Goal: Find contact information: Find contact information

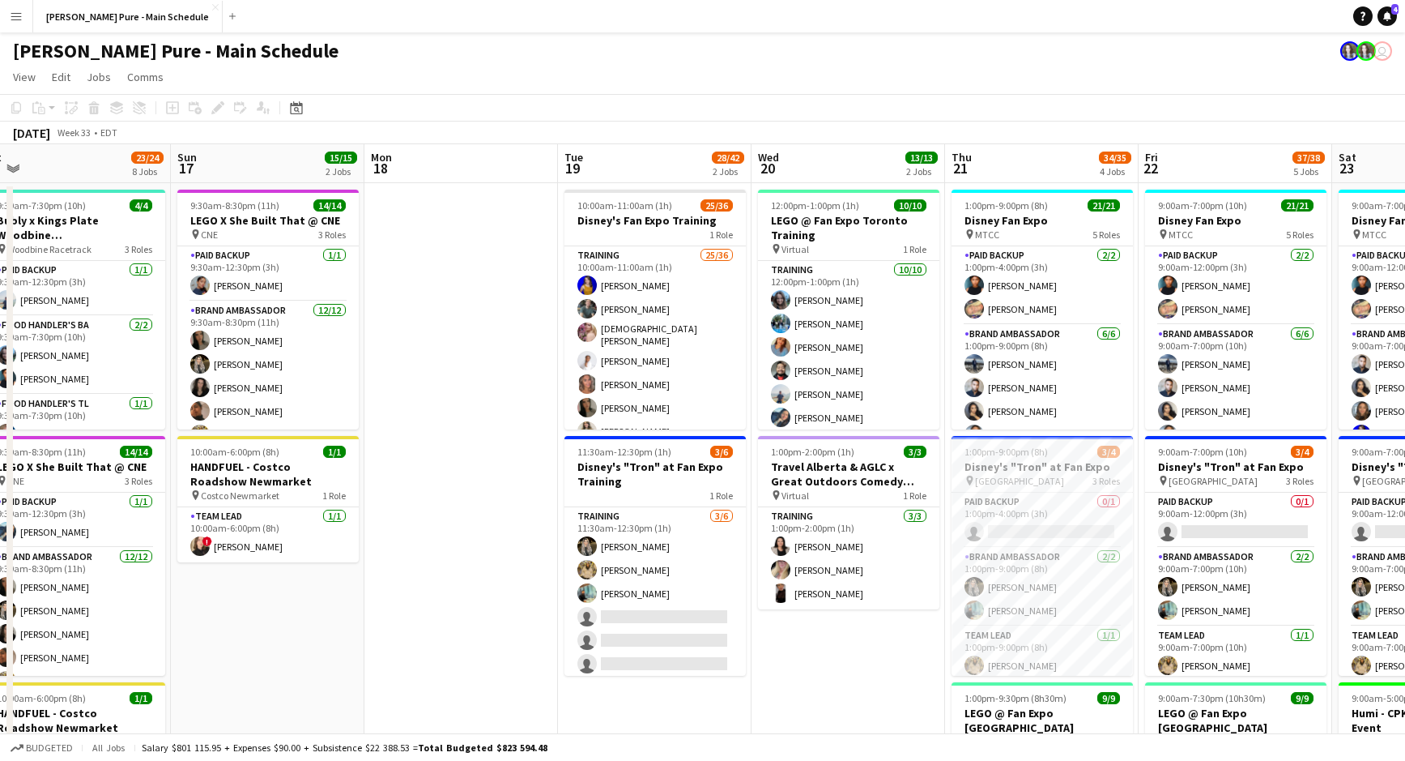
scroll to position [0, 612]
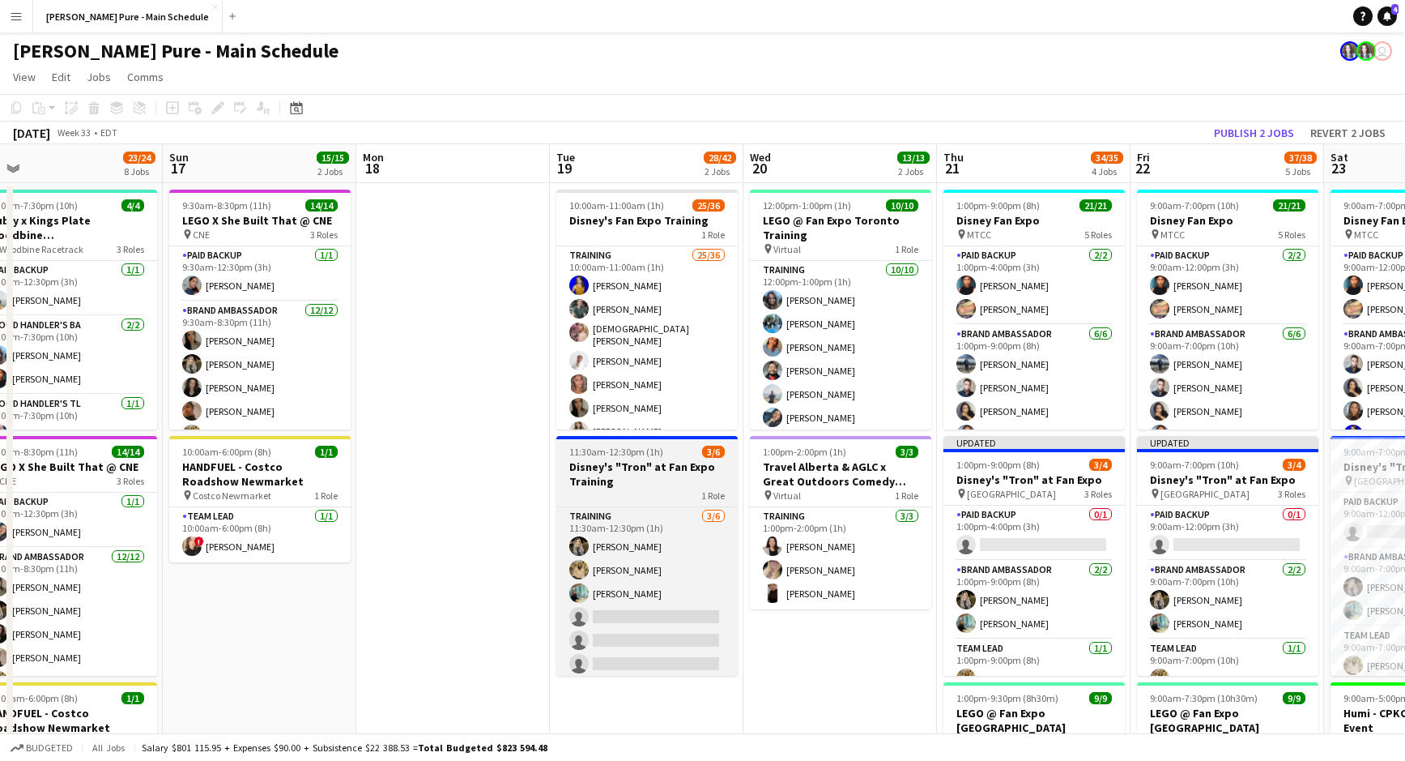
click at [665, 478] on h3 "Disney's "Tron" at Fan Expo Training" at bounding box center [646, 473] width 181 height 29
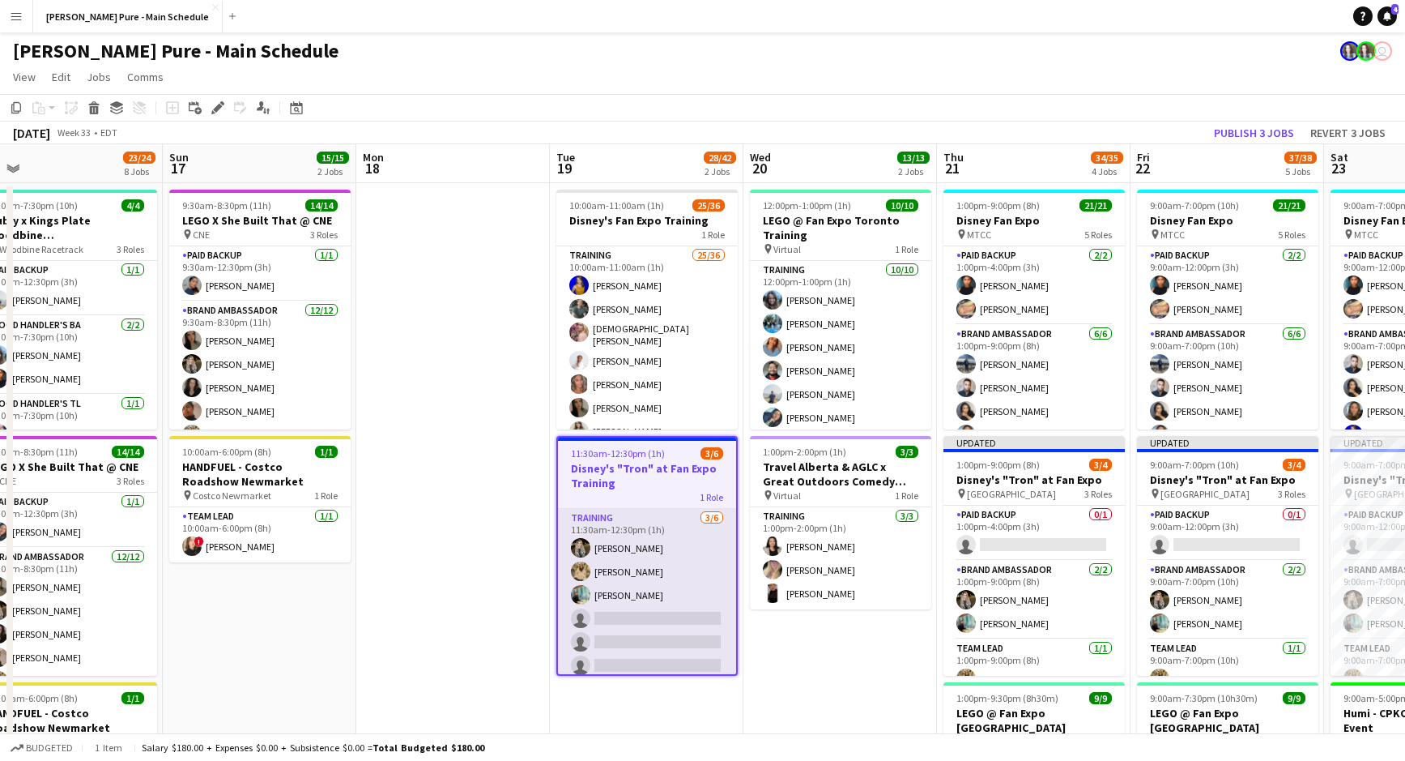
click at [610, 537] on app-card-role "Training [DATE] 11:30am-12:30pm (1h) [PERSON_NAME] [PERSON_NAME] [PERSON_NAME] …" at bounding box center [647, 595] width 178 height 173
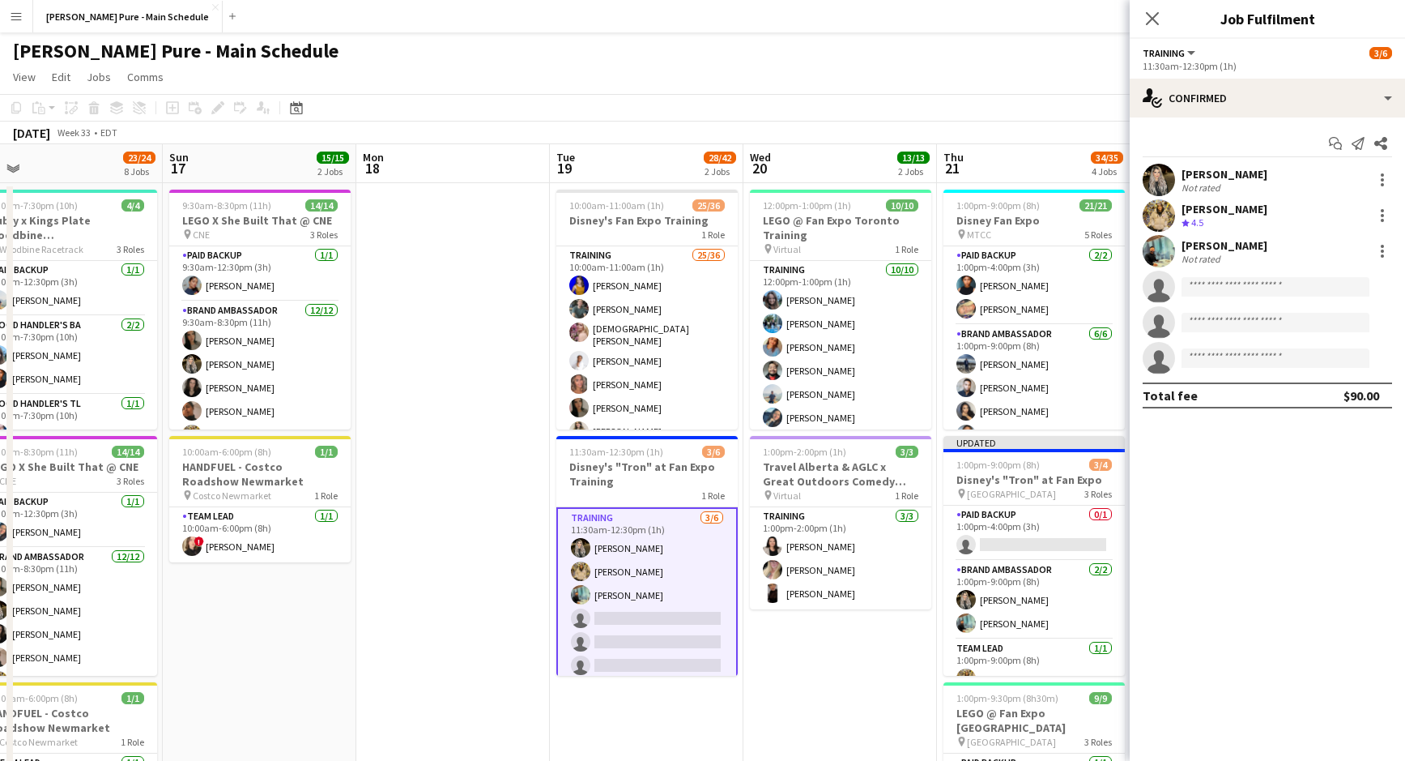
click at [1237, 185] on div "Not rated" at bounding box center [1225, 187] width 86 height 12
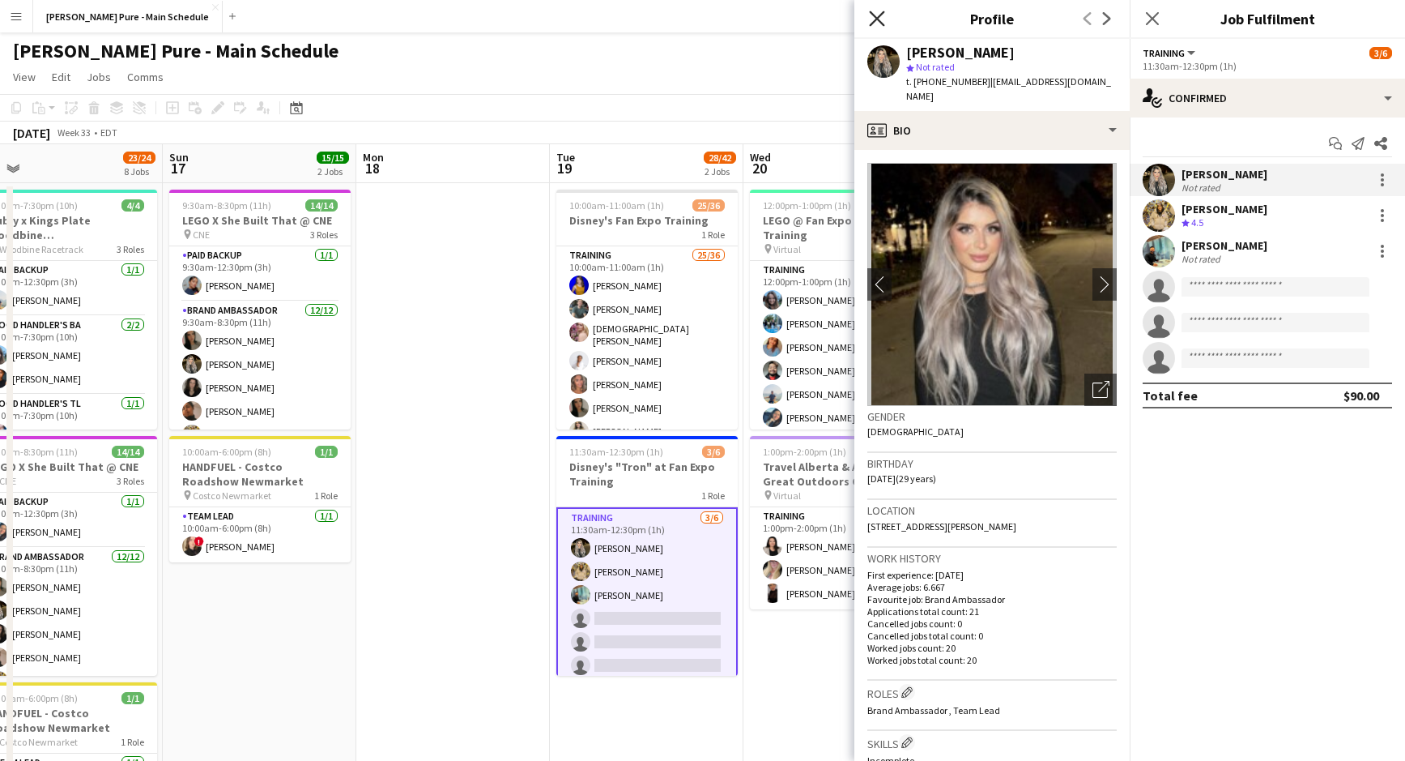
click at [873, 16] on icon "Close pop-in" at bounding box center [876, 18] width 15 height 15
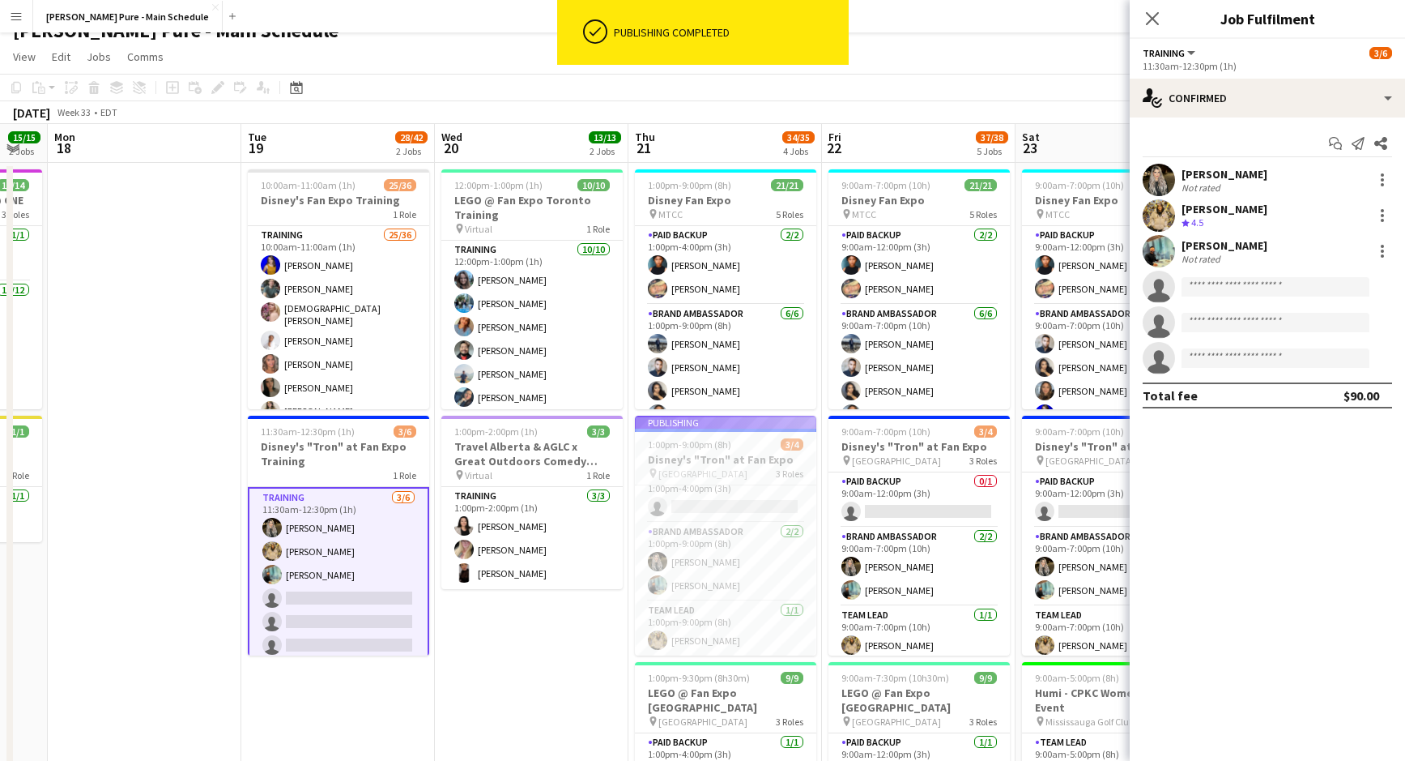
scroll to position [5, 0]
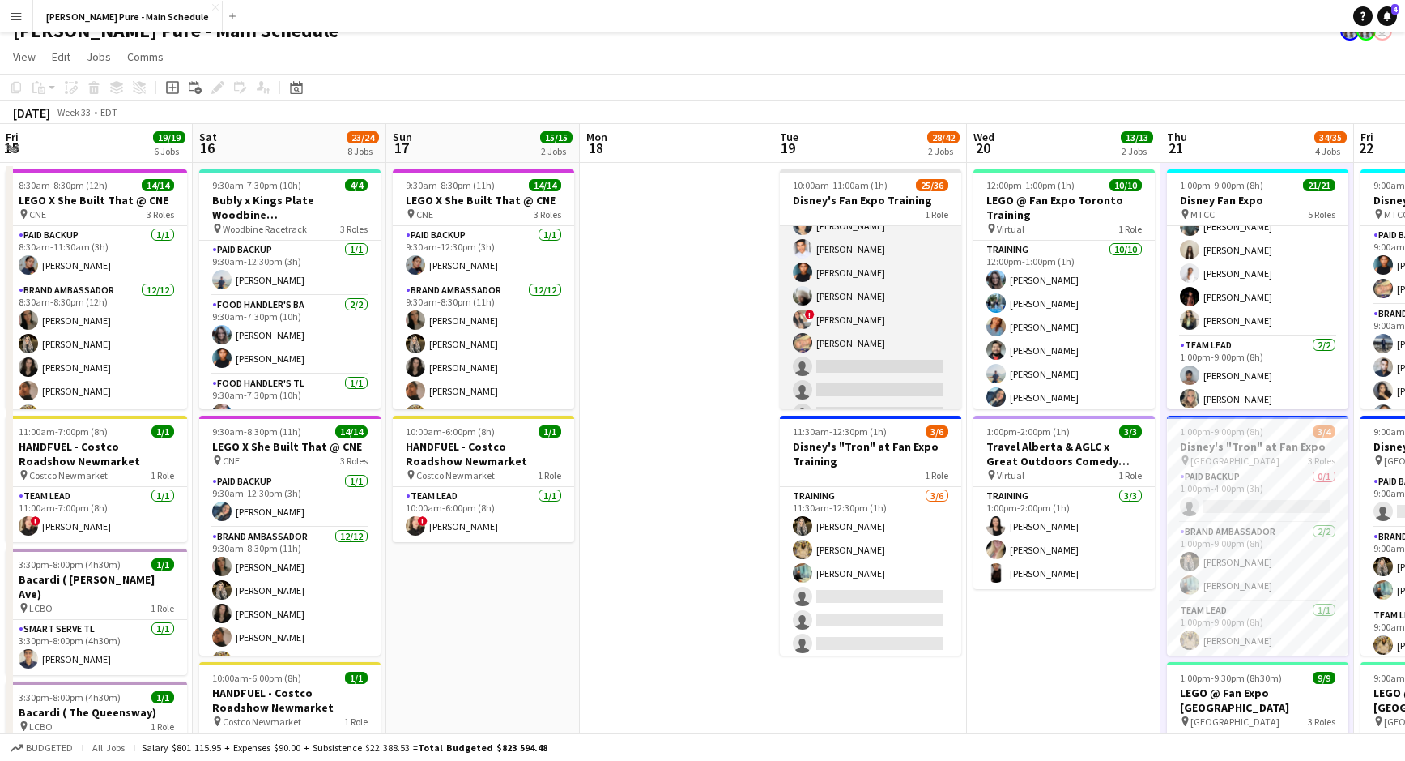
scroll to position [493, 0]
click at [834, 310] on app-card-role "Training 25/36 10:00am-11:00am (1h) [PERSON_NAME] [PERSON_NAME] [PERSON_NAME] […" at bounding box center [870, 174] width 181 height 882
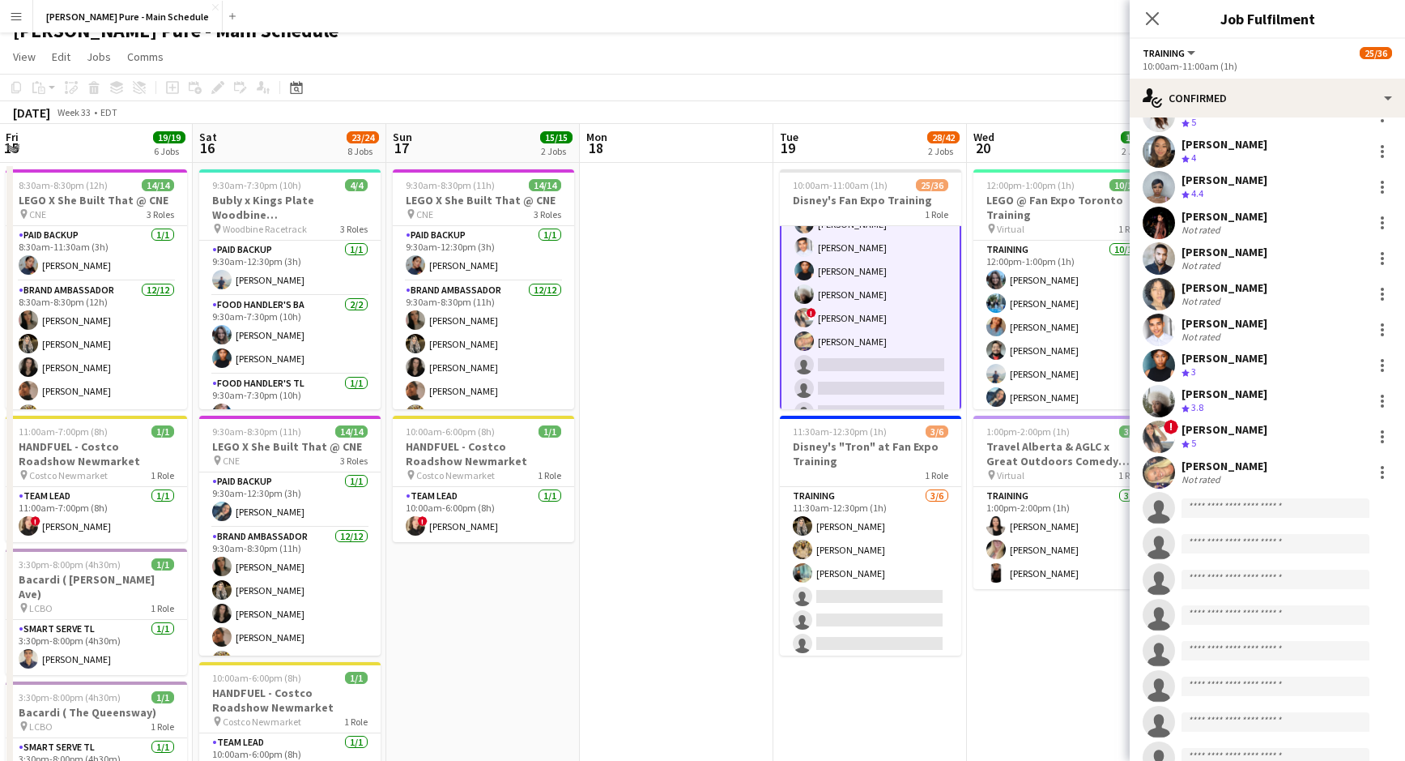
scroll to position [597, 0]
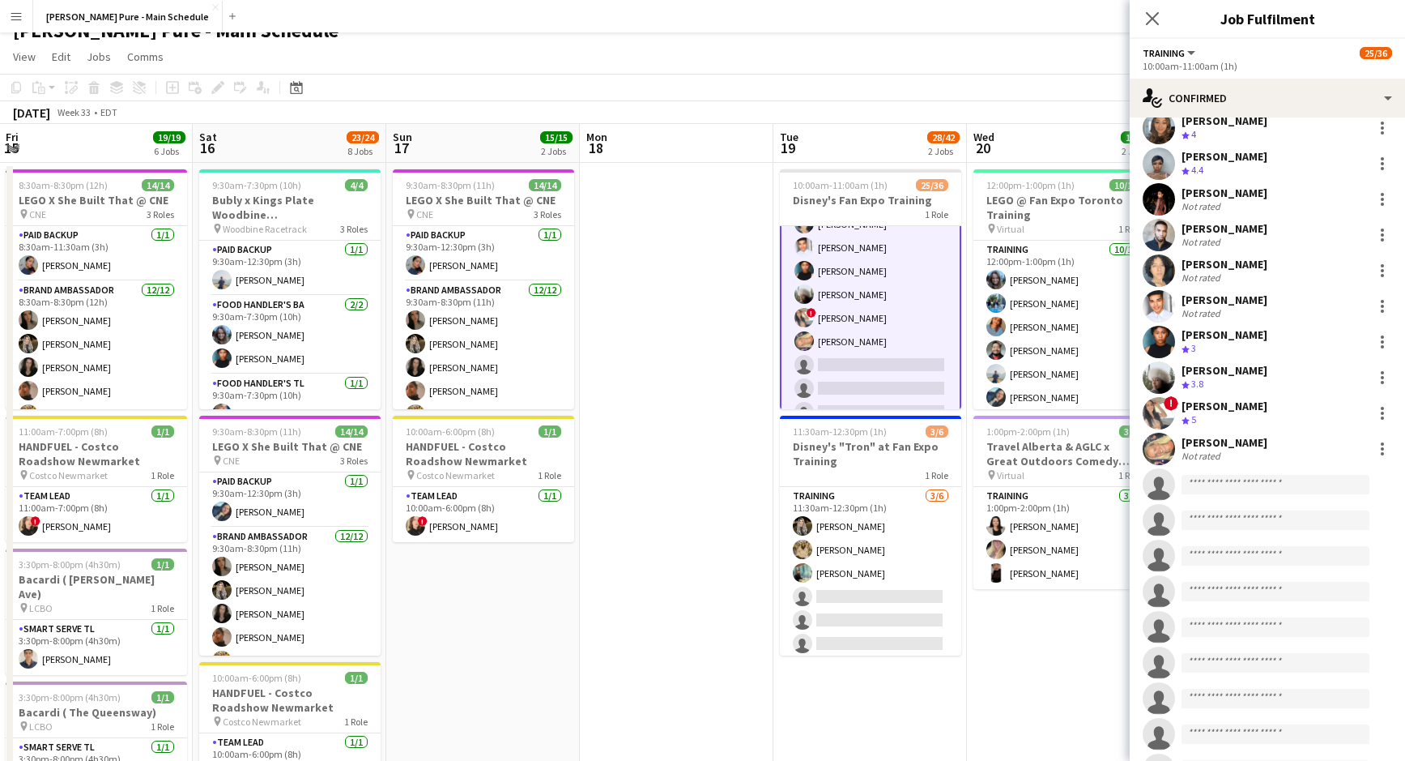
click at [1263, 397] on div "! [PERSON_NAME] Crew rating 5" at bounding box center [1267, 413] width 275 height 32
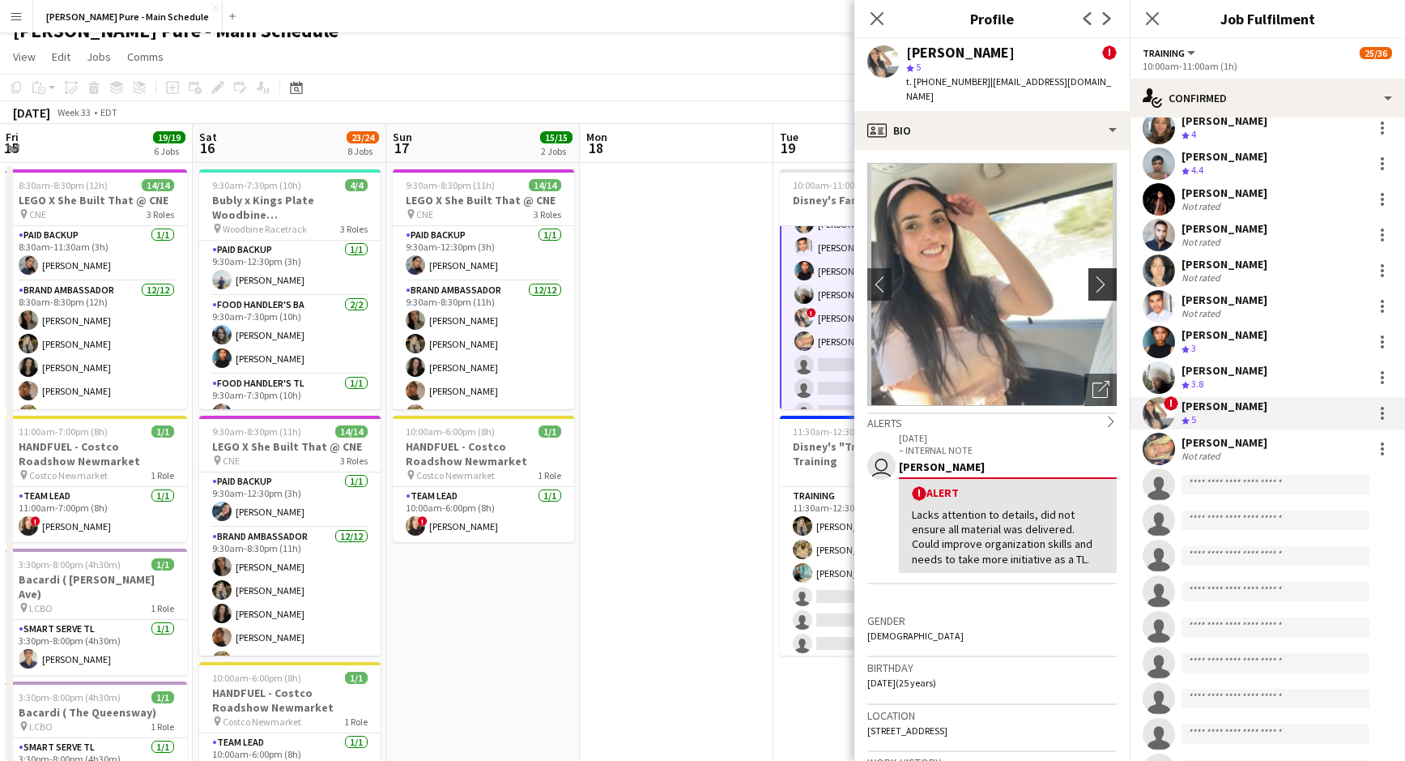
click at [1105, 275] on app-icon "chevron-right" at bounding box center [1105, 283] width 25 height 17
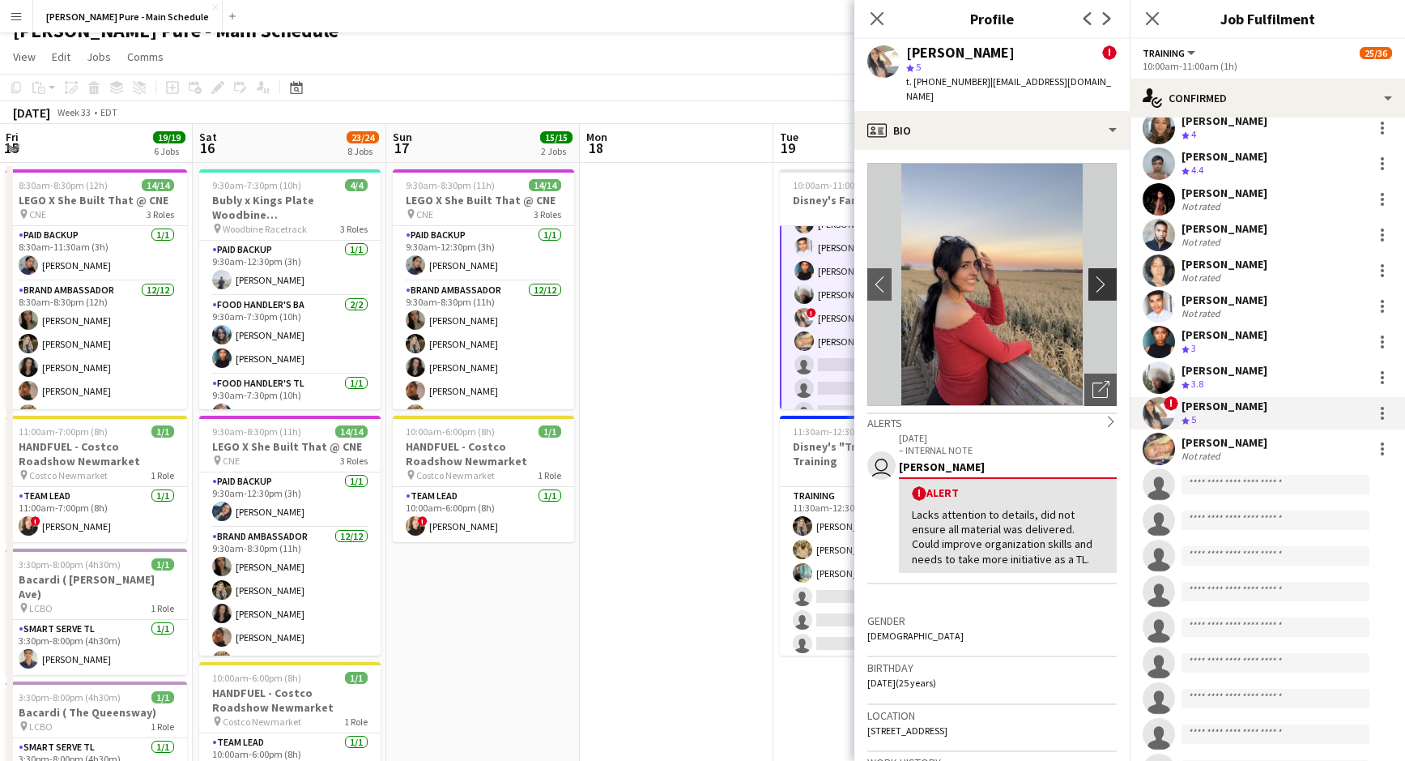
click at [1100, 275] on app-icon "chevron-right" at bounding box center [1105, 283] width 25 height 17
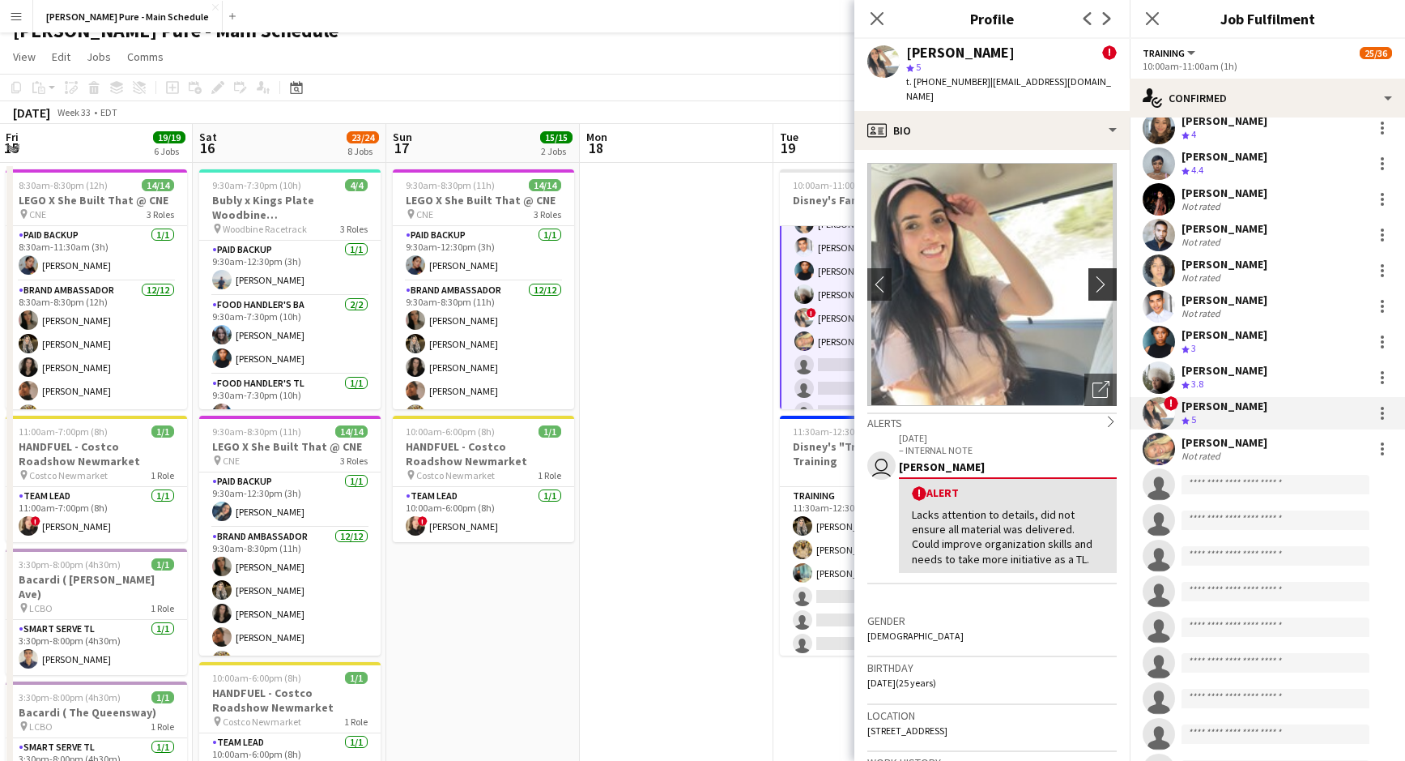
click at [1100, 275] on app-icon "chevron-right" at bounding box center [1105, 283] width 25 height 17
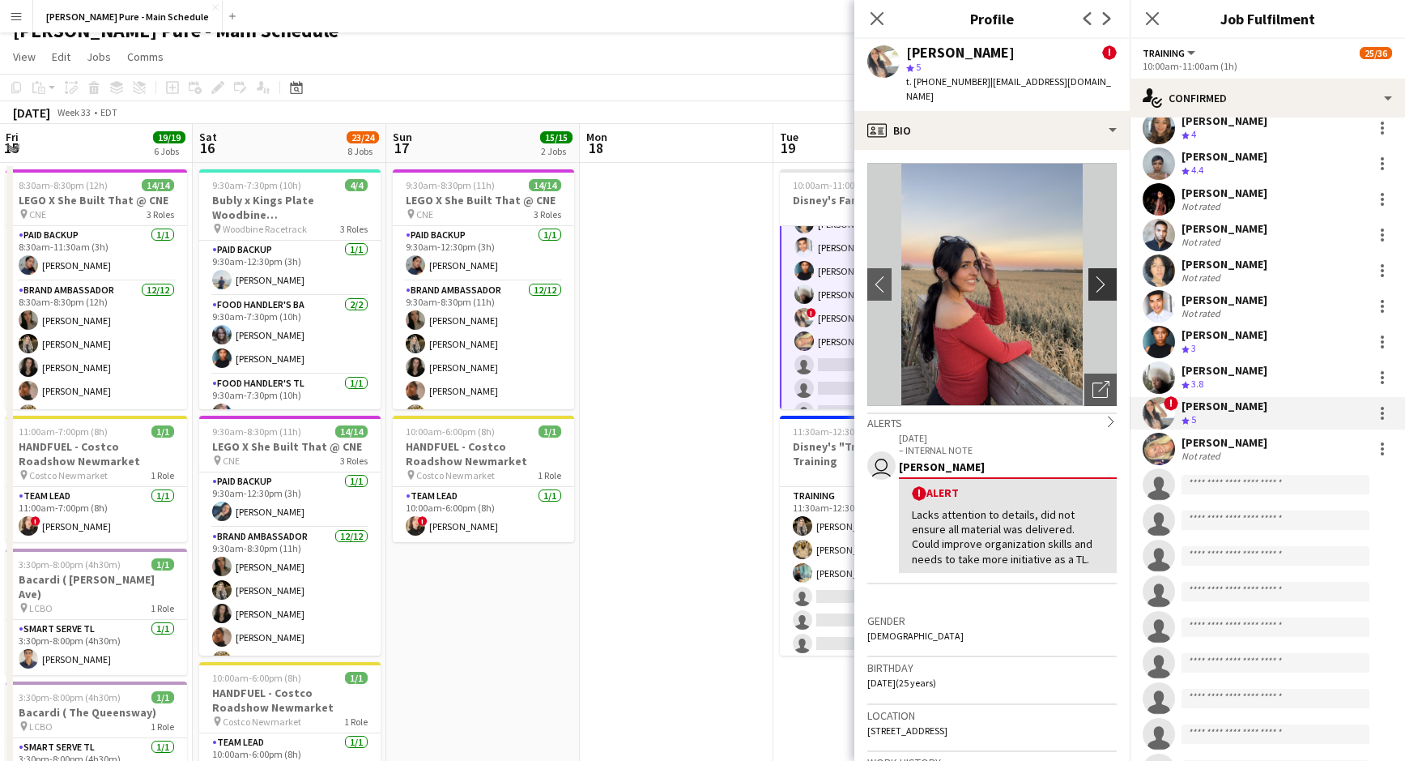
click at [1099, 275] on app-icon "chevron-right" at bounding box center [1105, 283] width 25 height 17
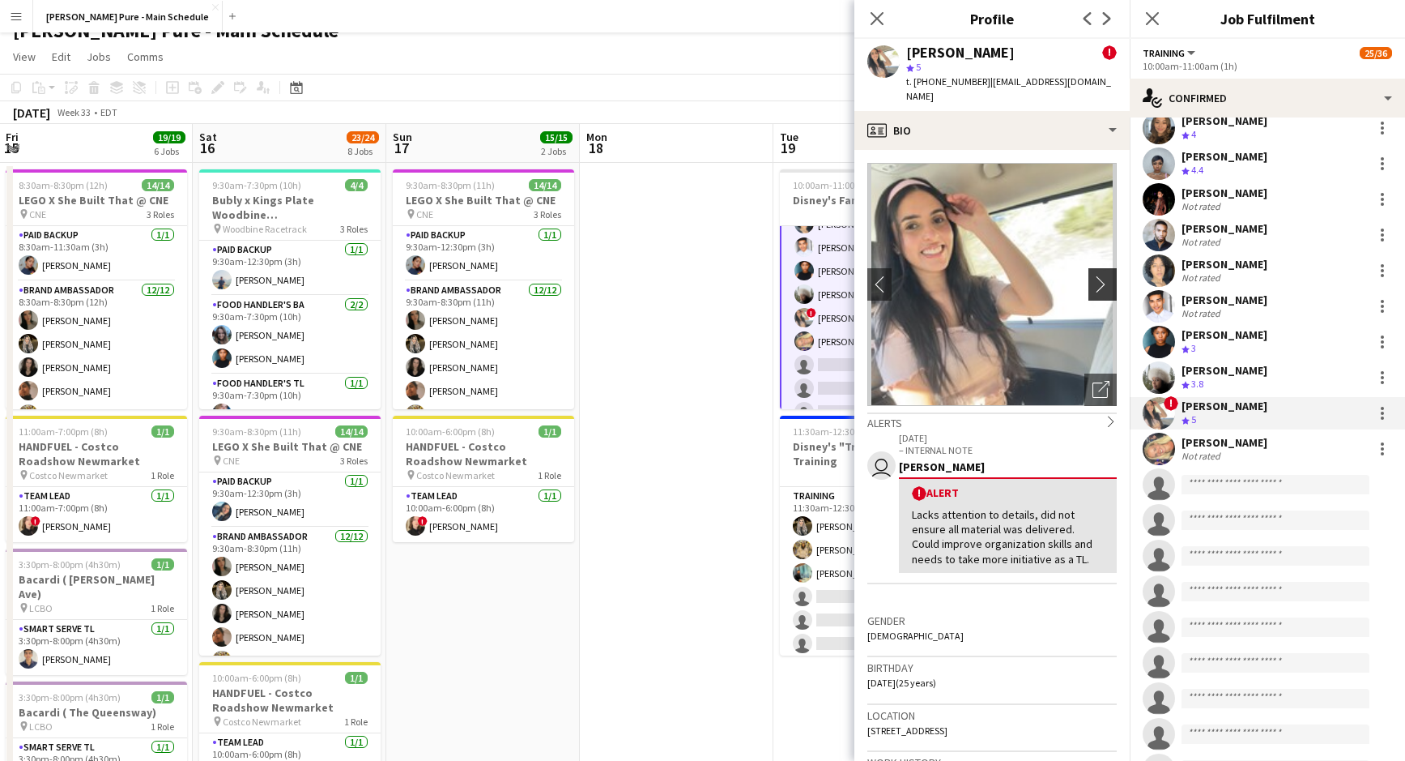
click at [1099, 275] on app-icon "chevron-right" at bounding box center [1105, 283] width 25 height 17
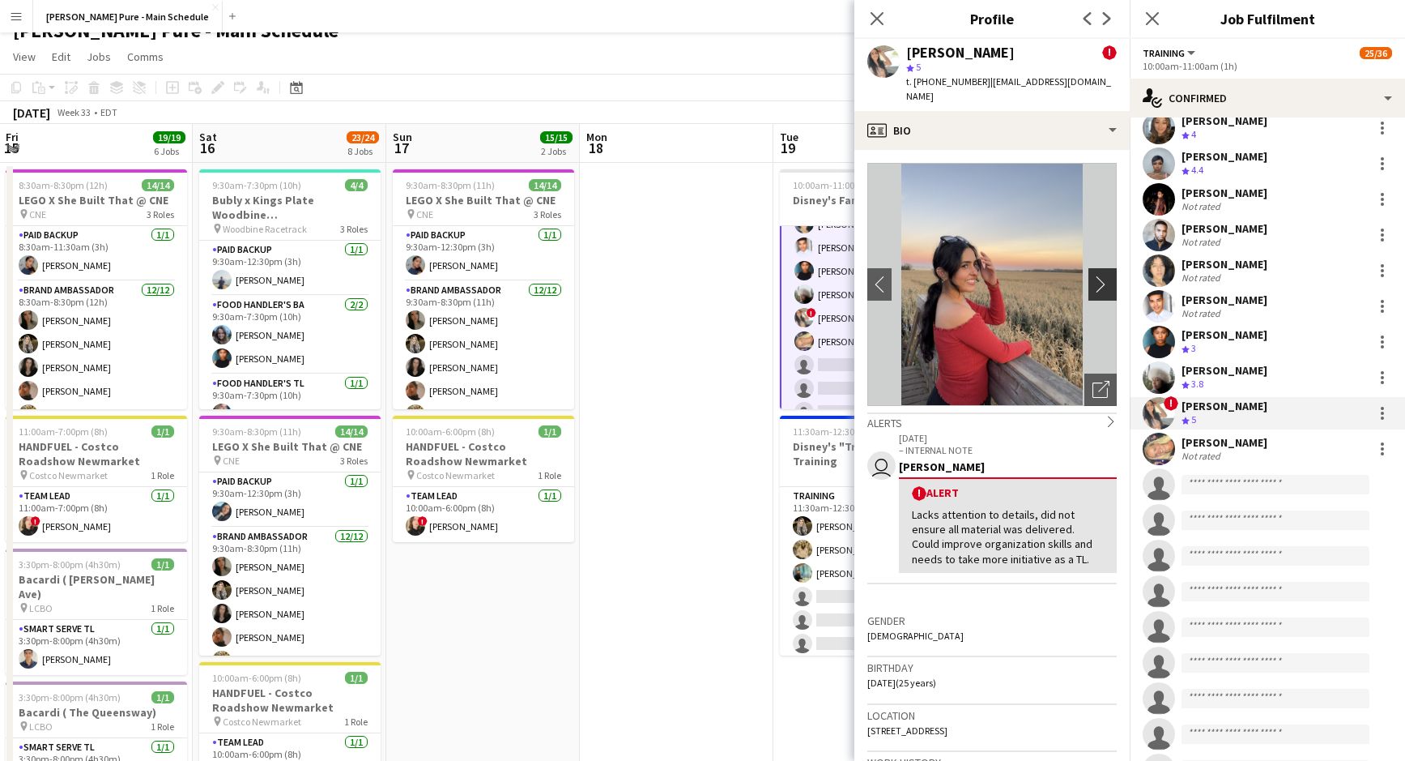
click at [1099, 275] on app-icon "chevron-right" at bounding box center [1105, 283] width 25 height 17
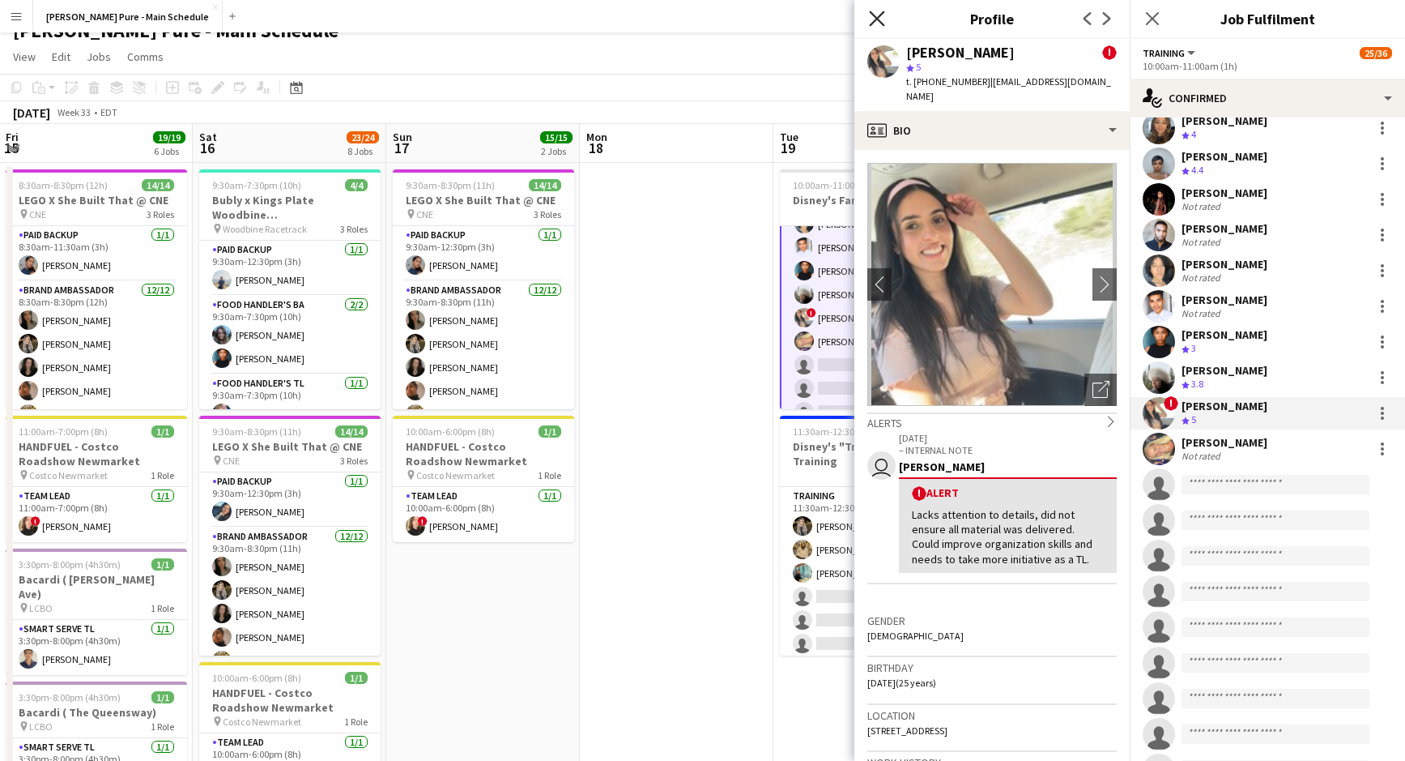
click at [872, 15] on icon at bounding box center [876, 18] width 15 height 15
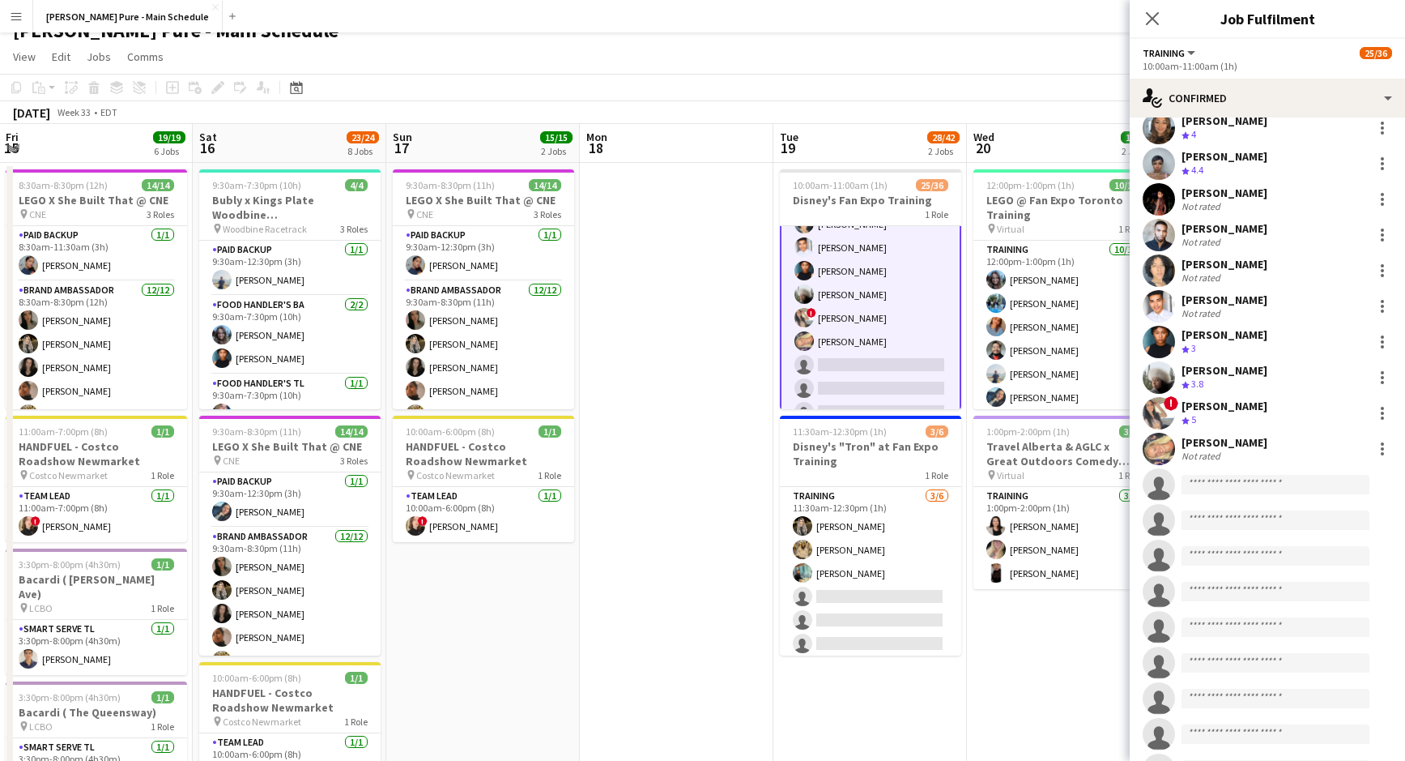
click at [1206, 435] on div "[PERSON_NAME]" at bounding box center [1225, 442] width 86 height 15
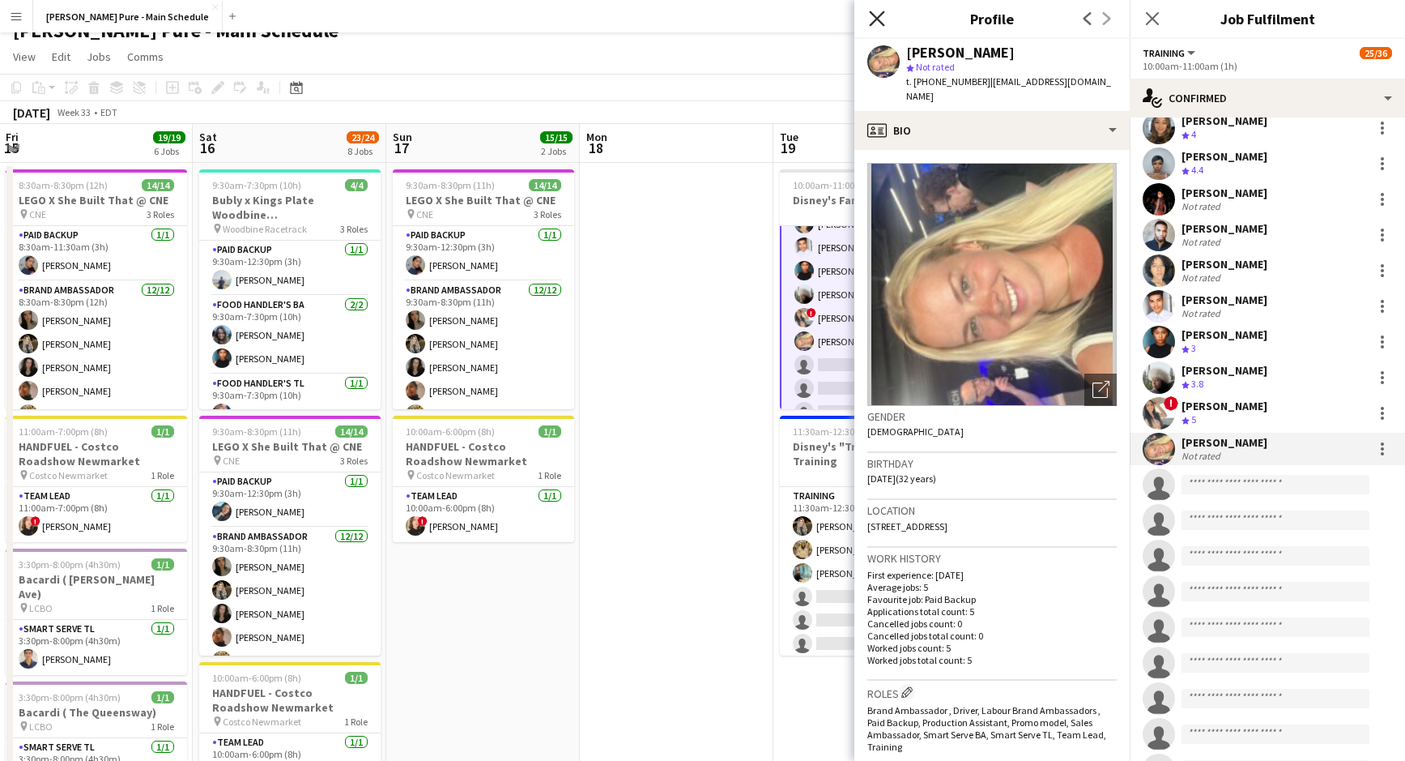
click at [881, 19] on icon "Close pop-in" at bounding box center [876, 18] width 15 height 15
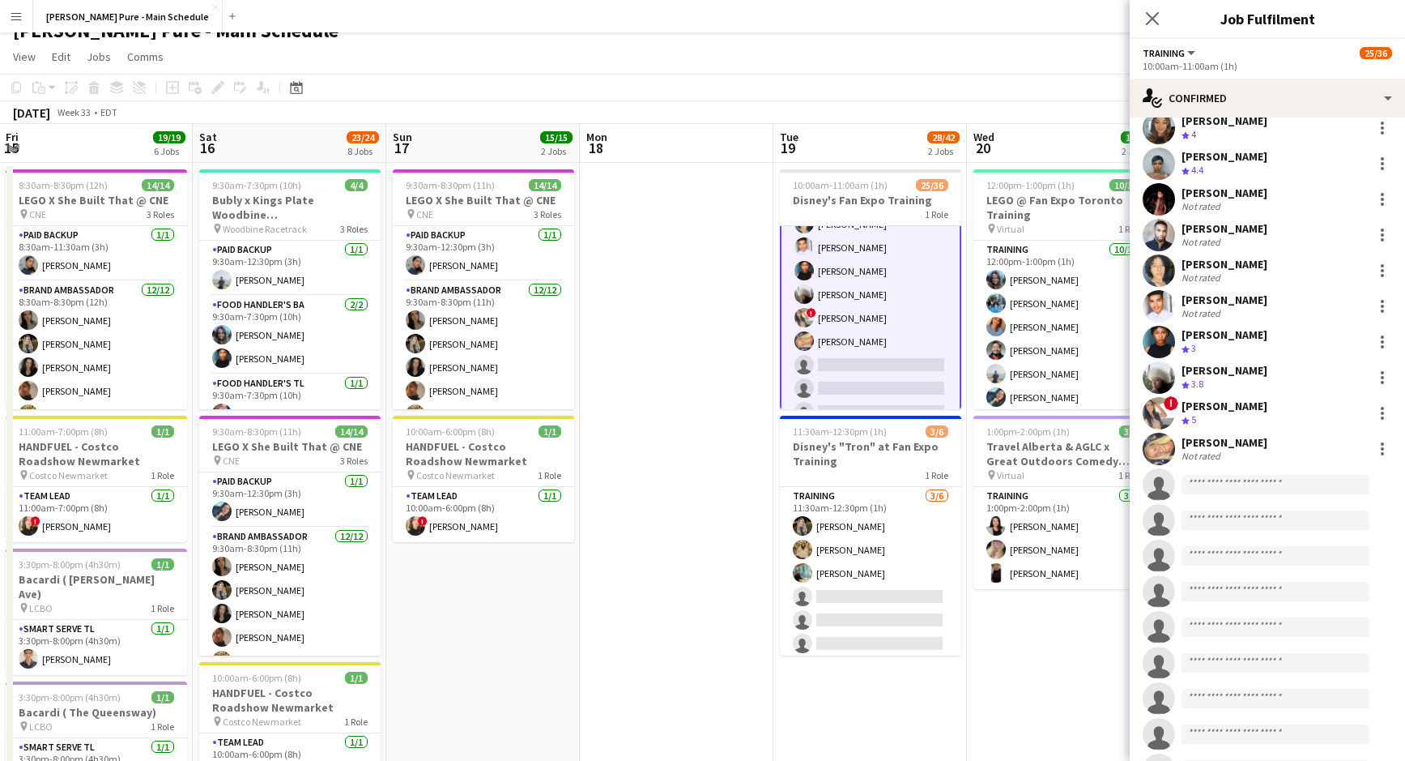
click at [1249, 371] on div "[PERSON_NAME] Crew rating 3.8" at bounding box center [1267, 377] width 275 height 32
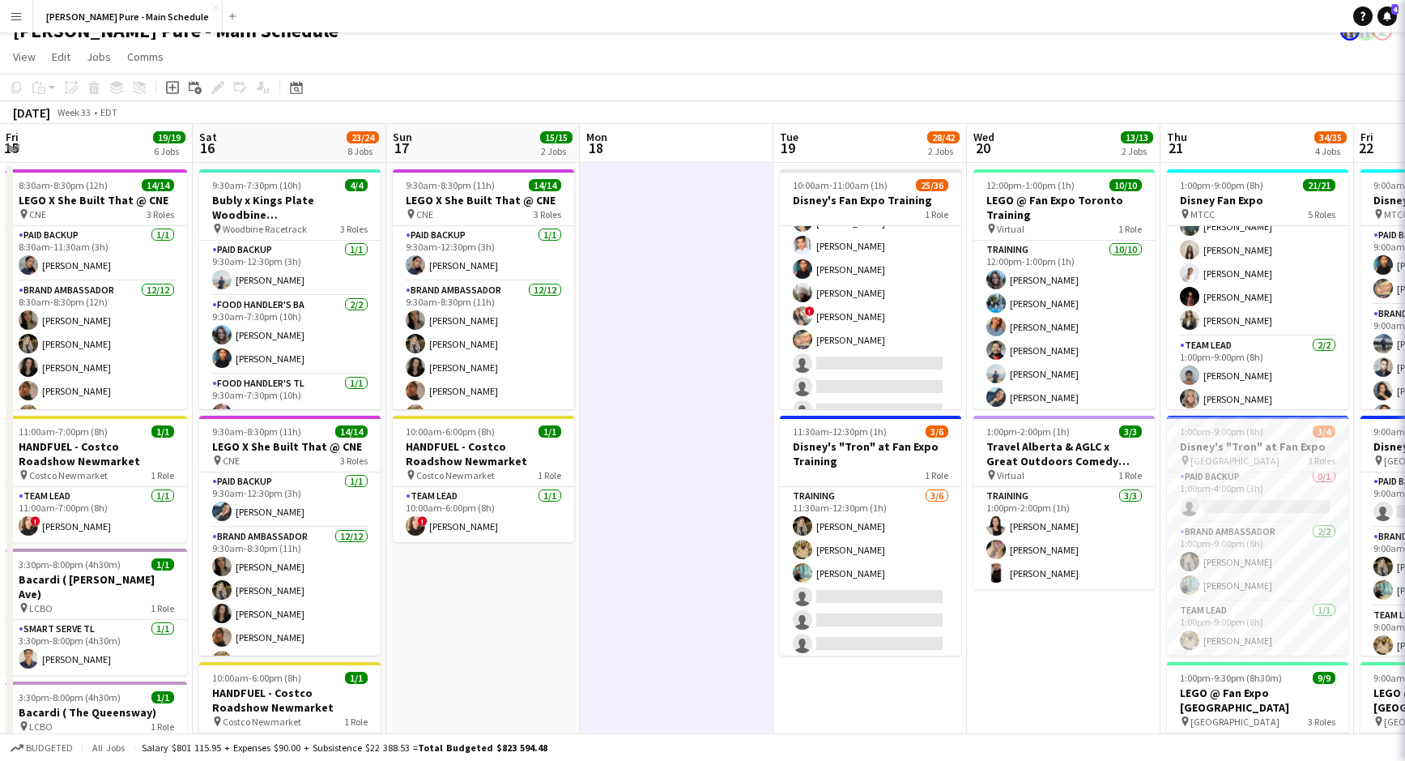
scroll to position [493, 0]
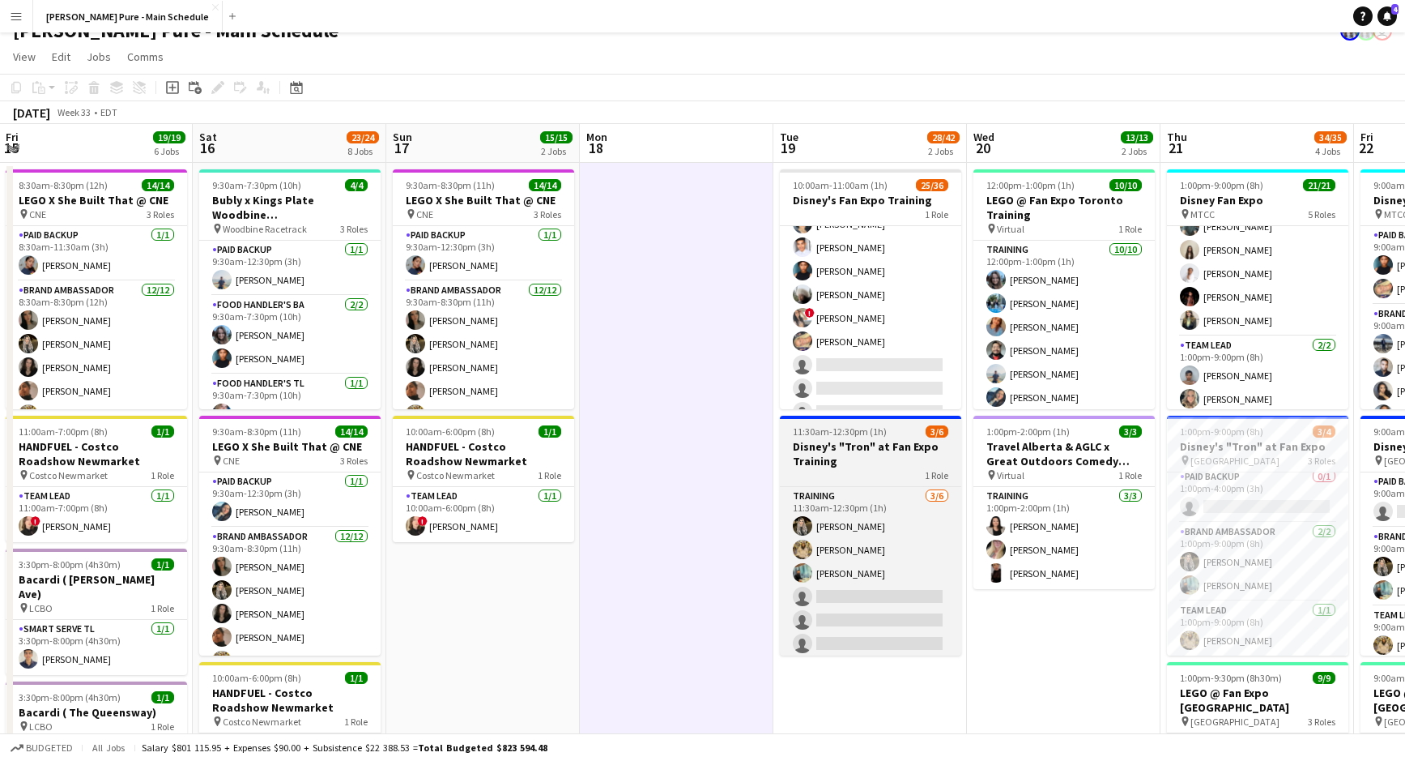
click at [851, 453] on h3 "Disney's "Tron" at Fan Expo Training" at bounding box center [870, 453] width 181 height 29
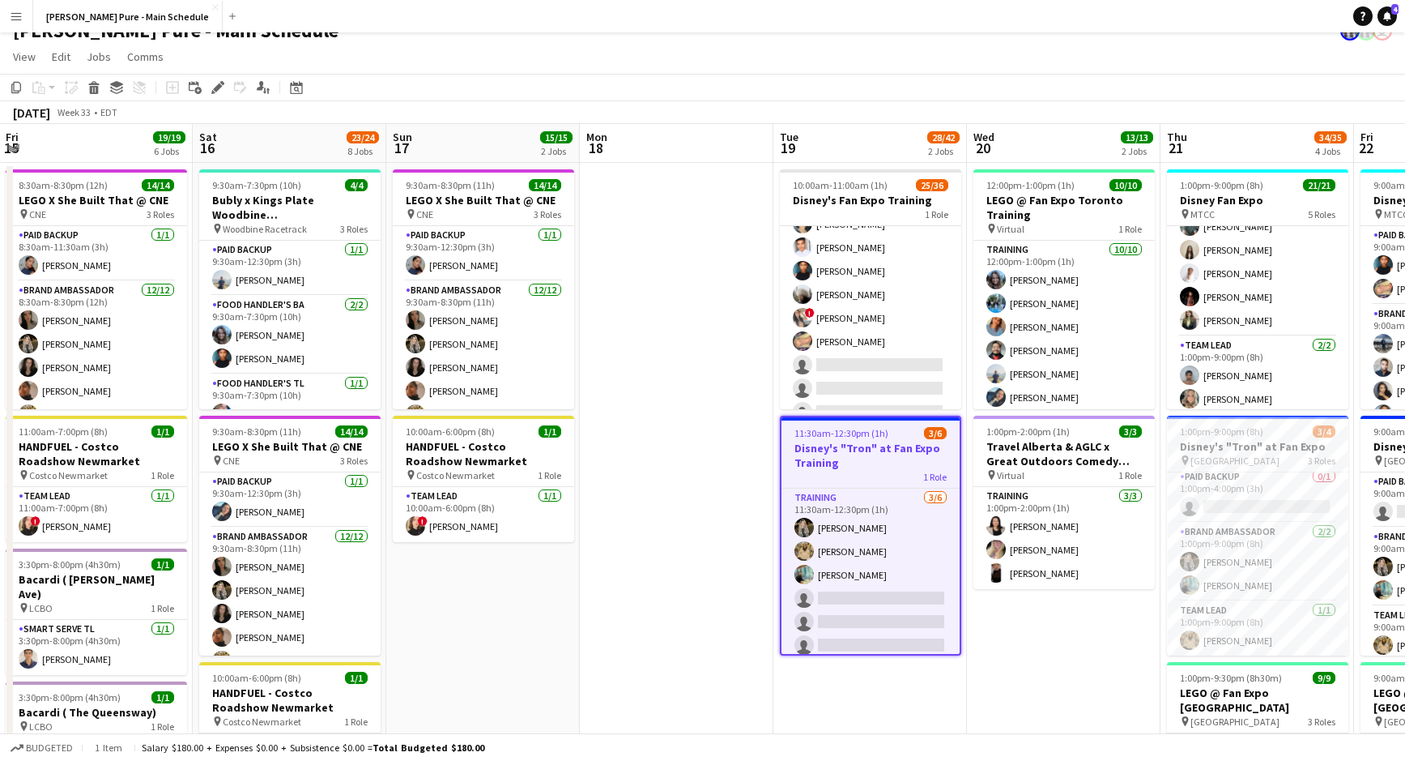
click at [855, 433] on span "11:30am-12:30pm (1h)" at bounding box center [842, 433] width 94 height 12
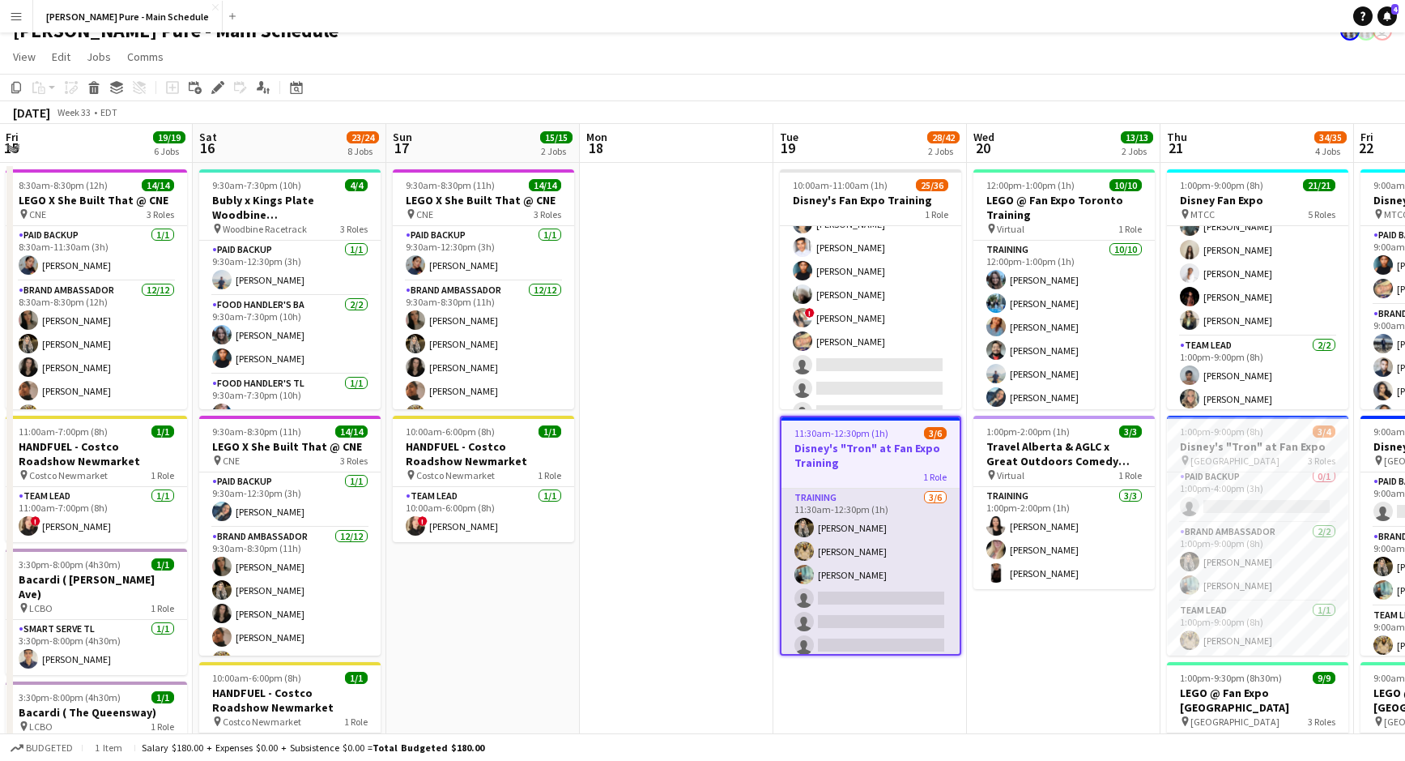
click at [821, 526] on app-card-role "Training [DATE] 11:30am-12:30pm (1h) [PERSON_NAME] [PERSON_NAME] [PERSON_NAME] …" at bounding box center [871, 574] width 178 height 173
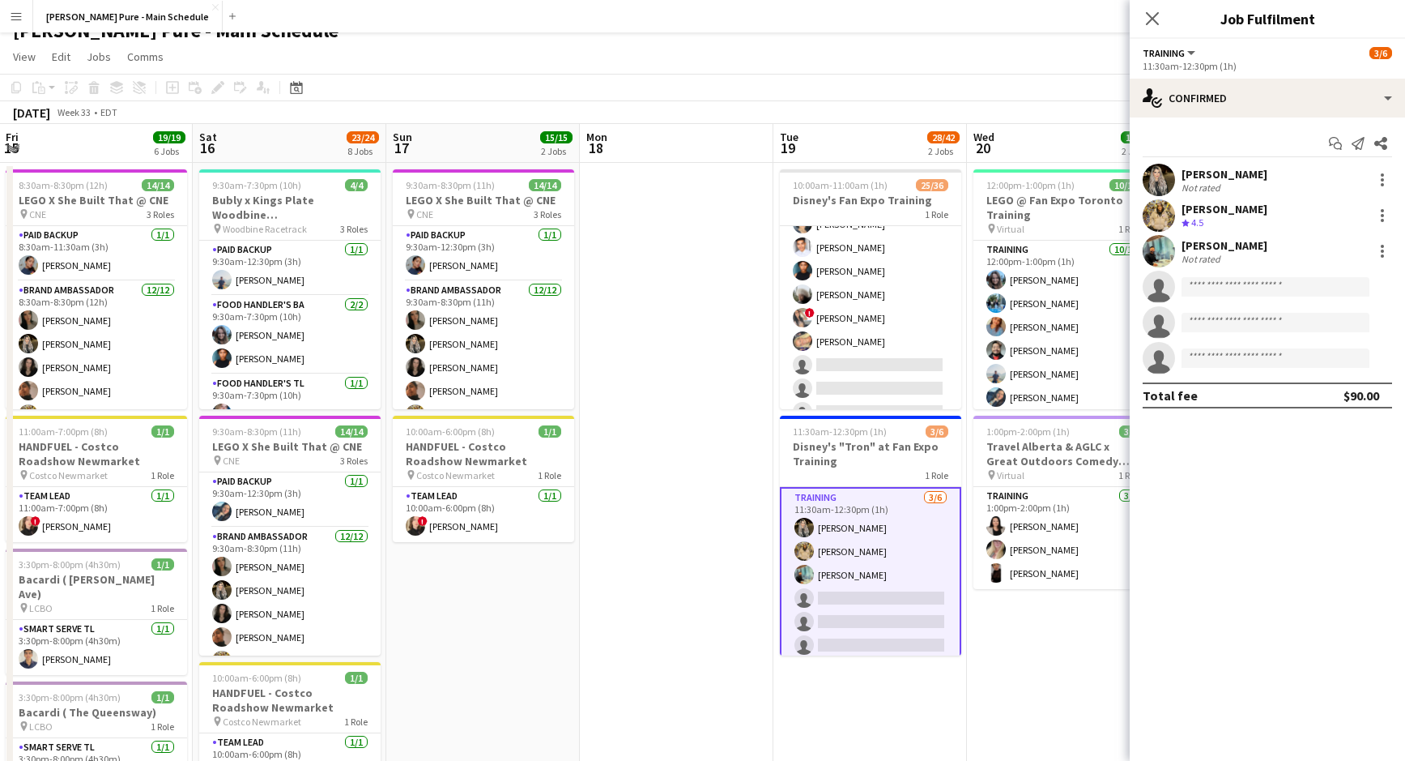
click at [1177, 245] on div "[PERSON_NAME] Not rated" at bounding box center [1267, 251] width 275 height 32
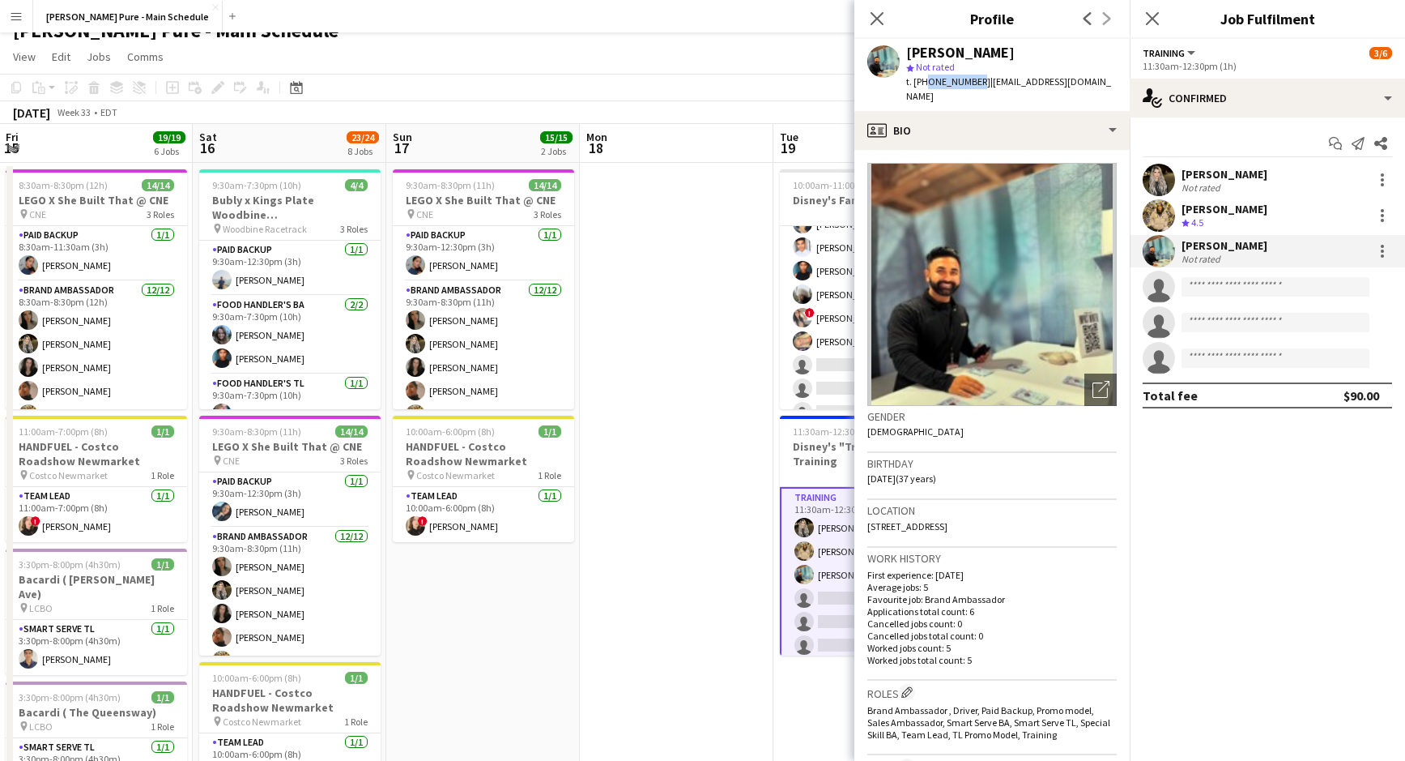
drag, startPoint x: 972, startPoint y: 82, endPoint x: 922, endPoint y: 84, distance: 50.3
click at [922, 84] on span "t. [PHONE_NUMBER]" at bounding box center [948, 81] width 84 height 12
copy span "4168598242"
click at [1060, 81] on span "| [EMAIL_ADDRESS][DOMAIN_NAME]" at bounding box center [1008, 88] width 205 height 27
drag, startPoint x: 1065, startPoint y: 82, endPoint x: 978, endPoint y: 82, distance: 87.5
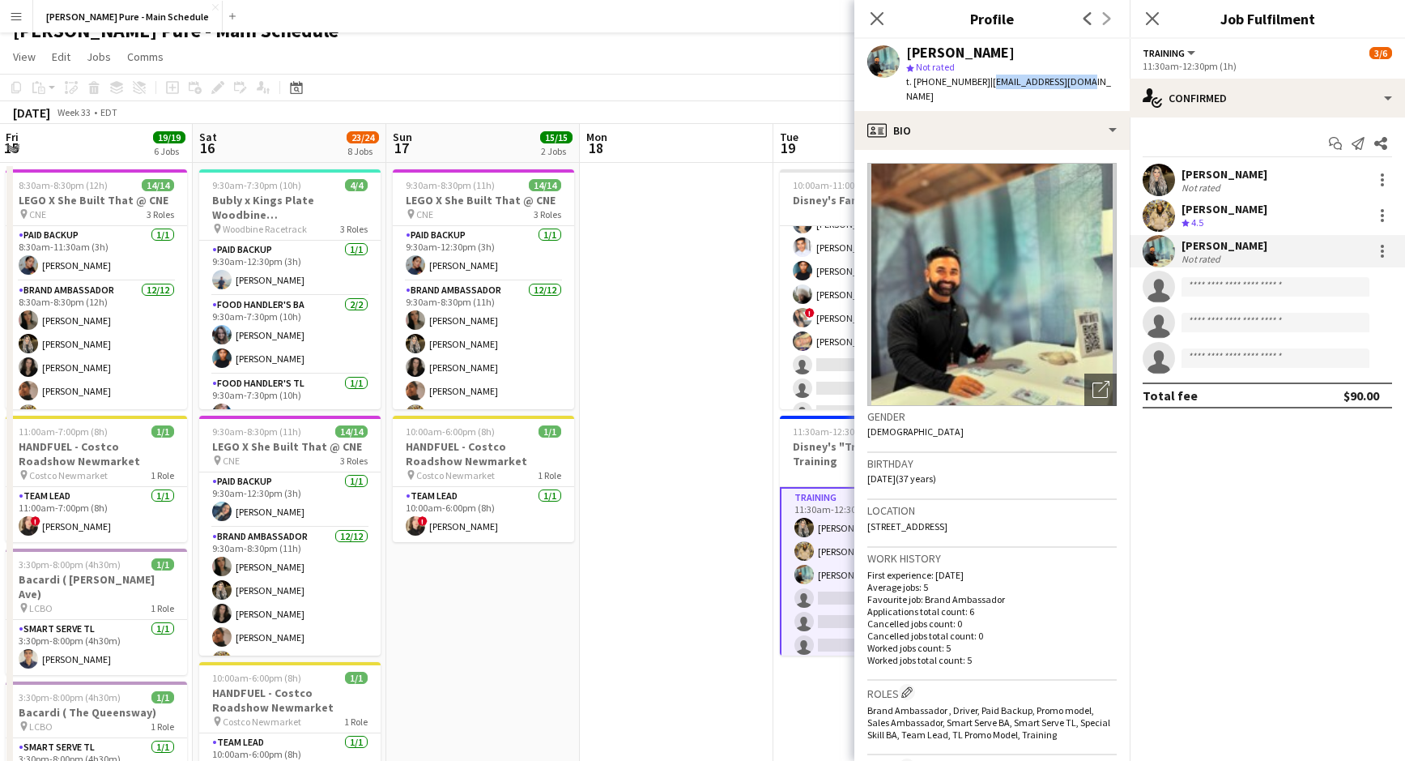
click at [978, 82] on div "[PERSON_NAME] star Not rated t. [PHONE_NUMBER] | [EMAIL_ADDRESS][DOMAIN_NAME]" at bounding box center [992, 75] width 275 height 72
copy span "[EMAIL_ADDRESS][DOMAIN_NAME]"
click at [1247, 179] on div "[PERSON_NAME] Not rated" at bounding box center [1267, 180] width 275 height 32
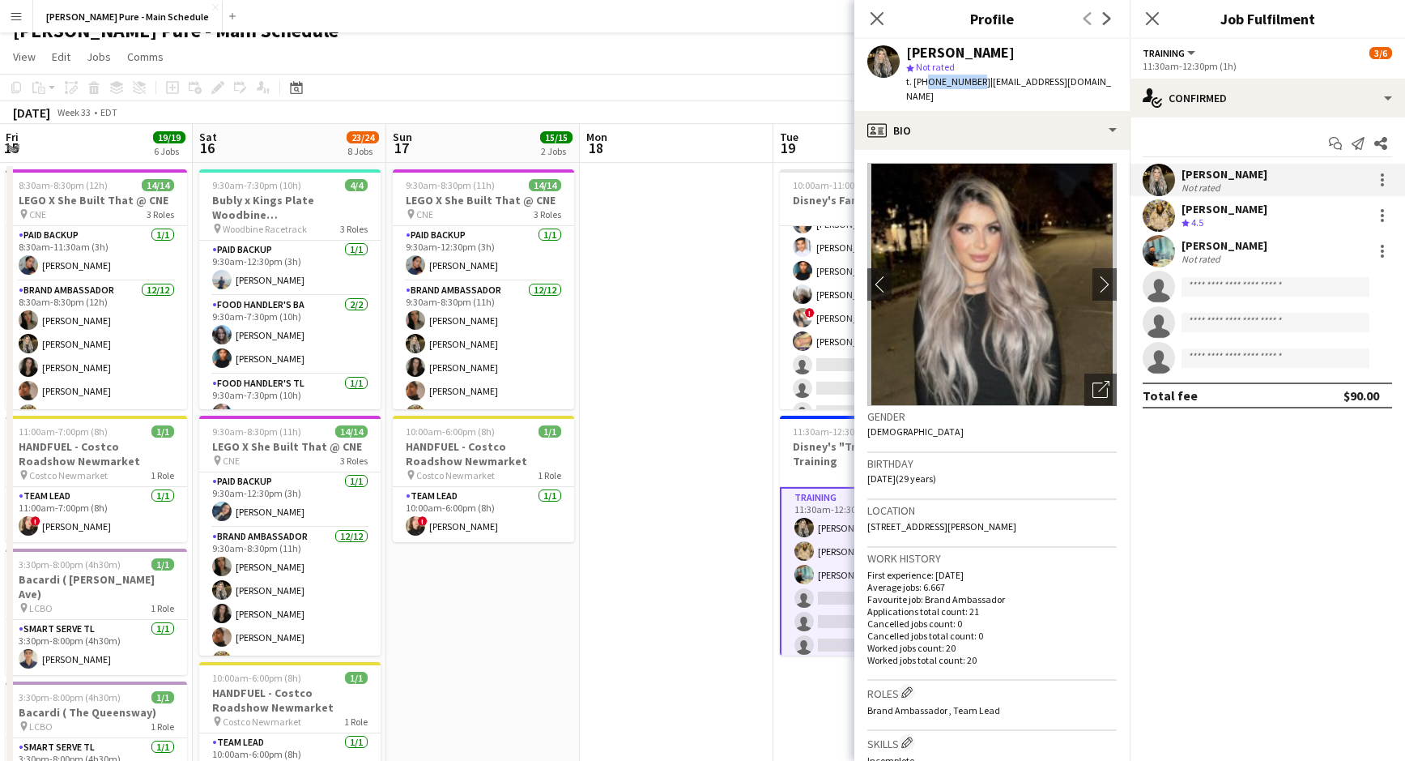
drag, startPoint x: 971, startPoint y: 81, endPoint x: 923, endPoint y: 81, distance: 48.6
click at [923, 81] on span "t. [PHONE_NUMBER]" at bounding box center [948, 81] width 84 height 12
copy span "6478951759"
click at [1077, 83] on div "[PERSON_NAME] star Not rated t. [PHONE_NUMBER] | [EMAIL_ADDRESS][DOMAIN_NAME]" at bounding box center [992, 75] width 275 height 72
drag, startPoint x: 1077, startPoint y: 83, endPoint x: 979, endPoint y: 83, distance: 98.8
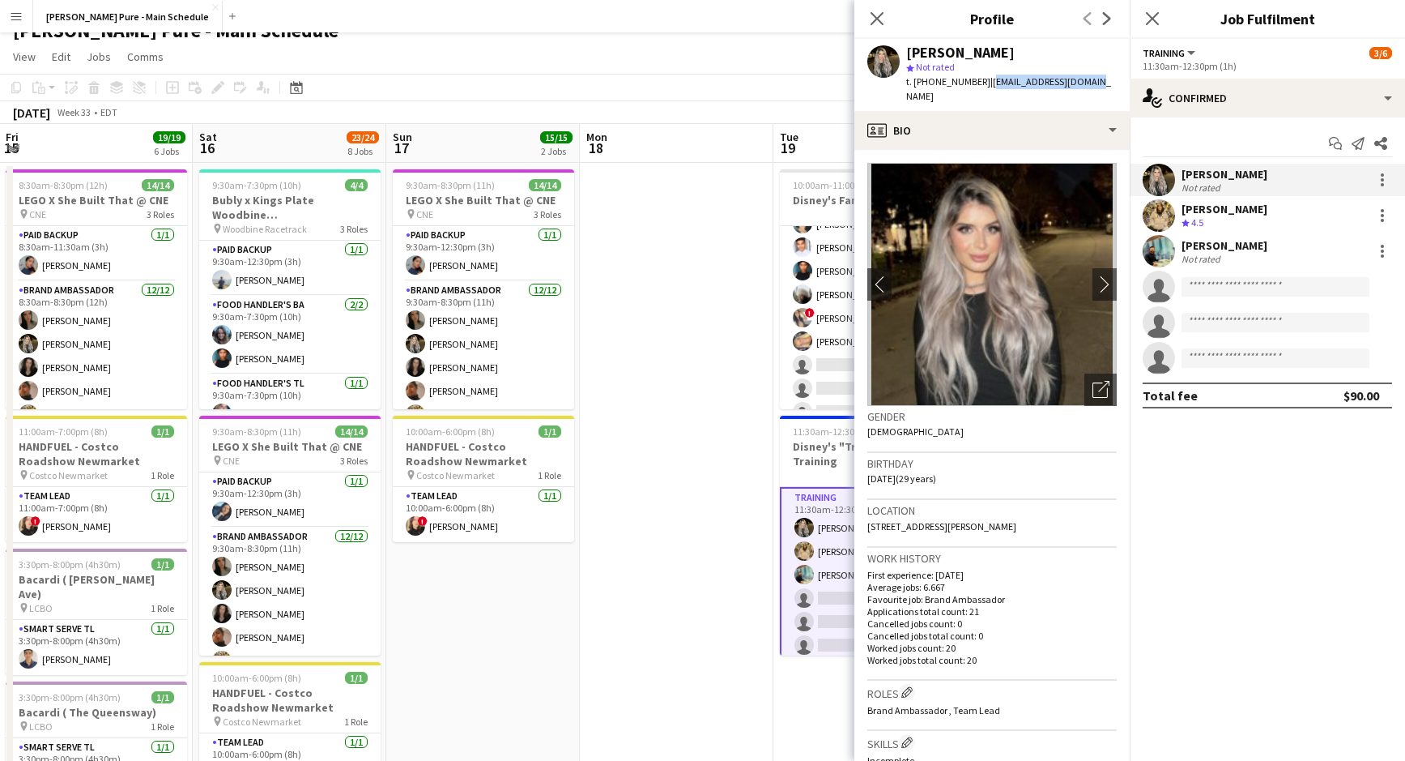
click at [979, 83] on div "[PERSON_NAME] star Not rated t. [PHONE_NUMBER] | [EMAIL_ADDRESS][DOMAIN_NAME]" at bounding box center [992, 75] width 275 height 72
copy span "[EMAIL_ADDRESS][DOMAIN_NAME]"
click at [1196, 211] on div "[PERSON_NAME]" at bounding box center [1225, 209] width 86 height 15
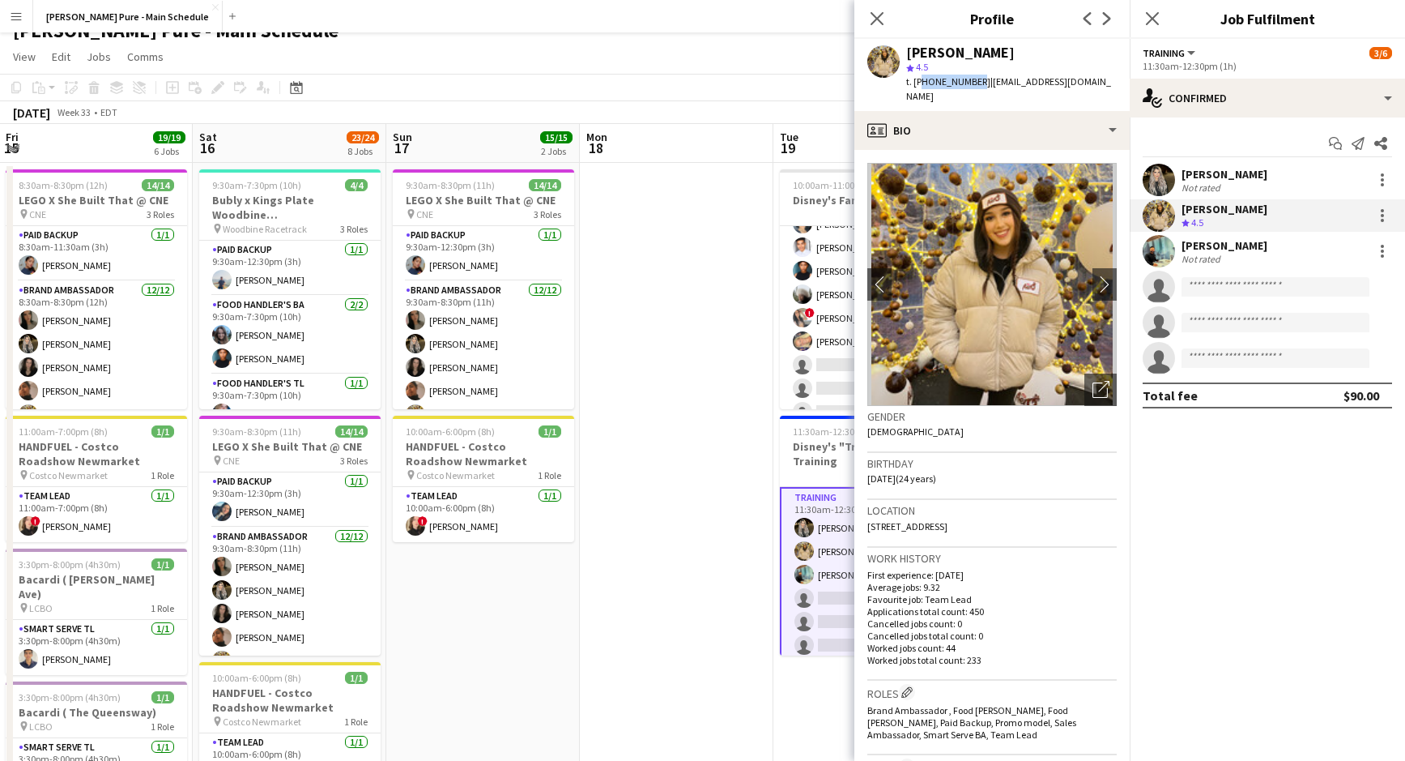
drag, startPoint x: 973, startPoint y: 83, endPoint x: 918, endPoint y: 78, distance: 55.3
click at [918, 79] on span "t. [PHONE_NUMBER]" at bounding box center [948, 81] width 84 height 12
copy span "16477177014"
click at [1069, 79] on div "[PERSON_NAME] star 4.5 t. [PHONE_NUMBER] | [PERSON_NAME][EMAIL_ADDRESS][DOMAIN_…" at bounding box center [992, 75] width 275 height 72
drag, startPoint x: 1068, startPoint y: 83, endPoint x: 979, endPoint y: 82, distance: 88.3
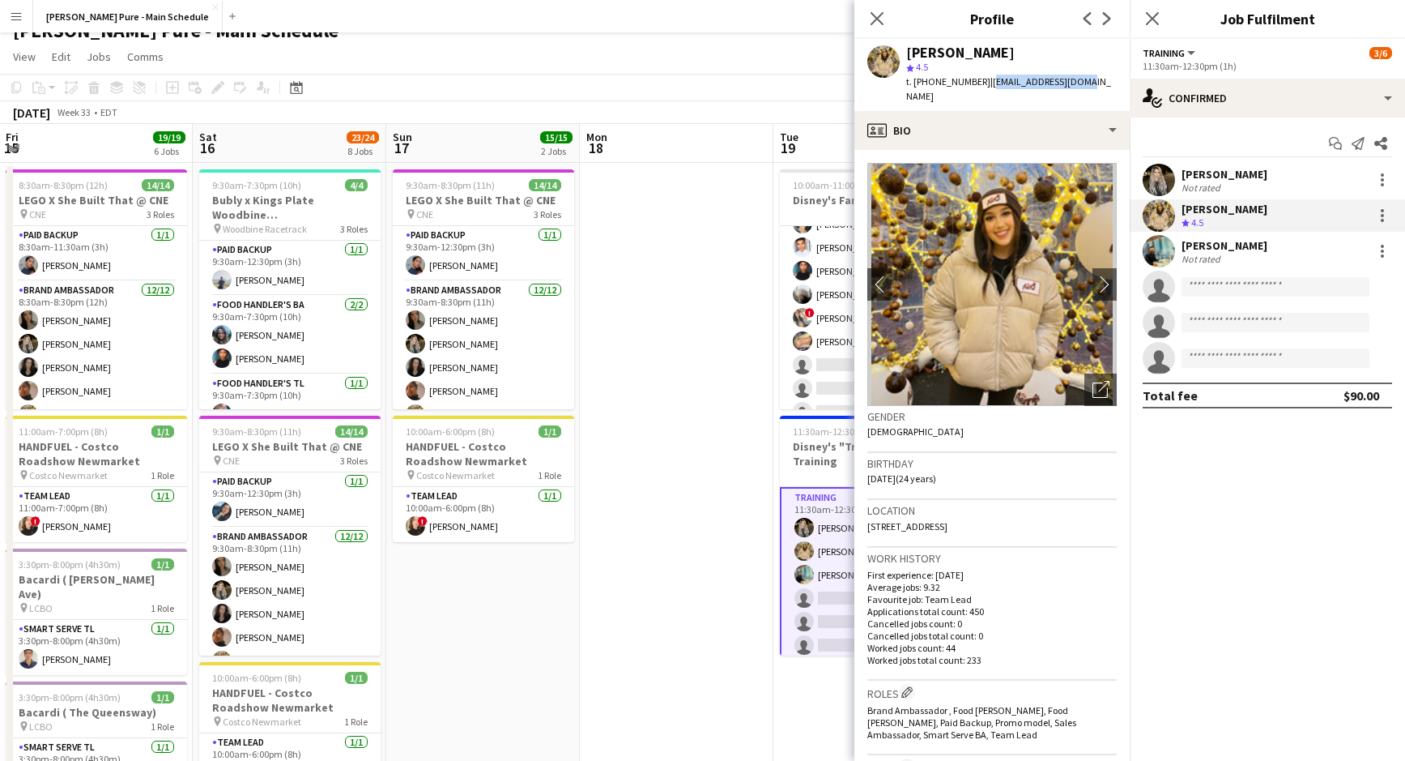
click at [979, 83] on div "[PERSON_NAME] star 4.5 t. [PHONE_NUMBER] | [PERSON_NAME][EMAIL_ADDRESS][DOMAIN_…" at bounding box center [992, 75] width 275 height 72
copy span "[EMAIL_ADDRESS][DOMAIN_NAME]"
click at [876, 17] on icon at bounding box center [876, 18] width 15 height 15
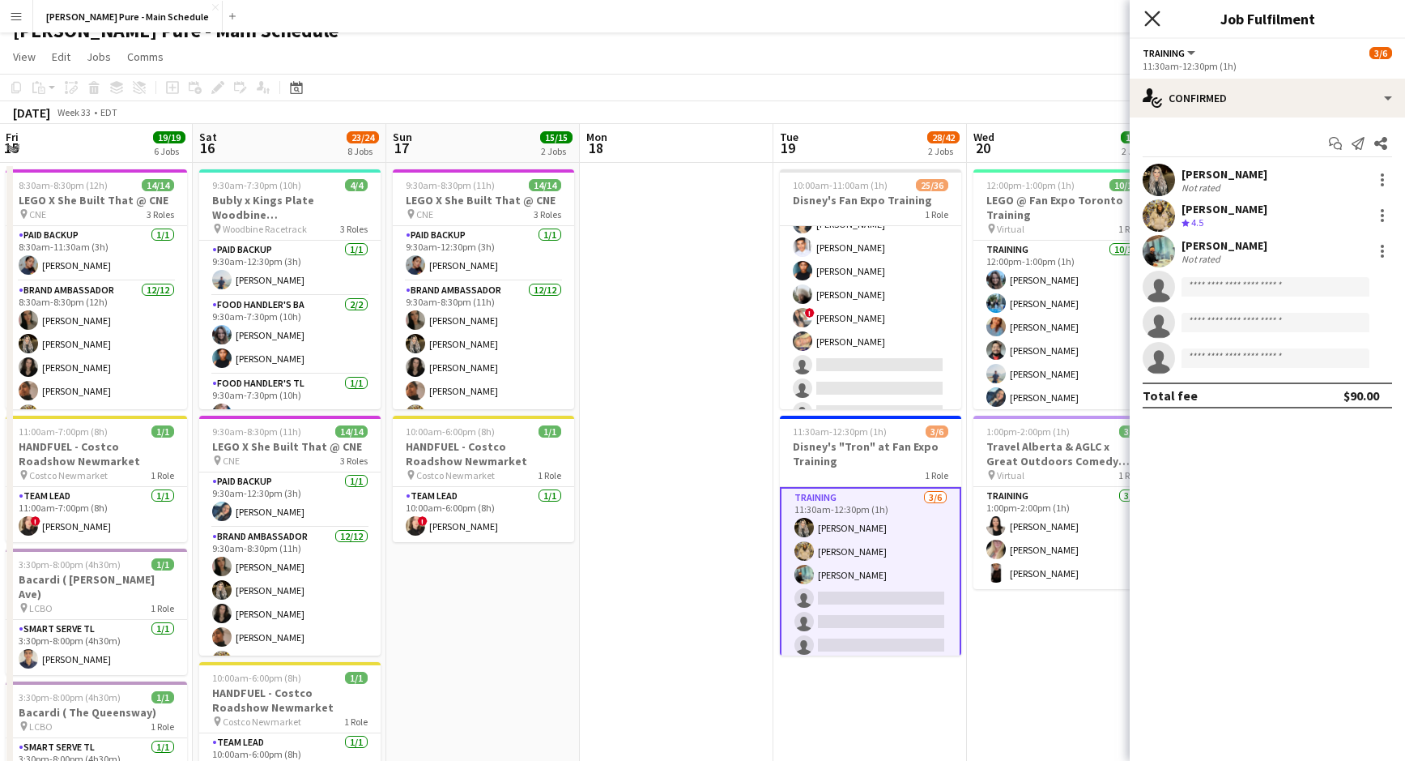
click at [1150, 18] on icon "Close pop-in" at bounding box center [1152, 18] width 15 height 15
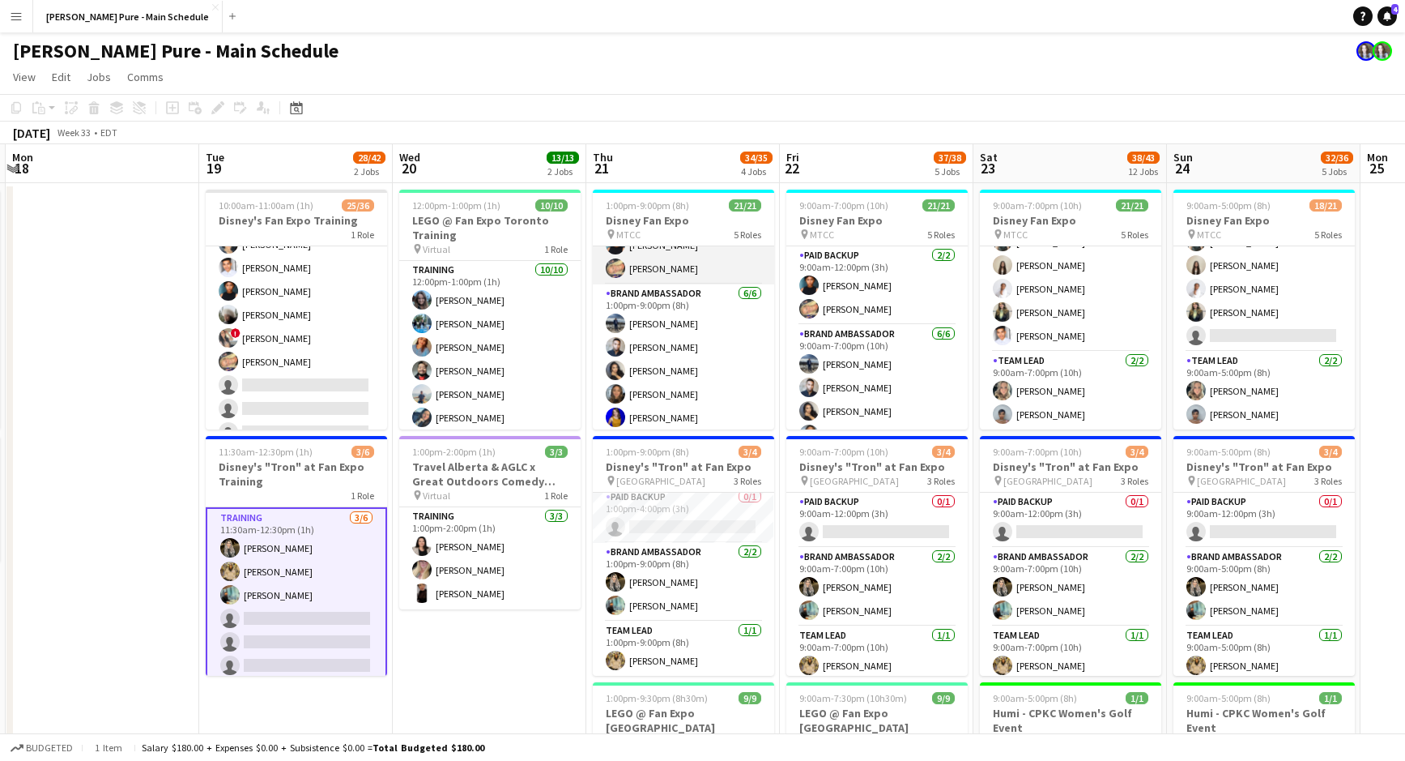
scroll to position [42, 0]
click at [664, 175] on app-board-header-date "Thu 21 34/35 4 Jobs" at bounding box center [683, 163] width 194 height 39
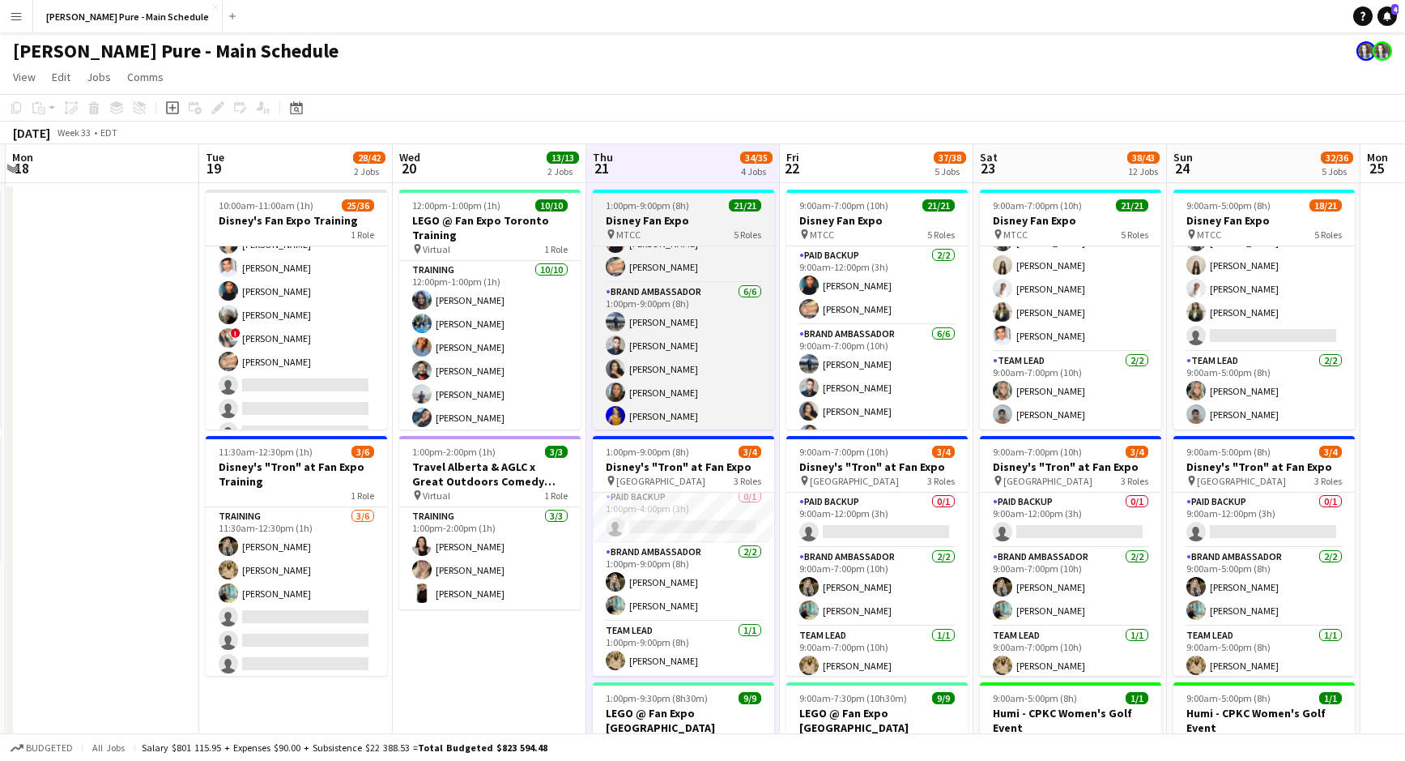
click at [663, 198] on app-job-card "1:00pm-9:00pm (8h) 21/21 Disney Fan Expo pin MTCC 5 Roles Paid Backup [DATE] 1:…" at bounding box center [683, 310] width 181 height 240
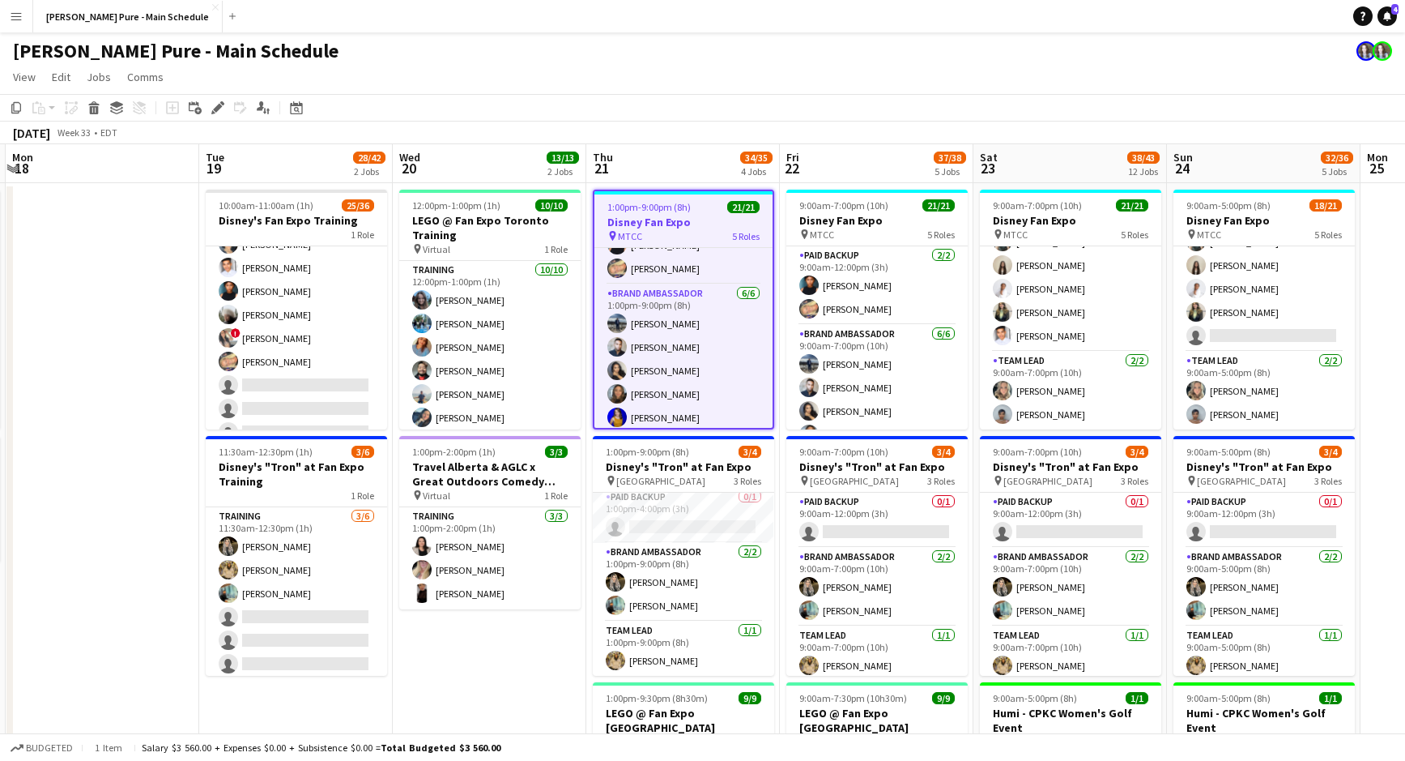
click at [665, 215] on h3 "Disney Fan Expo" at bounding box center [684, 222] width 178 height 15
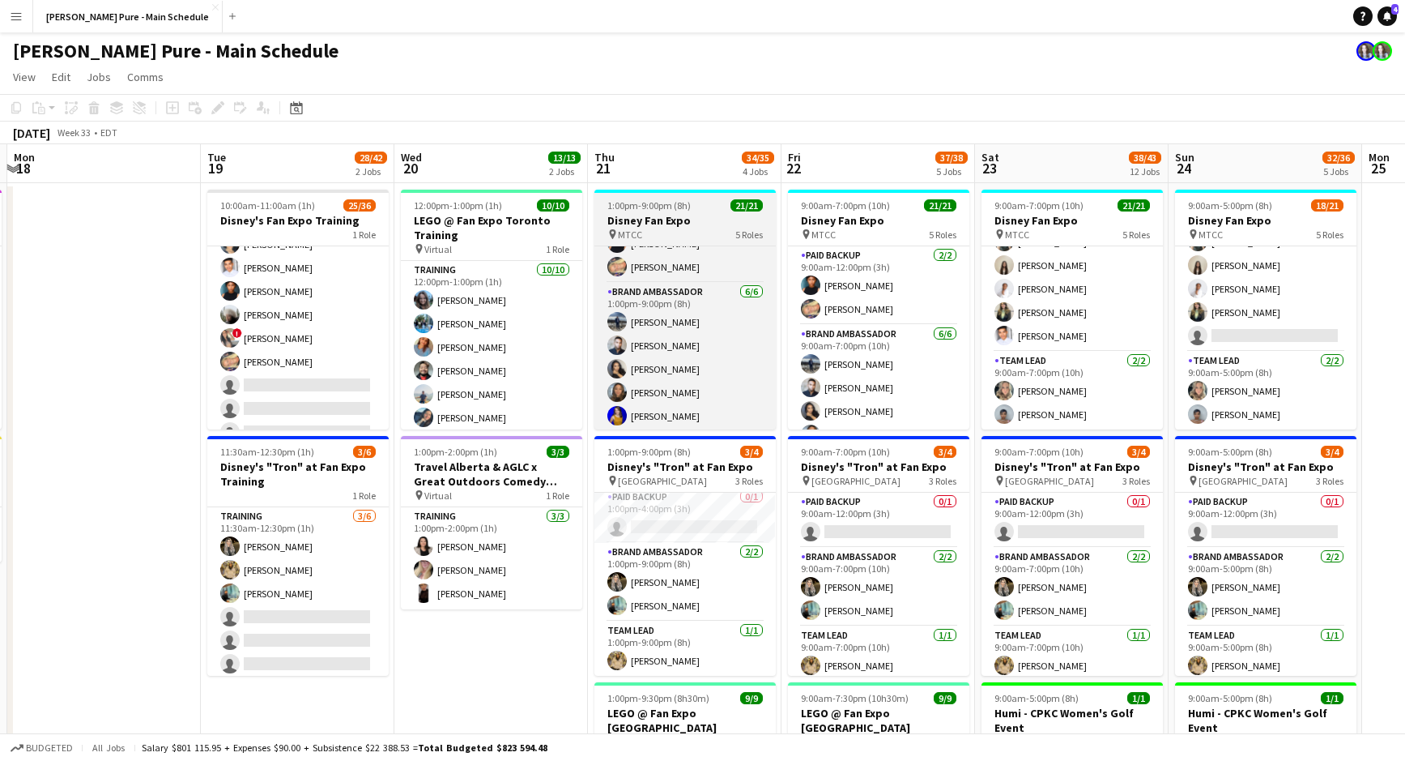
click at [665, 214] on h3 "Disney Fan Expo" at bounding box center [685, 220] width 181 height 15
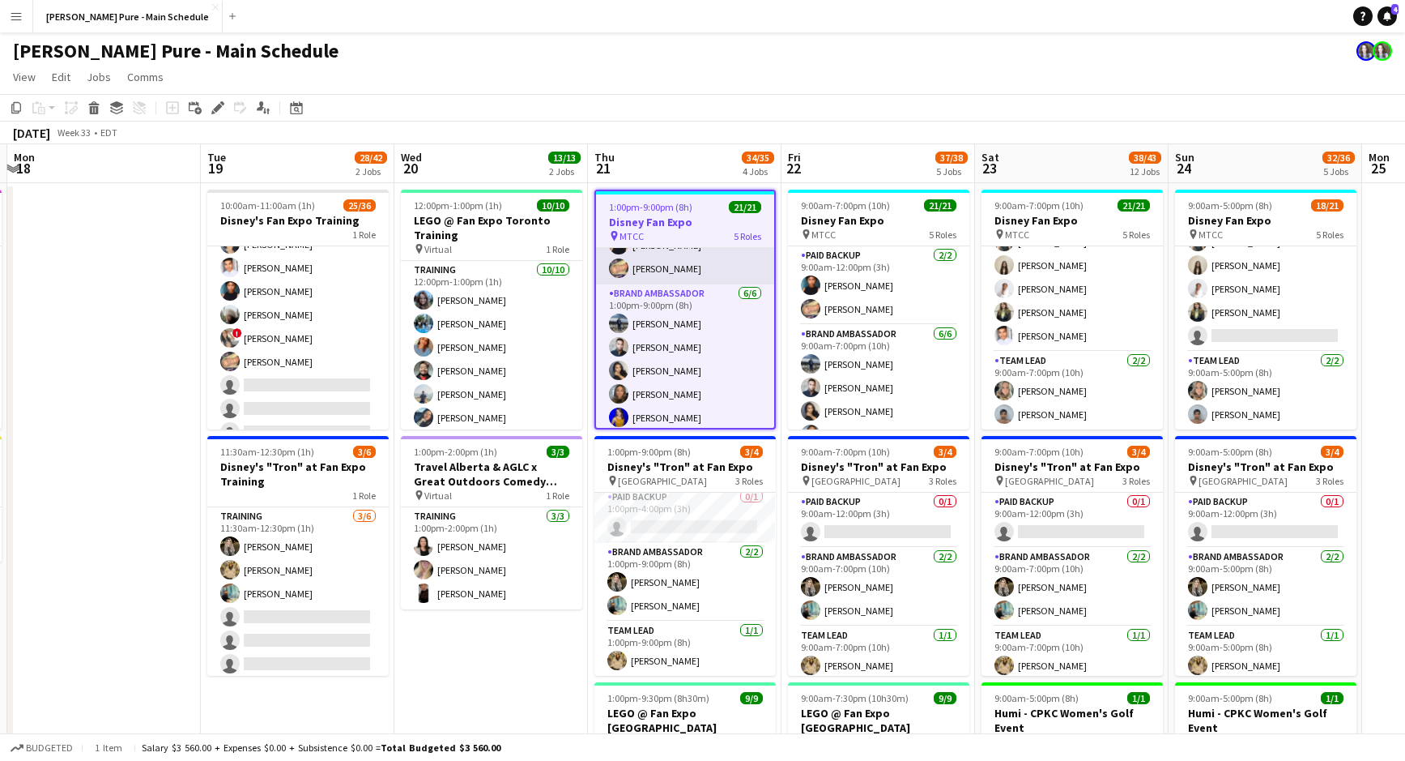
click at [673, 259] on app-card-role "Paid Backup [DATE] 1:00pm-4:00pm (3h) [PERSON_NAME] [PERSON_NAME]" at bounding box center [685, 245] width 178 height 79
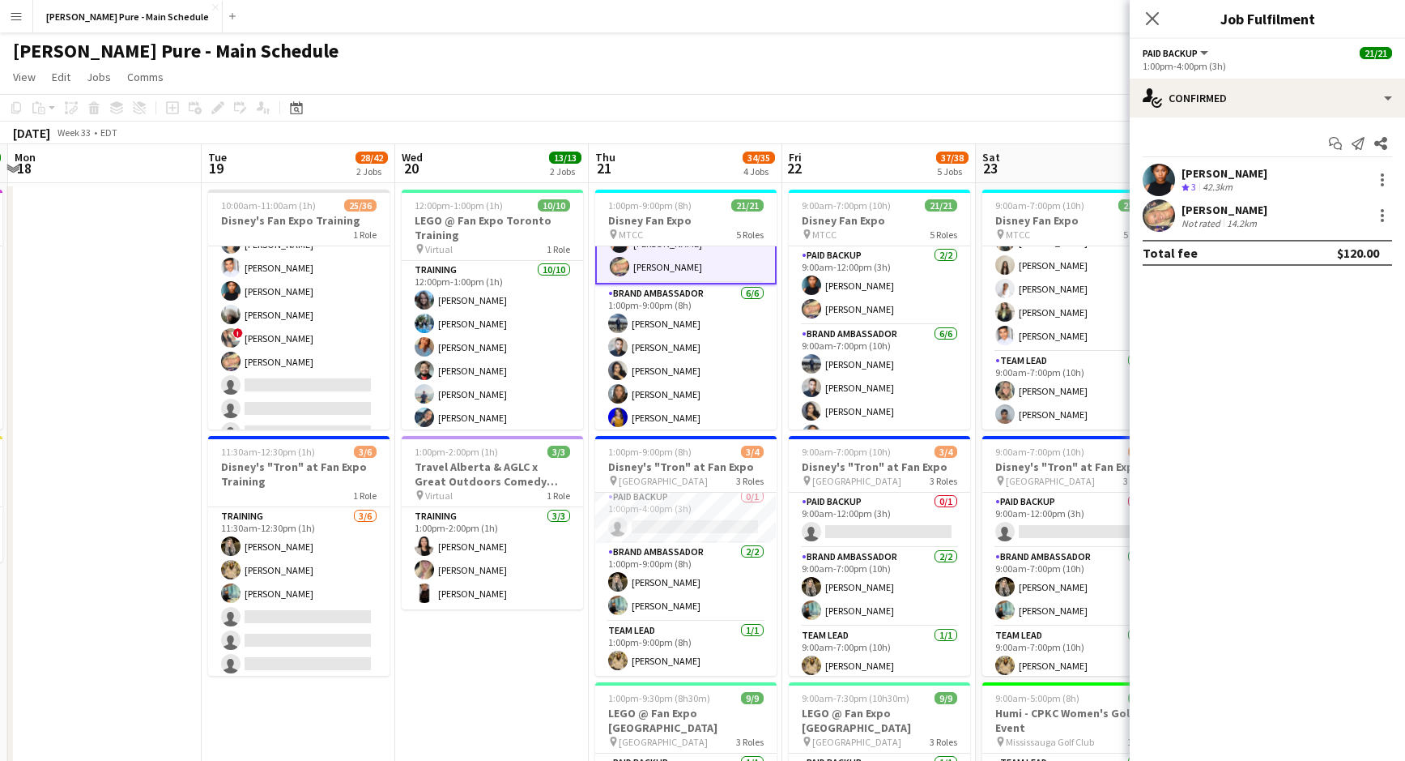
scroll to position [0, 0]
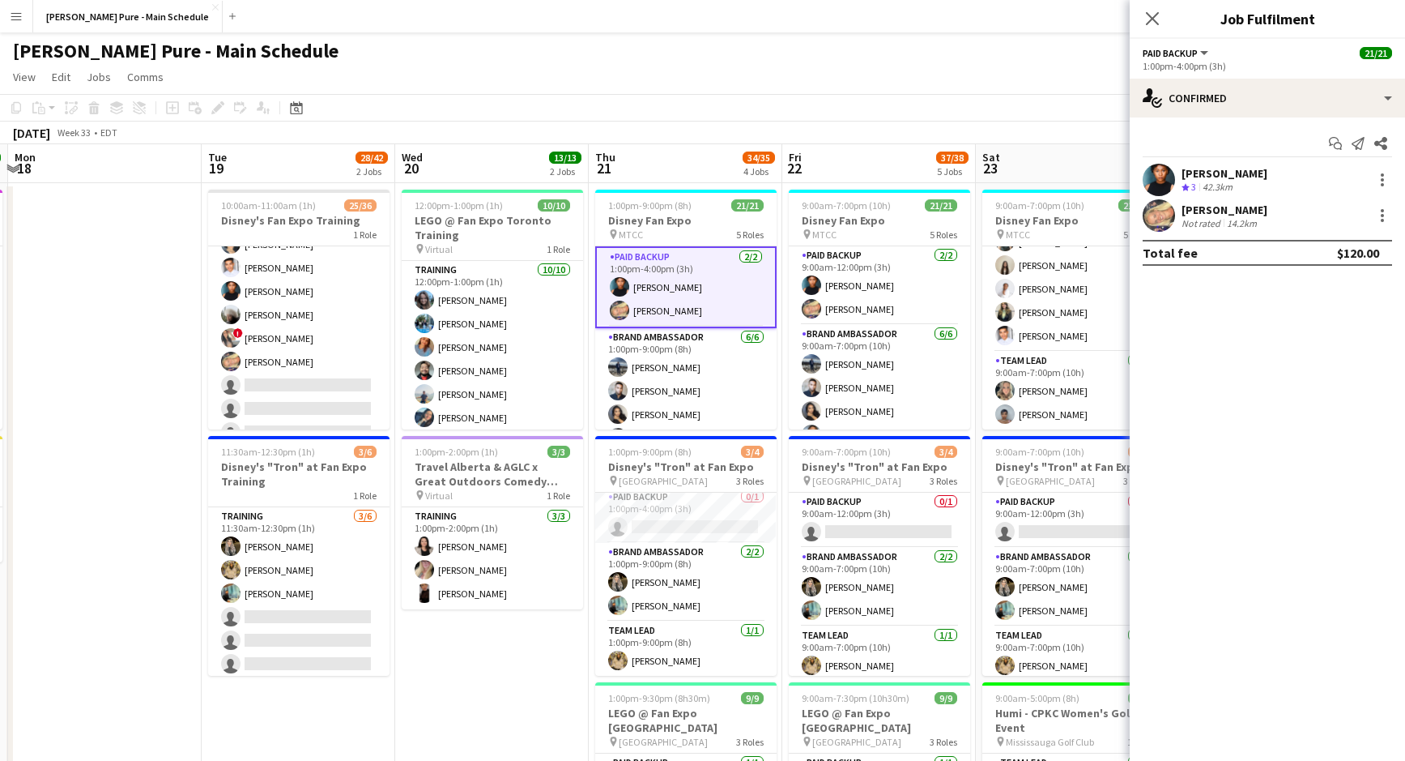
click at [669, 254] on app-card-role "Paid Backup [DATE] 1:00pm-4:00pm (3h) [PERSON_NAME] [PERSON_NAME]" at bounding box center [685, 287] width 181 height 82
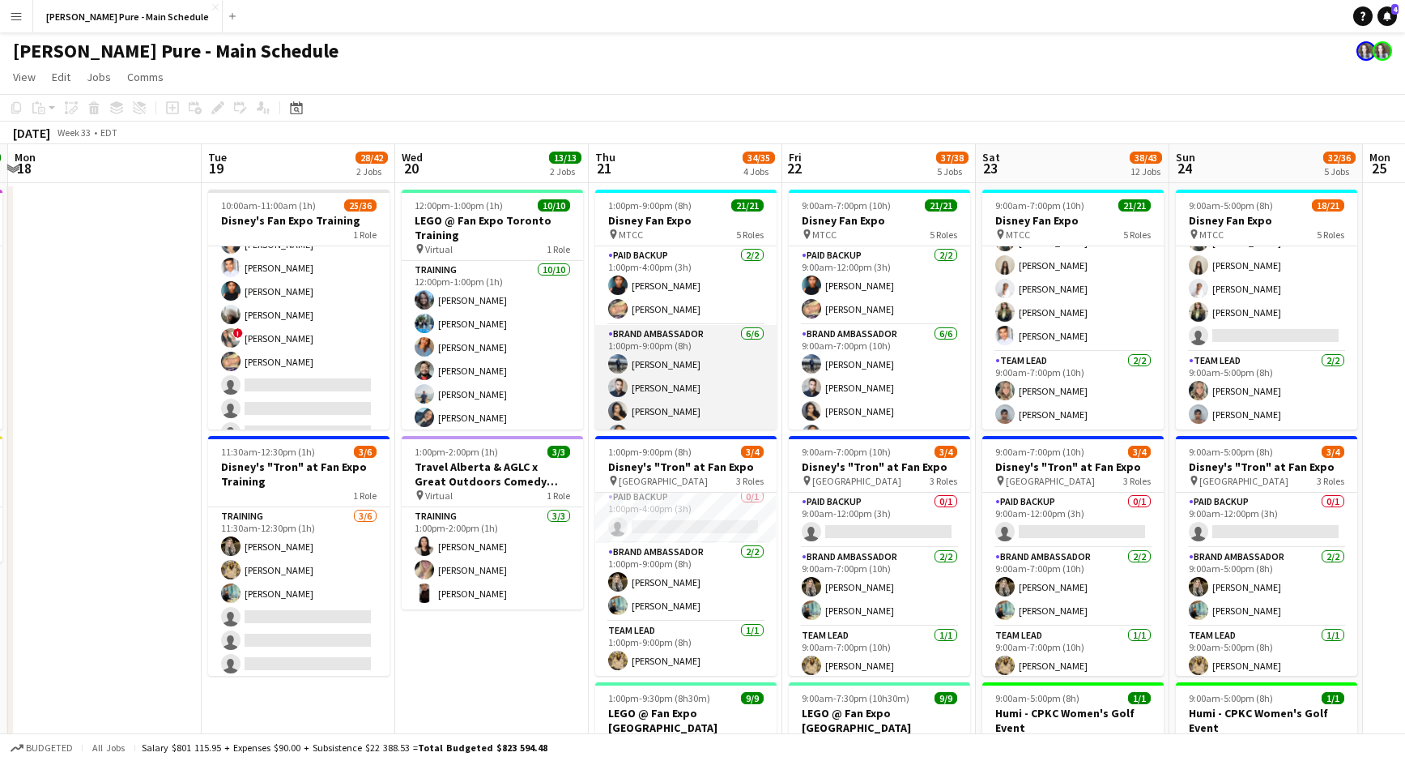
click at [661, 340] on app-card-role "Brand Ambassador [DATE] 1:00pm-9:00pm (8h) [PERSON_NAME] [PERSON_NAME] [PERSON_…" at bounding box center [685, 411] width 181 height 173
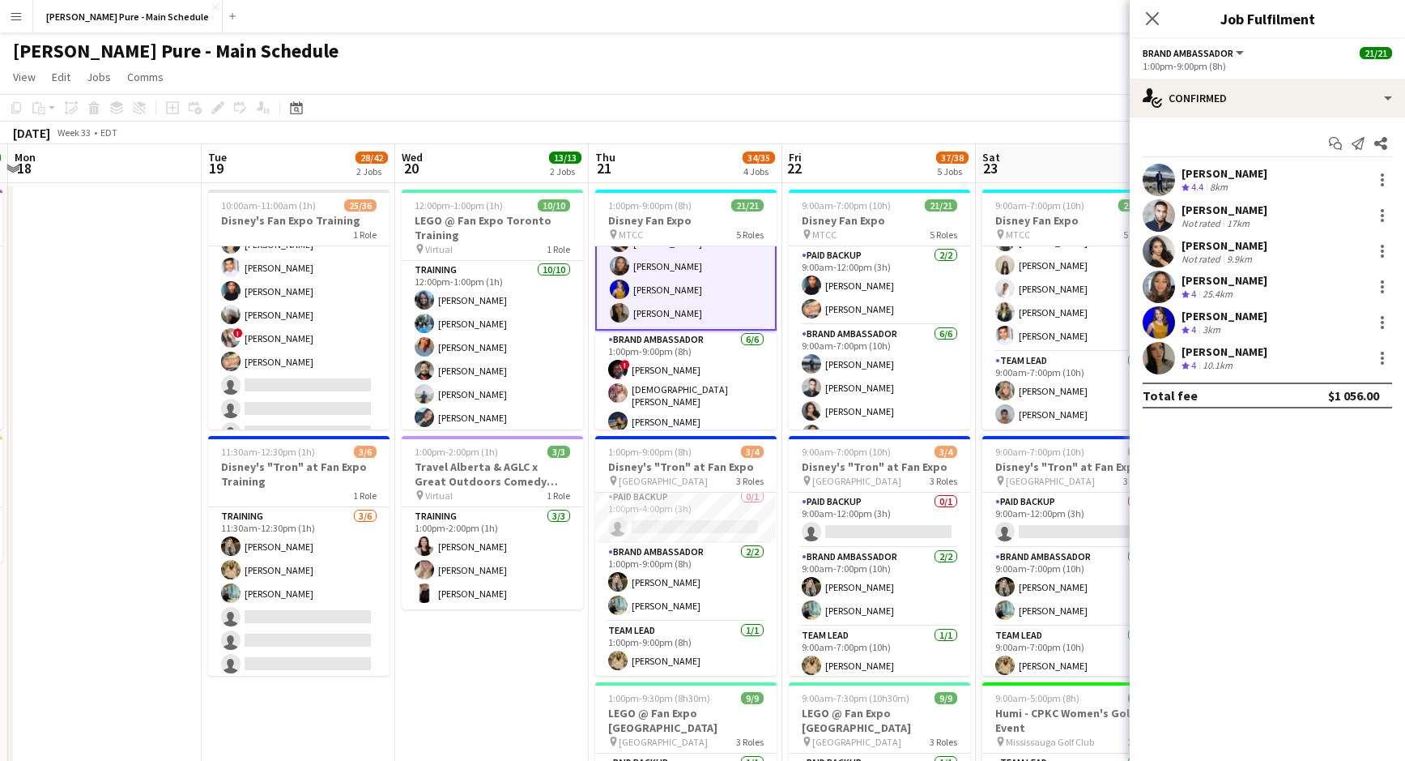
scroll to position [177, 0]
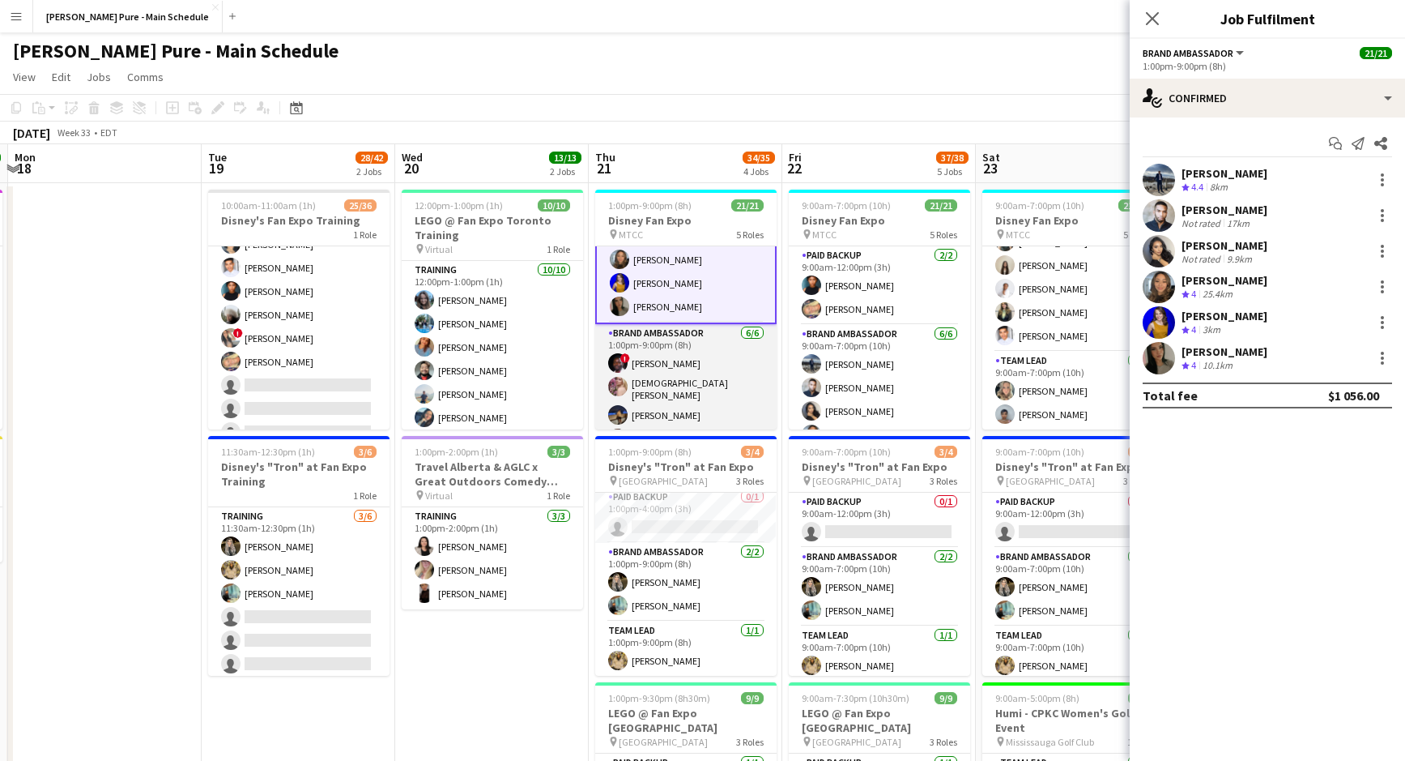
click at [675, 332] on app-card-role "Brand Ambassador [DATE] 1:00pm-9:00pm (8h) ! [PERSON_NAME] [PERSON_NAME] [PERSO…" at bounding box center [685, 412] width 181 height 177
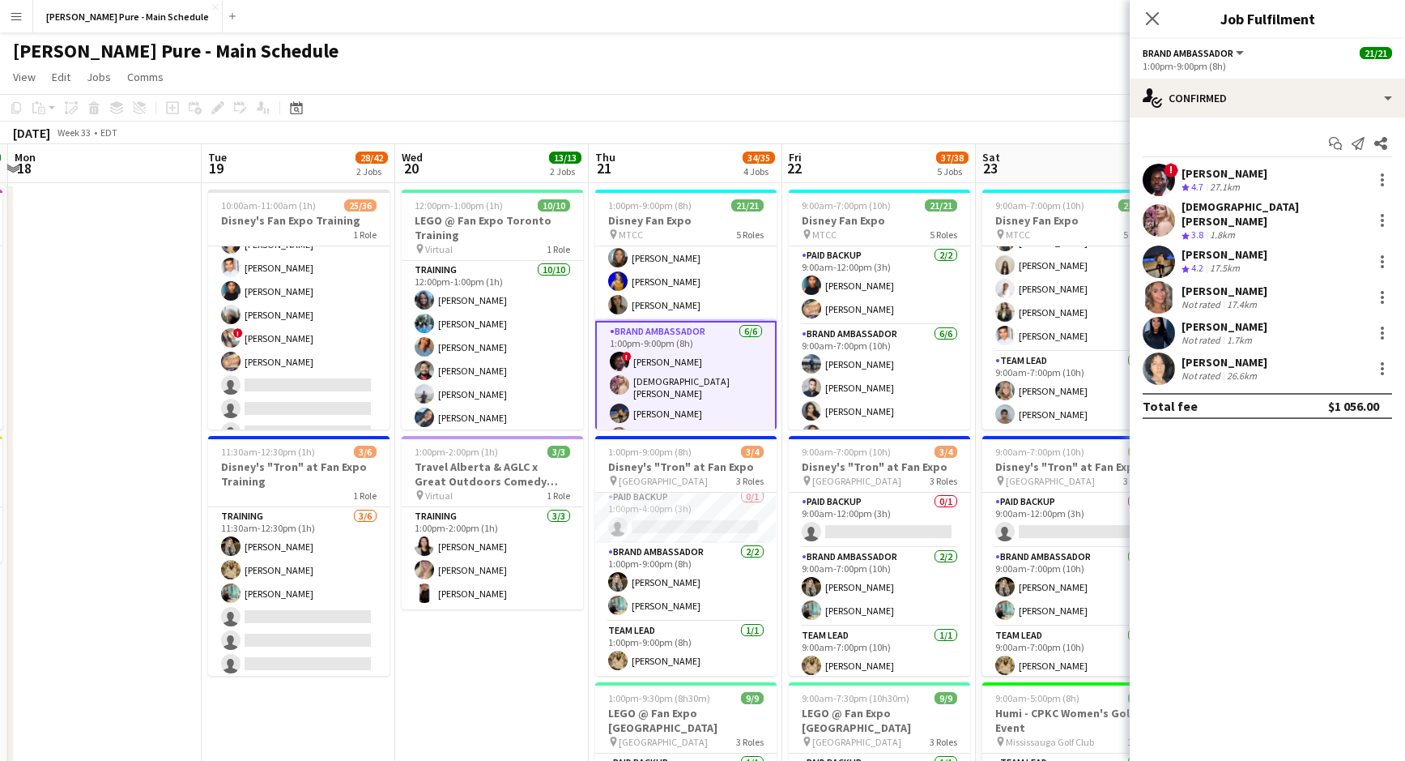
scroll to position [175, 0]
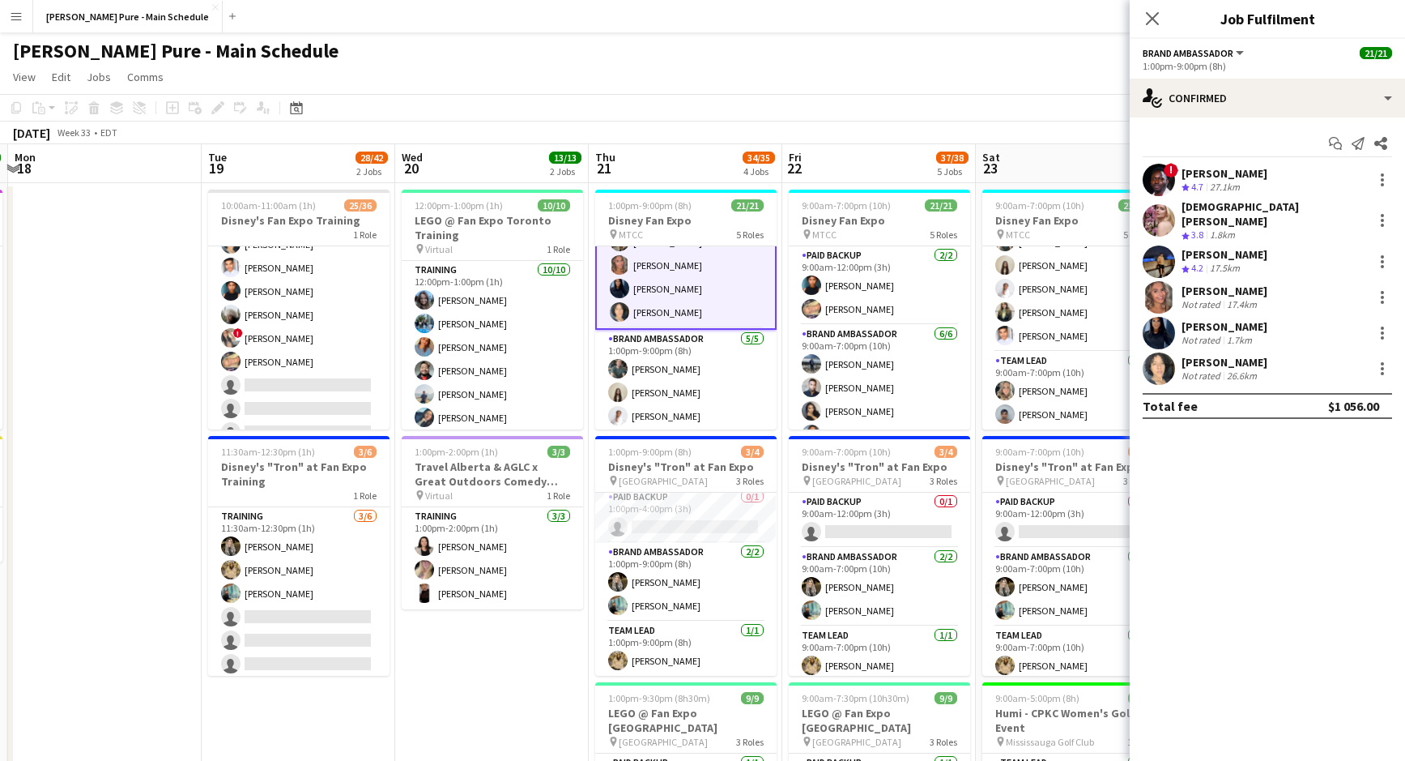
click at [675, 332] on app-card-role "Brand Ambassador [DATE] 1:00pm-9:00pm (8h) [PERSON_NAME] [PERSON_NAME] [PERSON_…" at bounding box center [685, 404] width 181 height 149
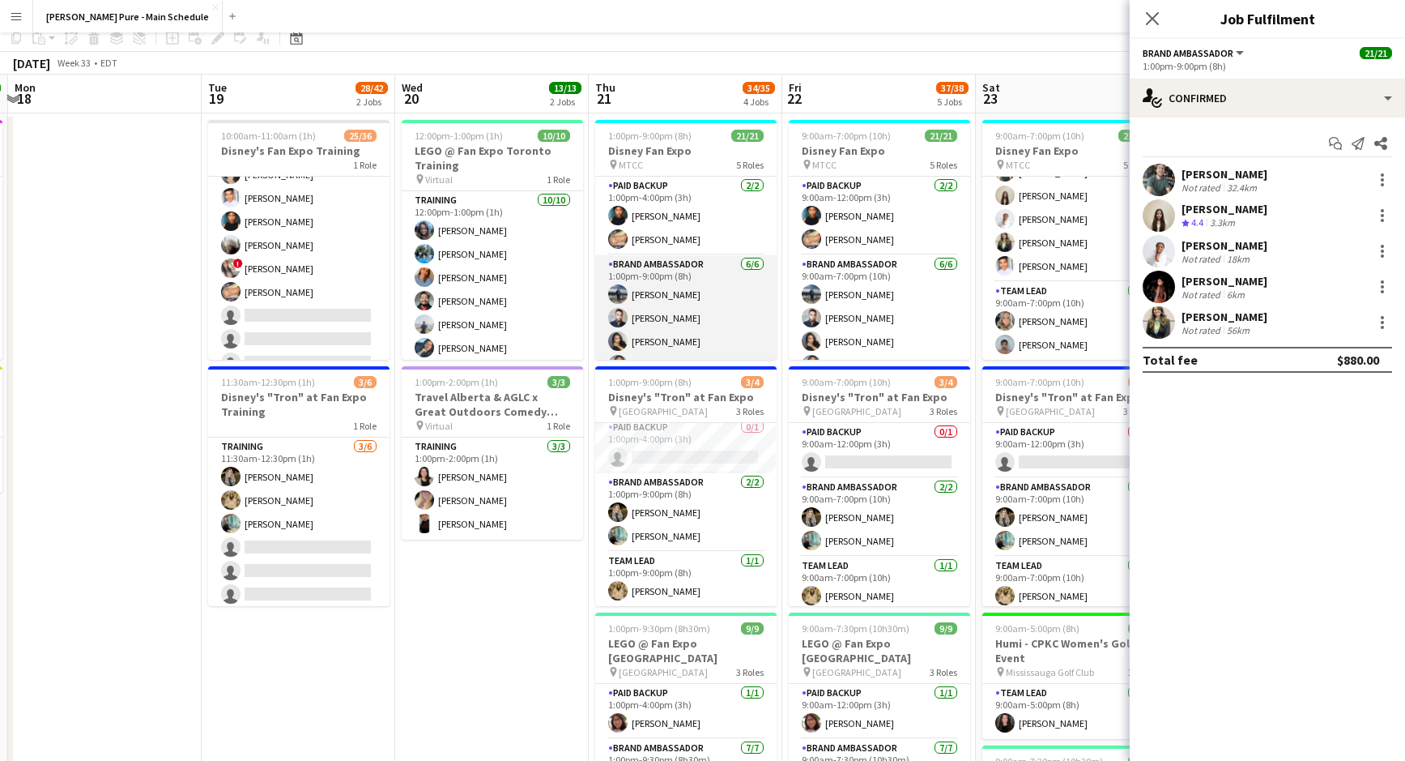
scroll to position [0, 0]
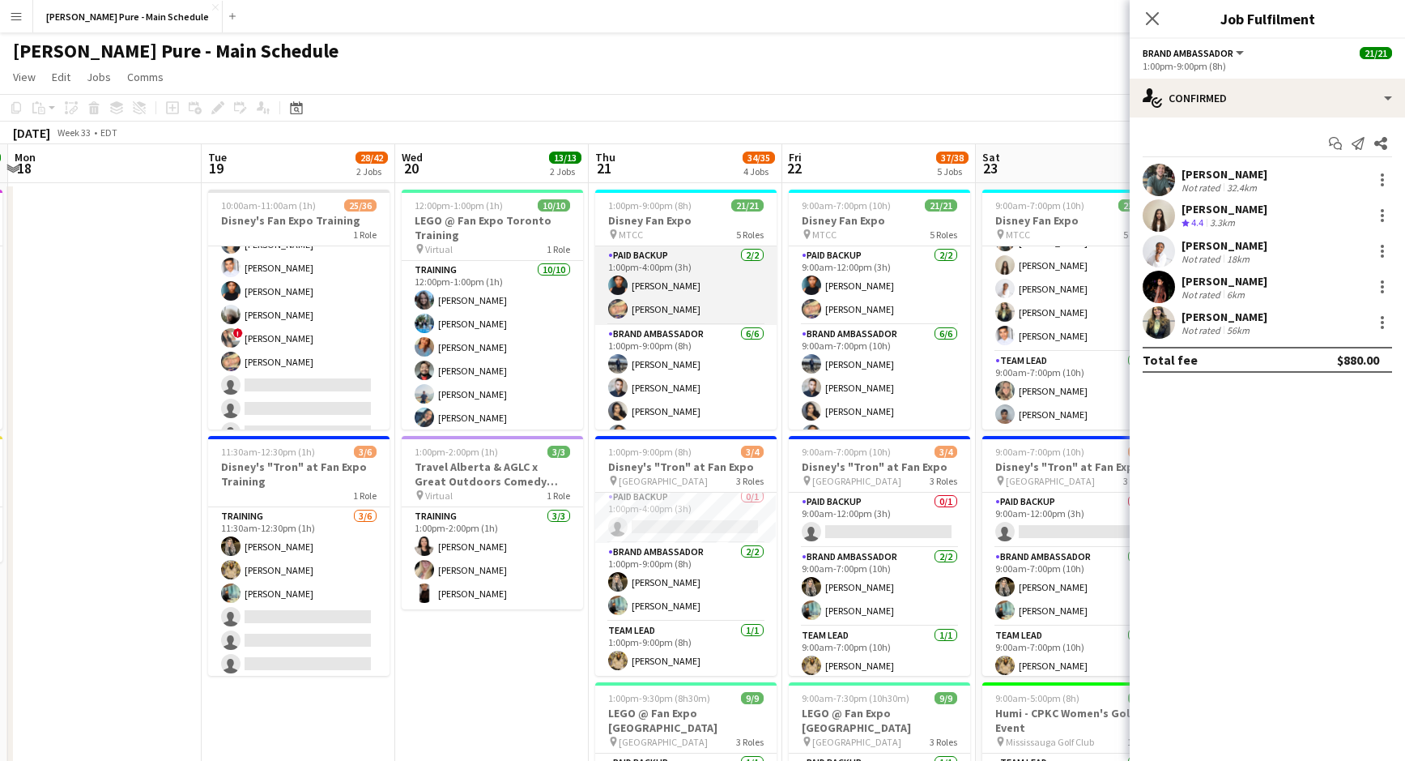
click at [675, 270] on app-card-role "Paid Backup [DATE] 1:00pm-4:00pm (3h) [PERSON_NAME] [PERSON_NAME]" at bounding box center [685, 285] width 181 height 79
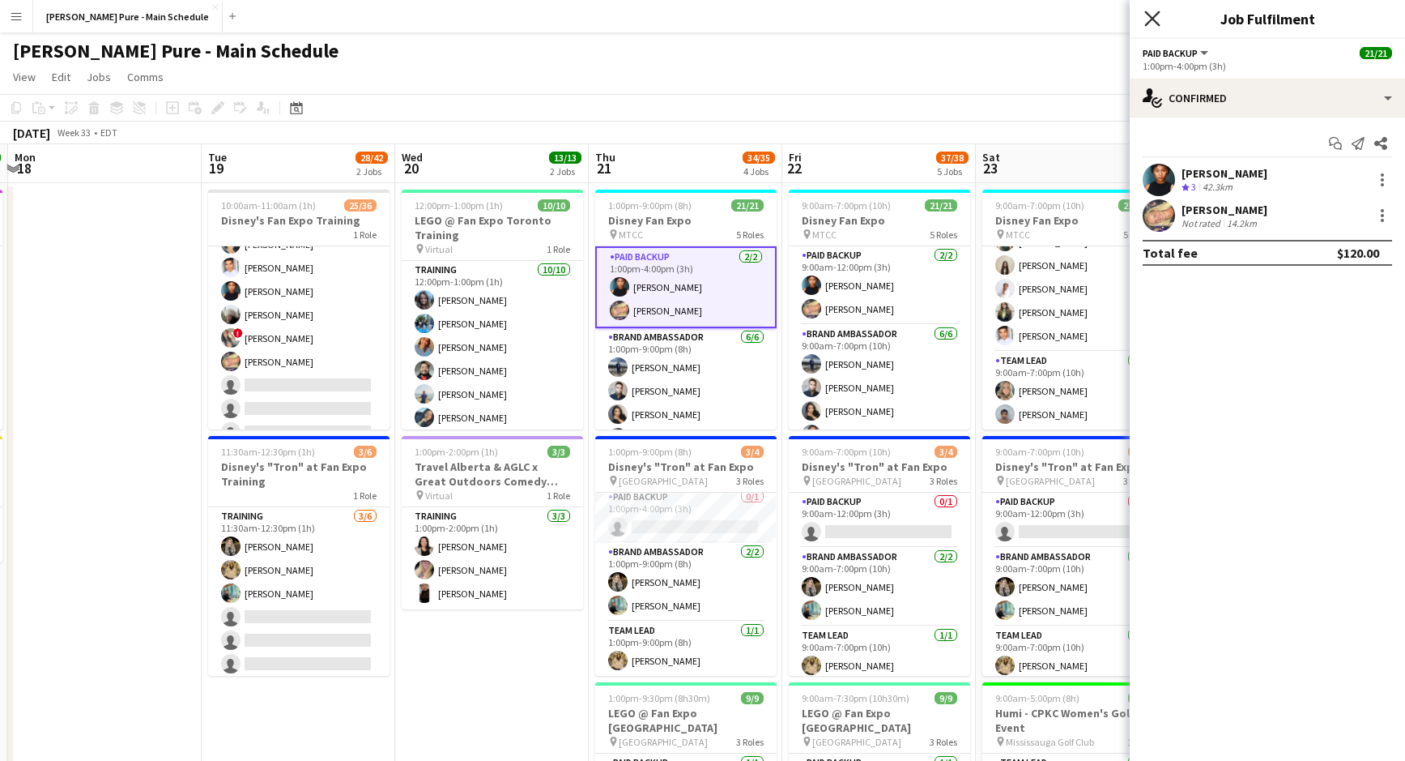
click at [1153, 17] on icon at bounding box center [1152, 18] width 15 height 15
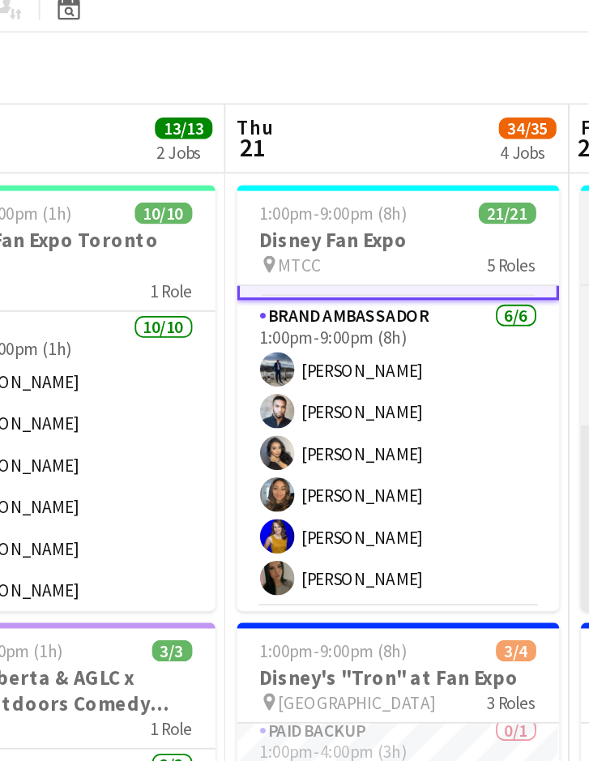
scroll to position [0, 582]
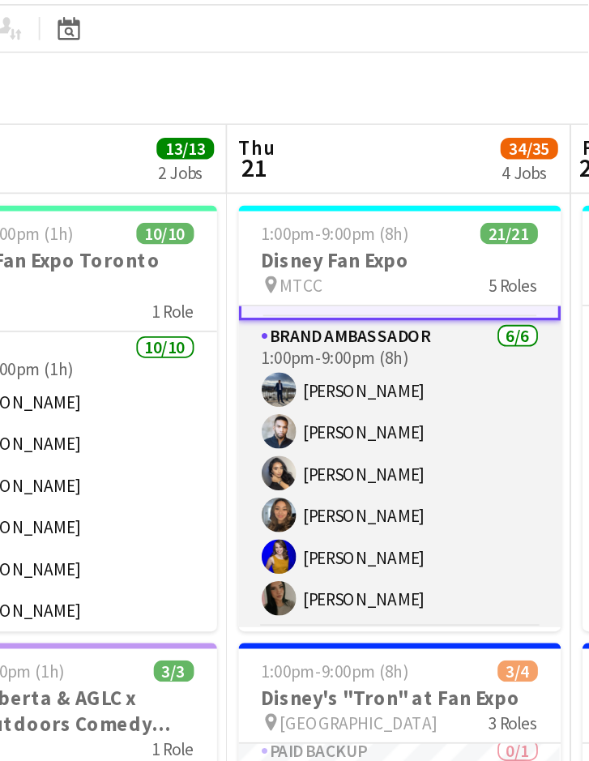
click at [469, 315] on app-card-role "Brand Ambassador [DATE] 1:00pm-9:00pm (8h) [PERSON_NAME] [PERSON_NAME] [PERSON_…" at bounding box center [482, 358] width 181 height 173
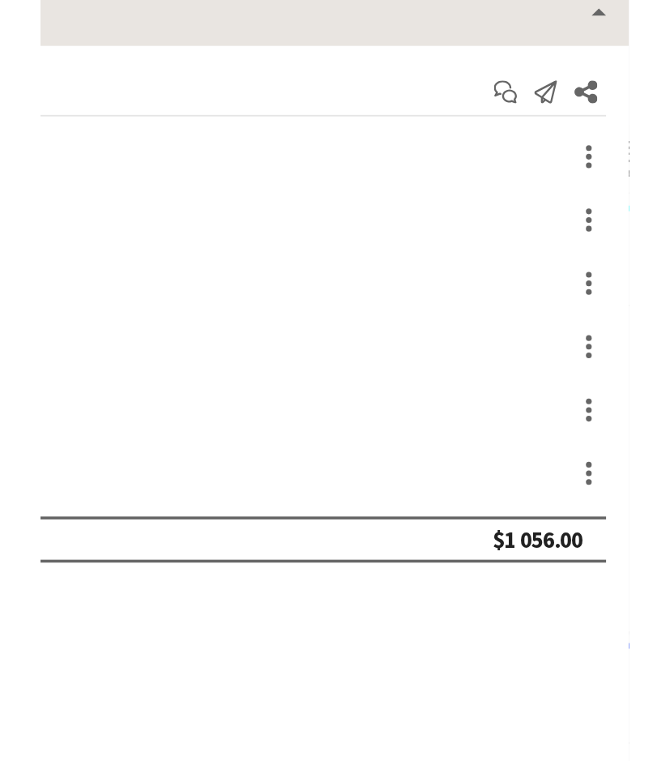
scroll to position [0, 0]
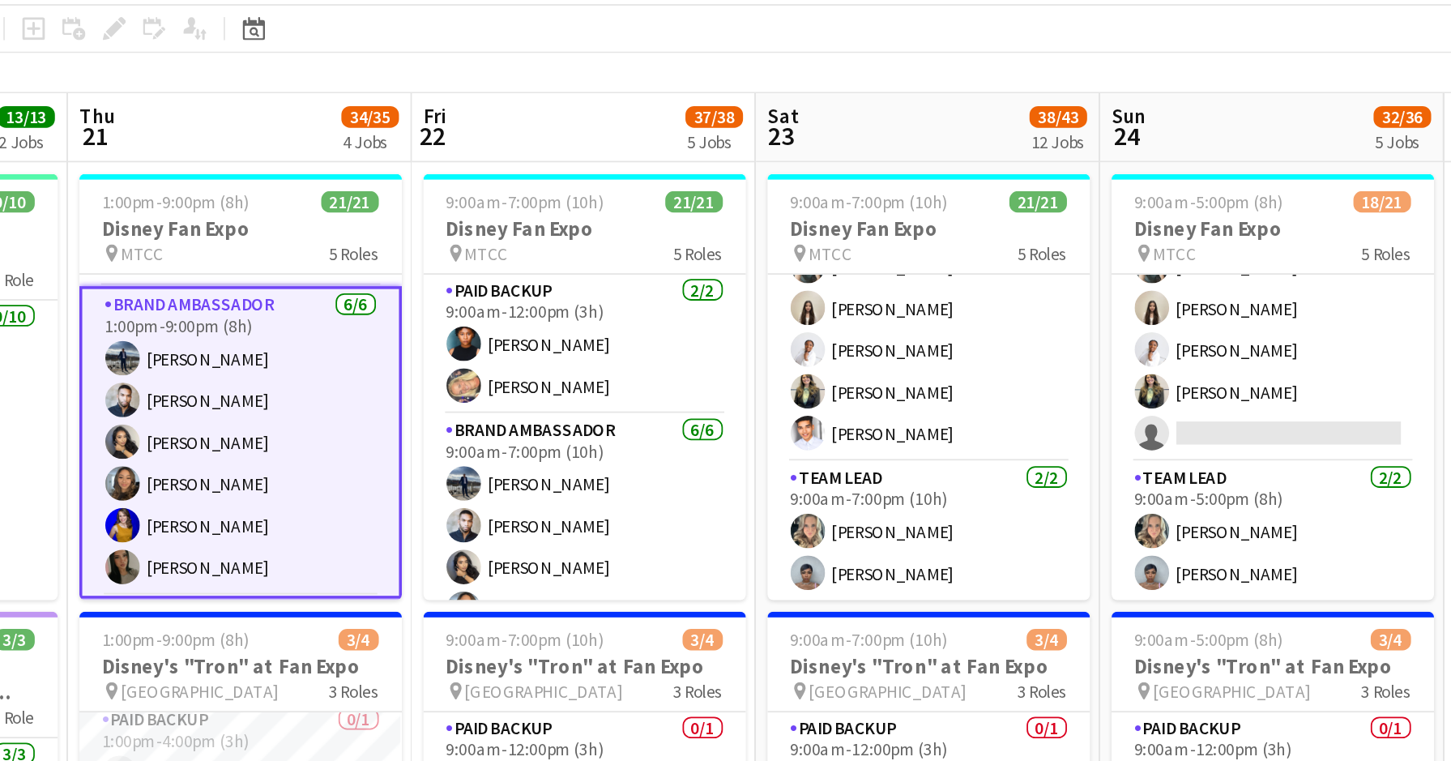
click at [670, 130] on div "[DATE] Week 34 • EDT" at bounding box center [725, 133] width 1451 height 23
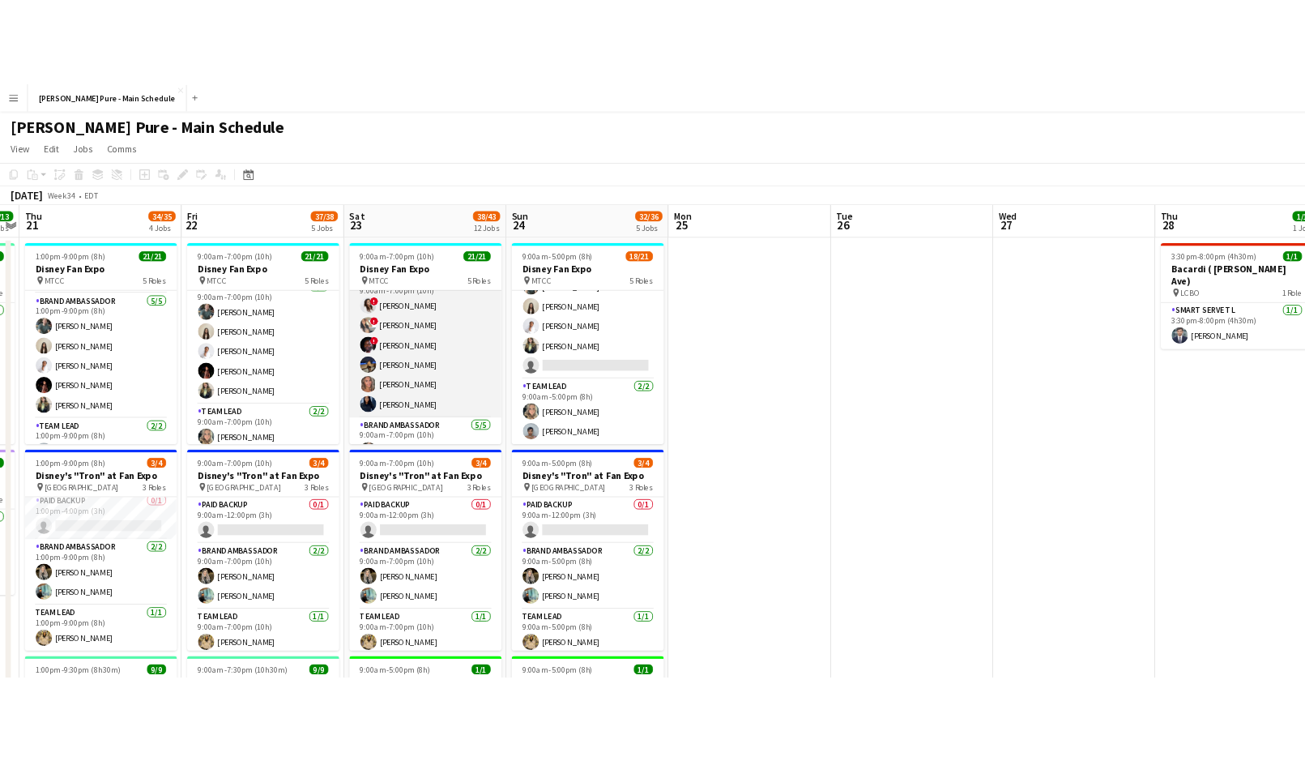
scroll to position [243, 0]
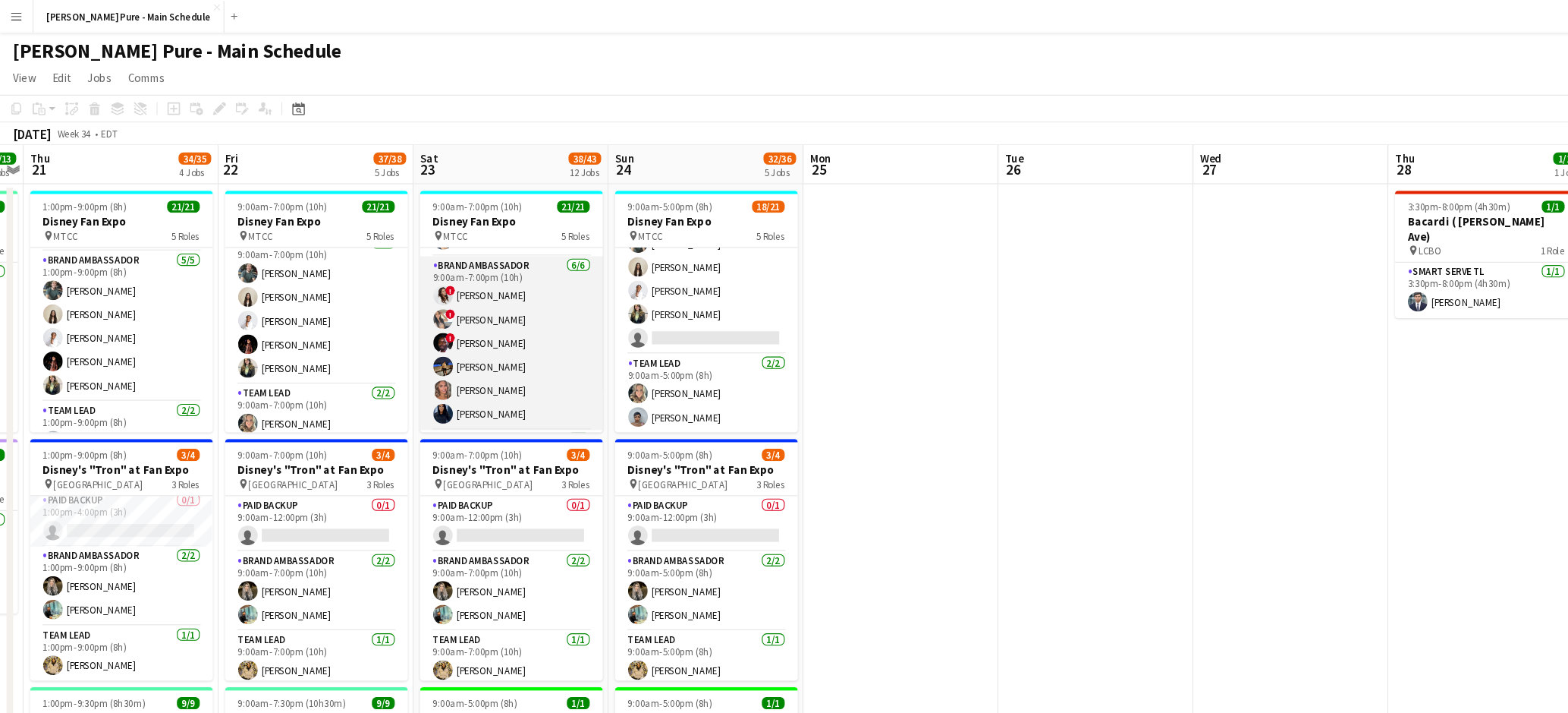
click at [471, 295] on app-card-role "Brand Ambassador [DATE] 9:00am-7:00pm (10h) ! [PERSON_NAME] ! [PERSON_NAME] ! […" at bounding box center [475, 319] width 170 height 162
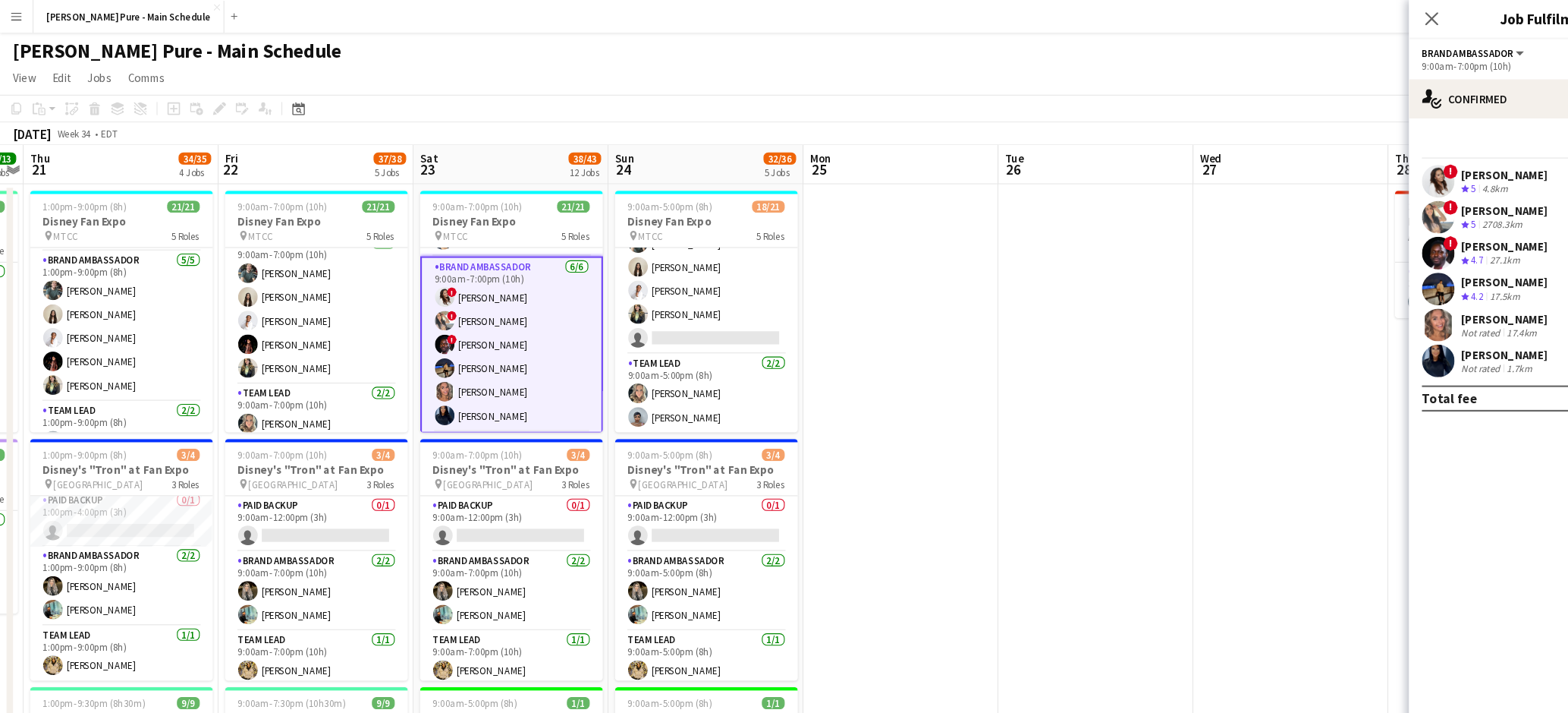
click at [1316, 197] on div "[PERSON_NAME]" at bounding box center [1399, 196] width 81 height 14
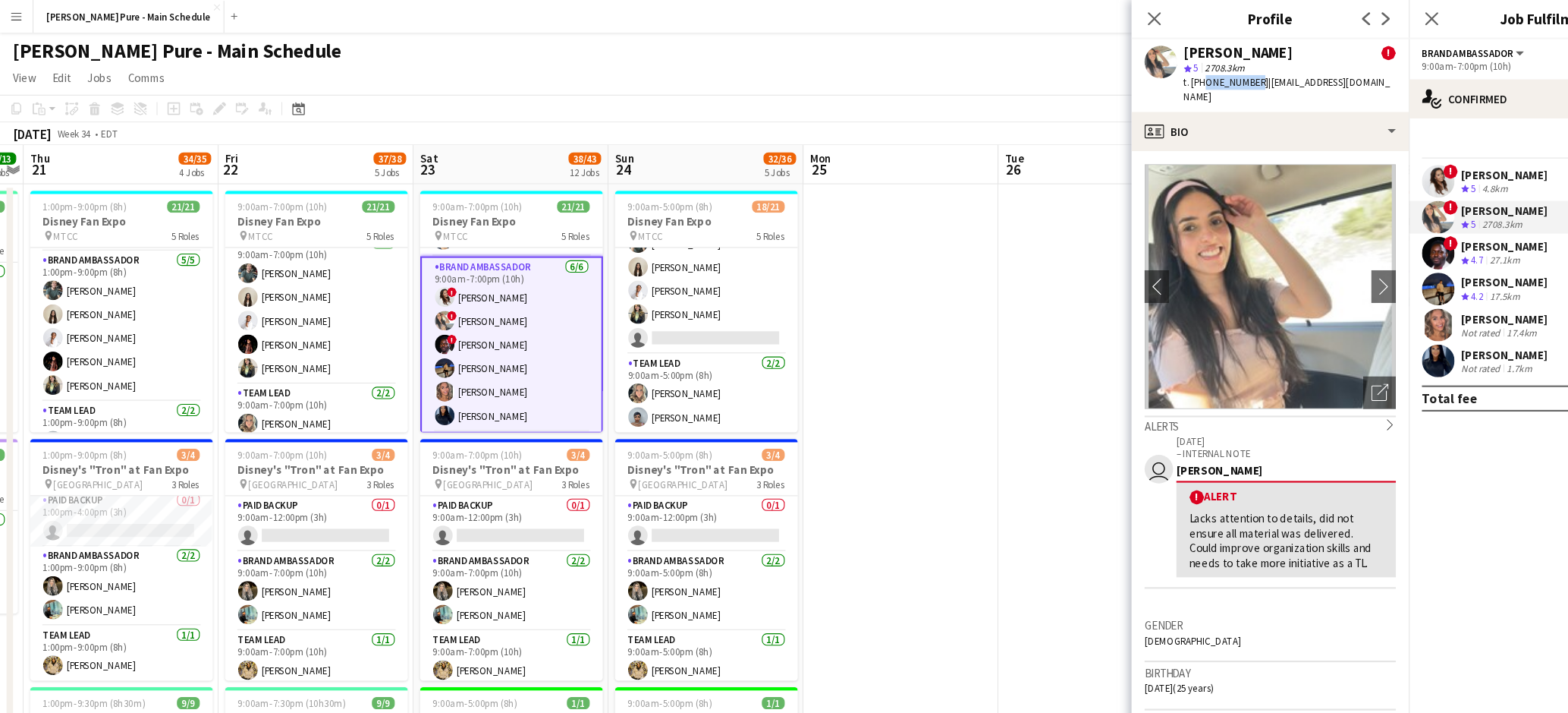
drag, startPoint x: 1161, startPoint y: 77, endPoint x: 1117, endPoint y: 78, distance: 44.0
click at [1117, 78] on span "t. [PHONE_NUMBER]" at bounding box center [1140, 76] width 79 height 11
copy span "6048978831"
drag, startPoint x: 1272, startPoint y: 77, endPoint x: 1169, endPoint y: 76, distance: 103.0
click at [1169, 76] on div "[PERSON_NAME] ! star 5 2708.3km t. [PHONE_NUMBER] | [EMAIL_ADDRESS][DOMAIN_NAME]" at bounding box center [1181, 70] width 258 height 67
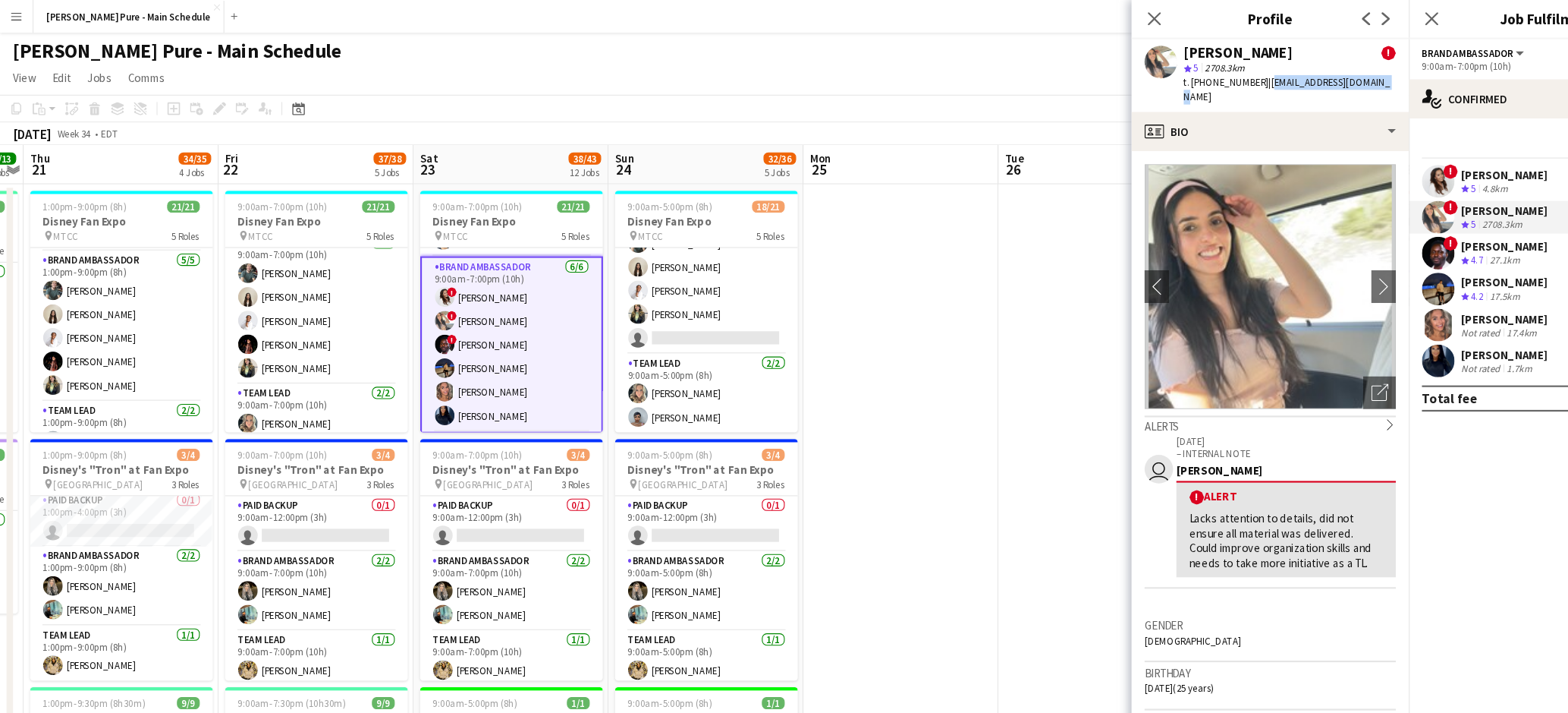
copy span "[EMAIL_ADDRESS][DOMAIN_NAME]"
click at [1080, 15] on icon "Close pop-in" at bounding box center [1072, 17] width 14 height 14
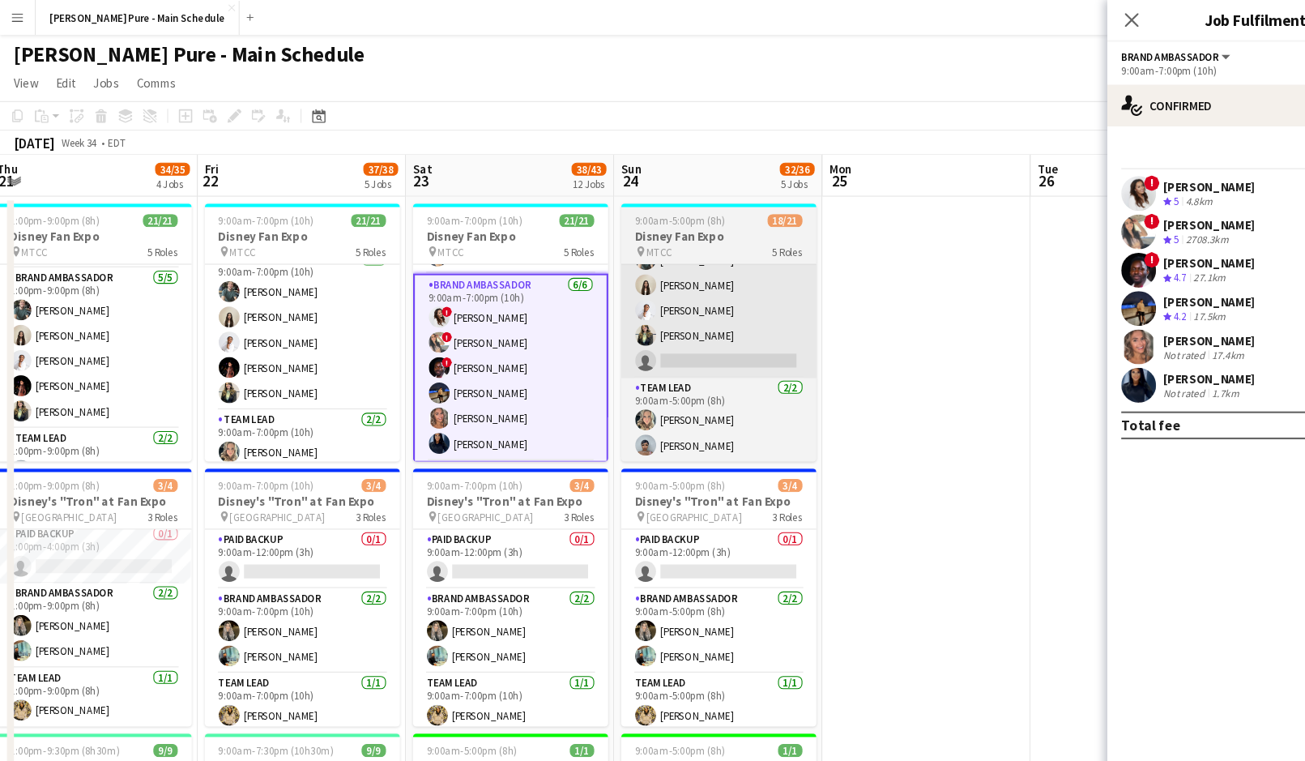
scroll to position [0, 613]
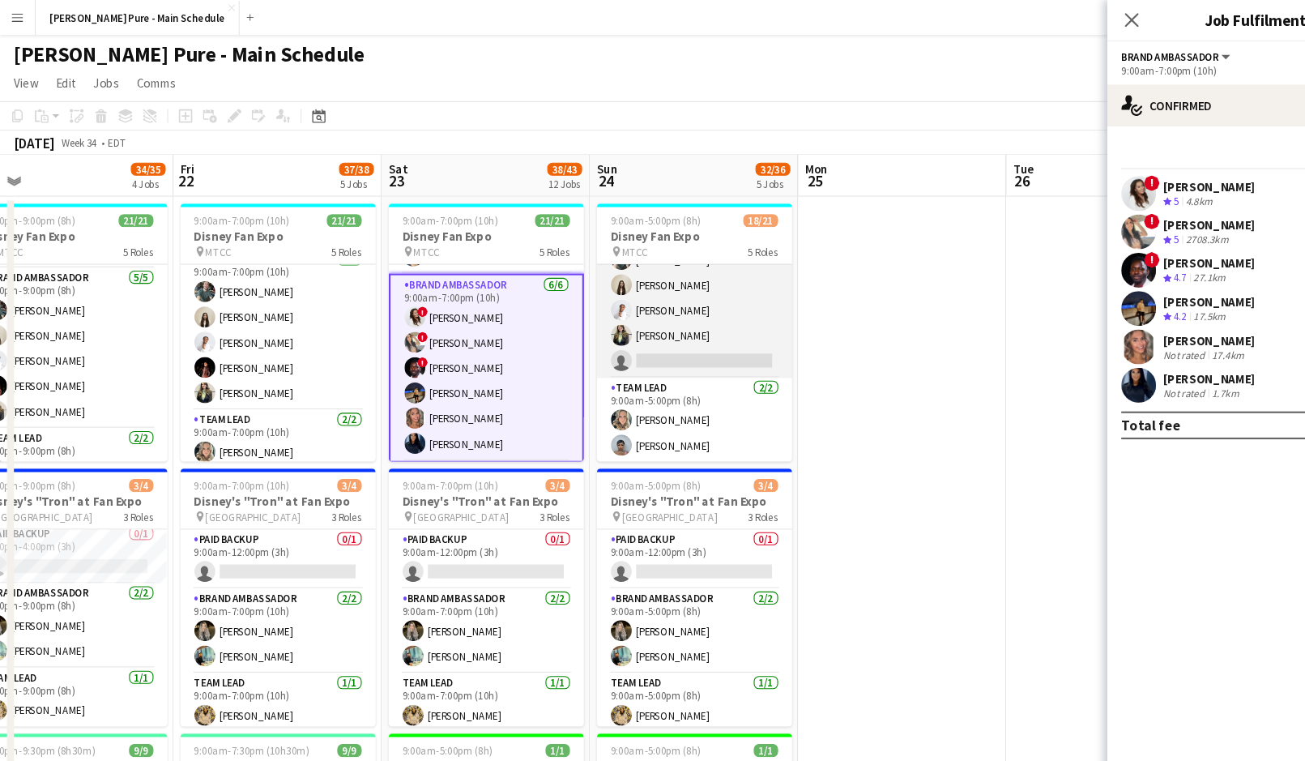
click at [659, 279] on app-card-role "Brand Ambassador 3I 20A [DATE] 9:00am-5:00pm (8h) [PERSON_NAME] [PERSON_NAME] […" at bounding box center [645, 277] width 181 height 149
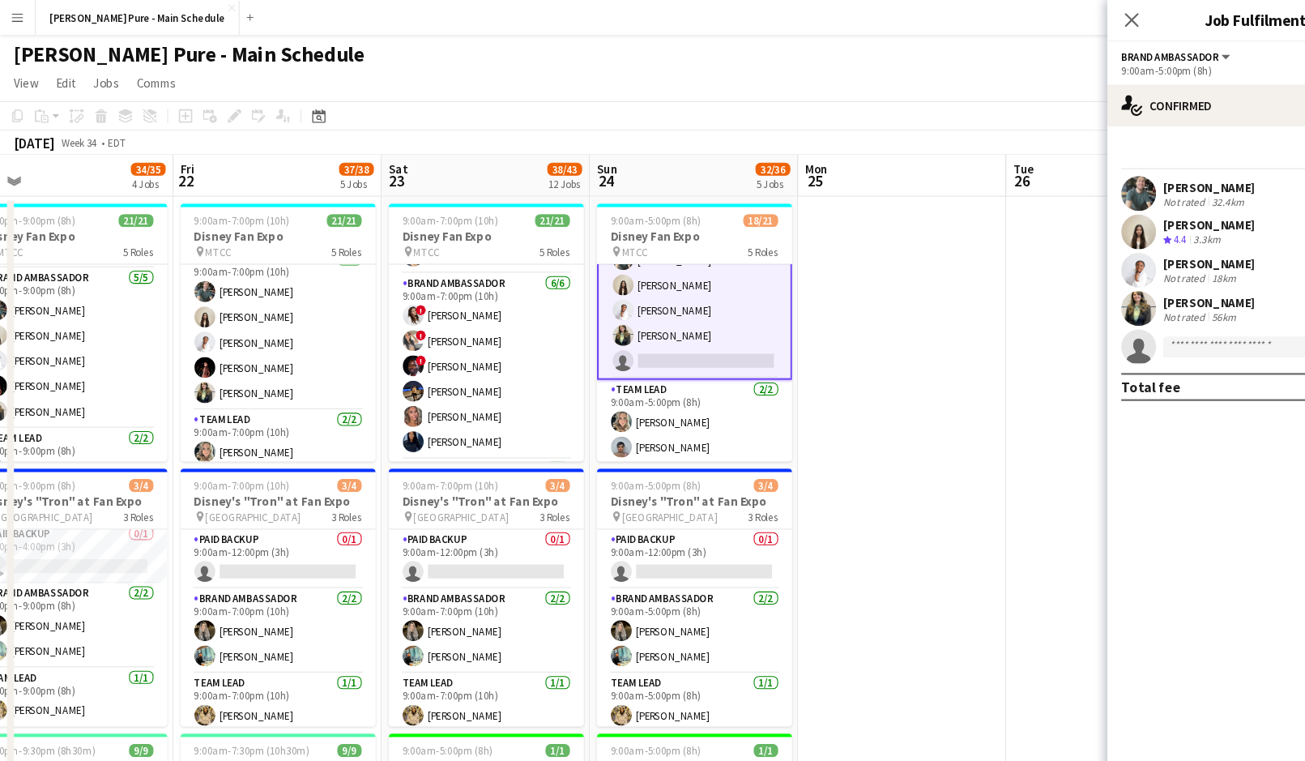
click at [625, 167] on app-board-header-date "Sun 24 32/36 5 Jobs" at bounding box center [645, 163] width 194 height 39
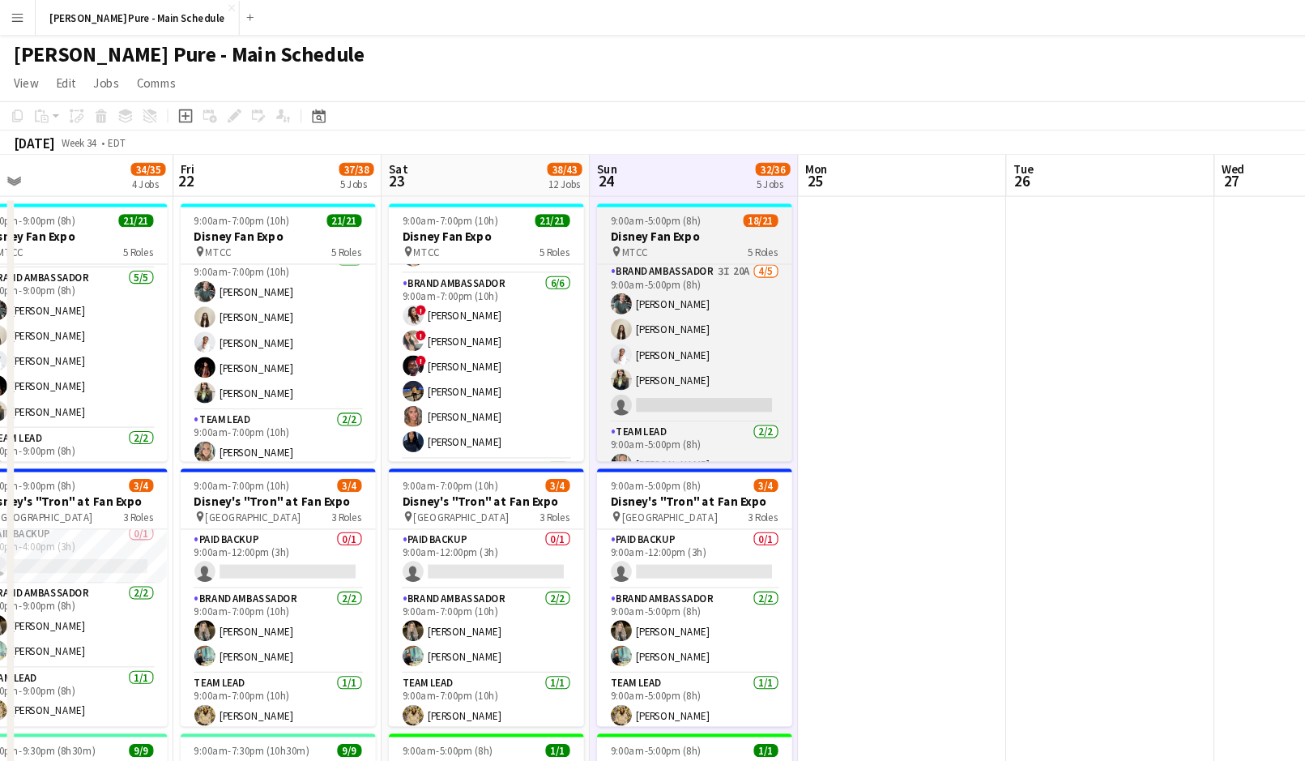
scroll to position [427, 0]
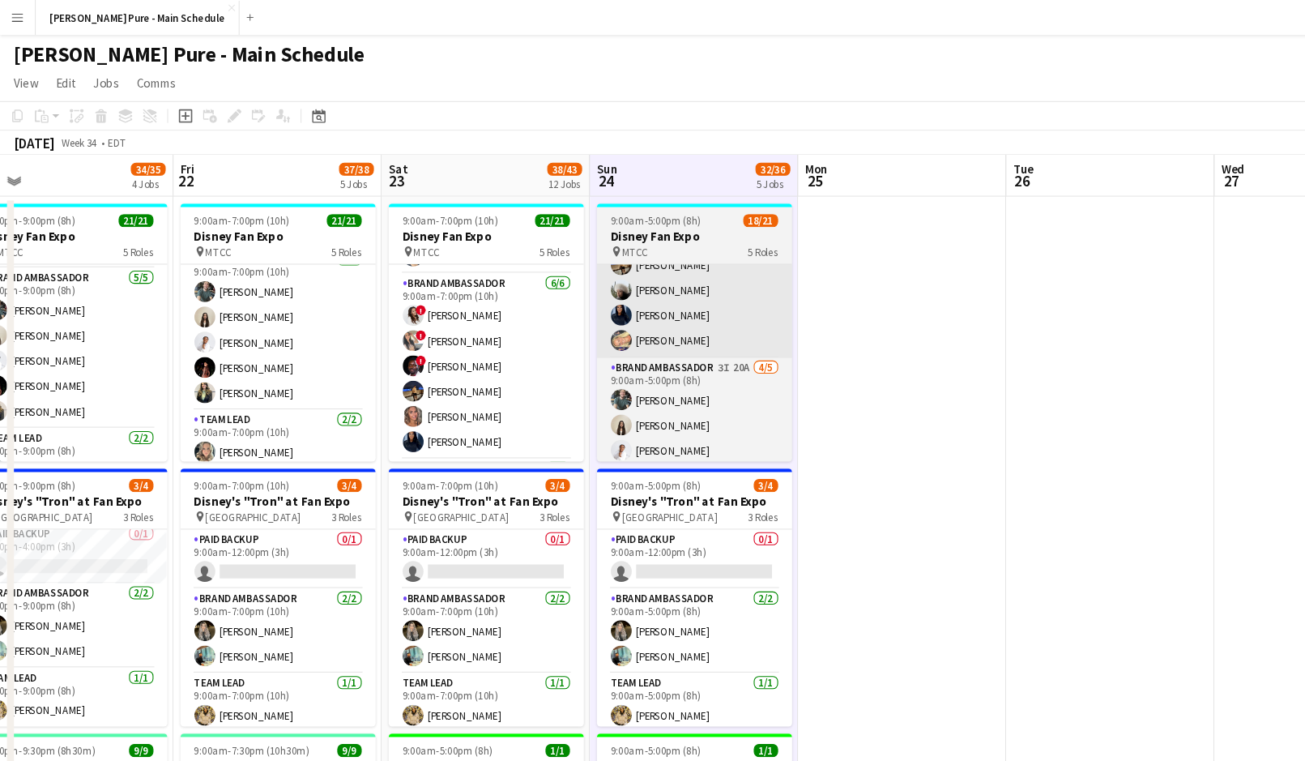
click at [644, 318] on app-card-role "Brand Ambassador [DATE] 9:00am-5:00pm (8h) ! [PERSON_NAME] ! [PERSON_NAME] [PER…" at bounding box center [645, 246] width 181 height 173
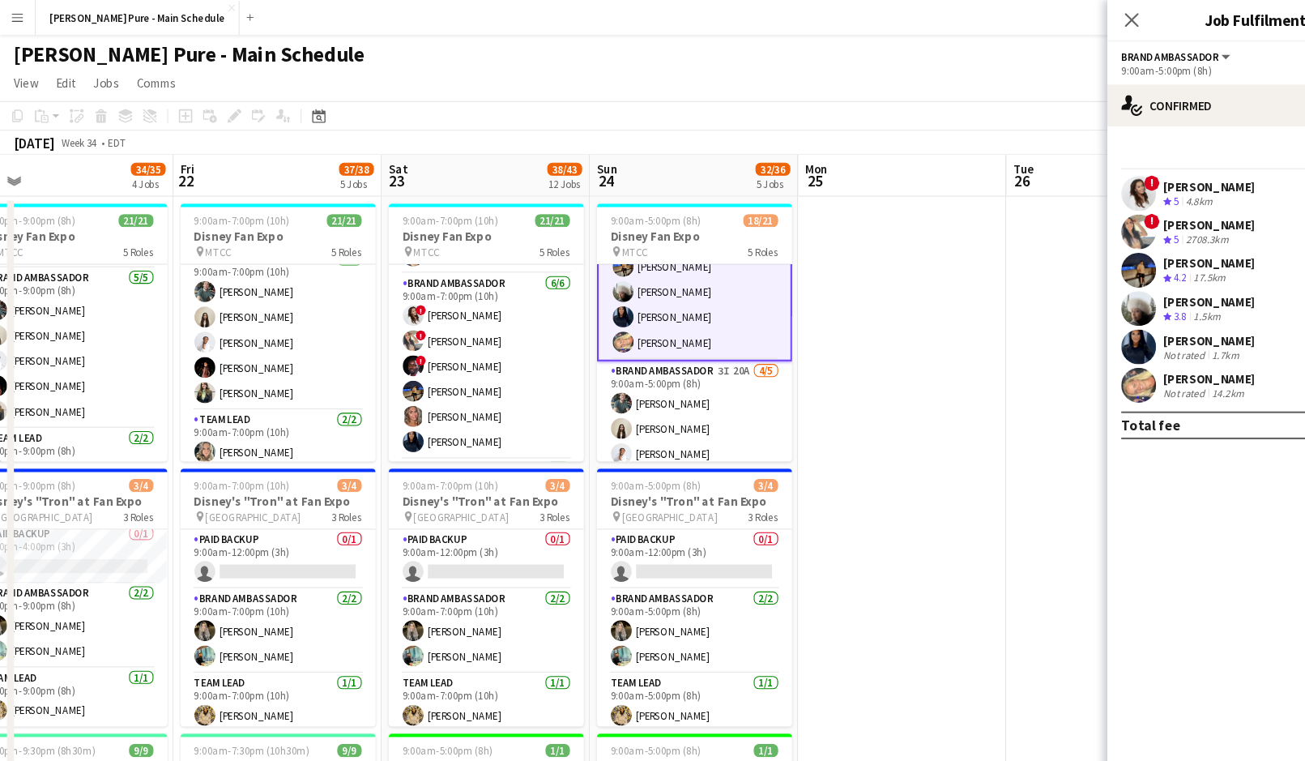
scroll to position [339, 0]
click at [1077, 343] on div "[PERSON_NAME] Not rated 14.2km" at bounding box center [1167, 358] width 275 height 32
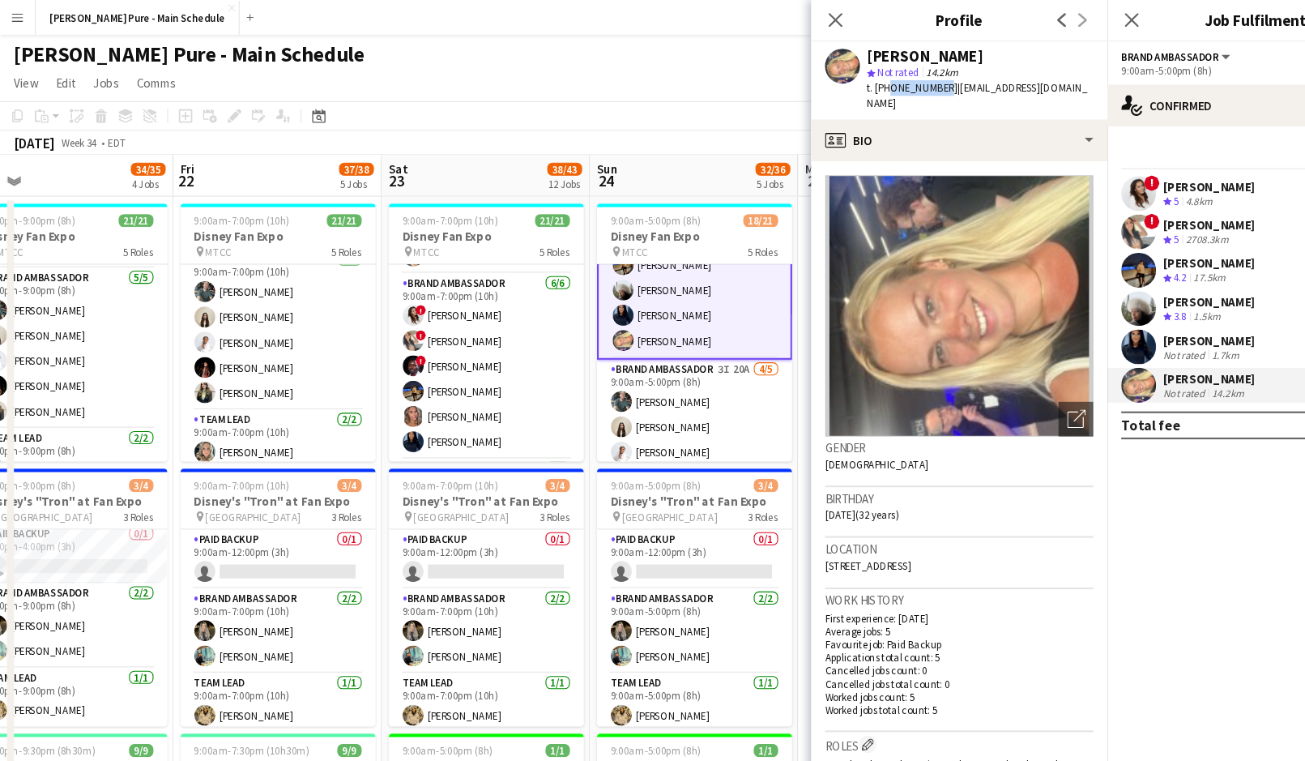
drag, startPoint x: 872, startPoint y: 82, endPoint x: 821, endPoint y: 81, distance: 50.2
click at [821, 81] on span "t. [PHONE_NUMBER]" at bounding box center [848, 81] width 84 height 12
copy span "4379728121"
click at [1140, 347] on div "[PERSON_NAME]" at bounding box center [1124, 352] width 86 height 15
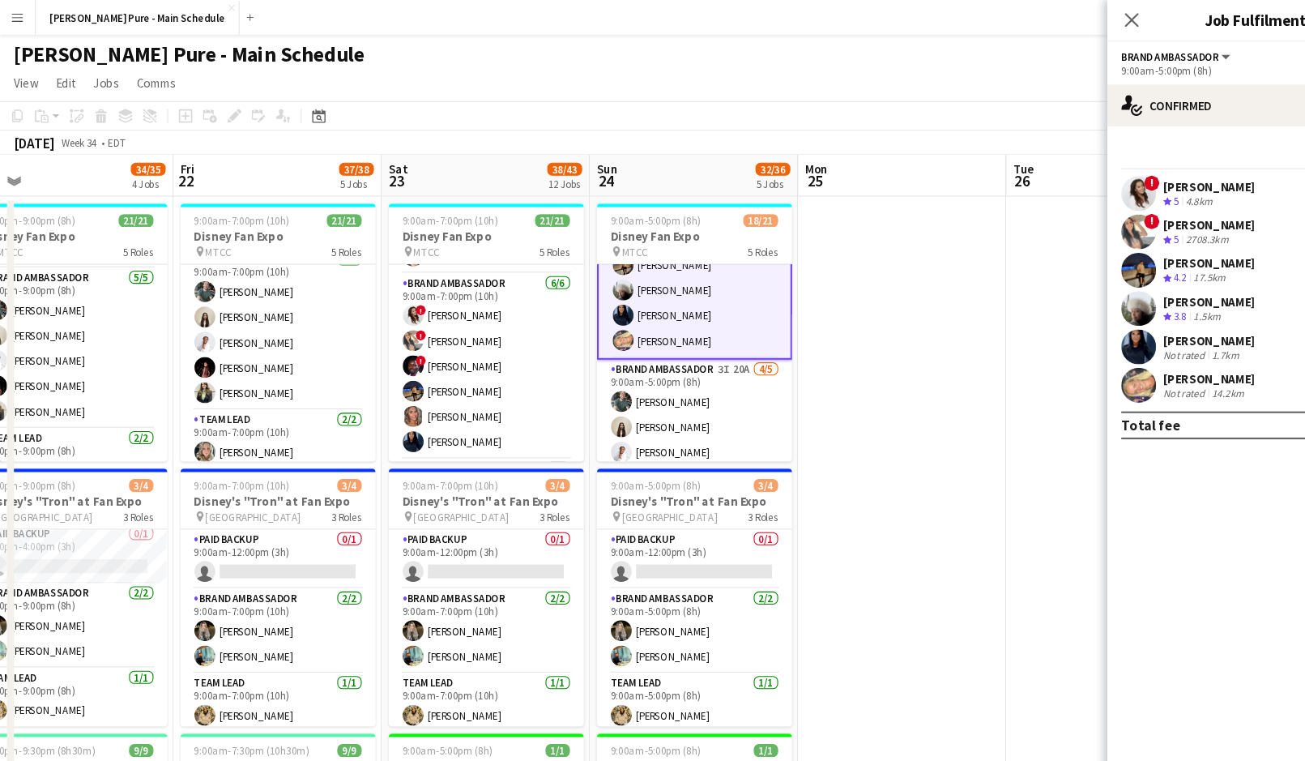
click at [1141, 356] on div "[PERSON_NAME]" at bounding box center [1124, 352] width 86 height 15
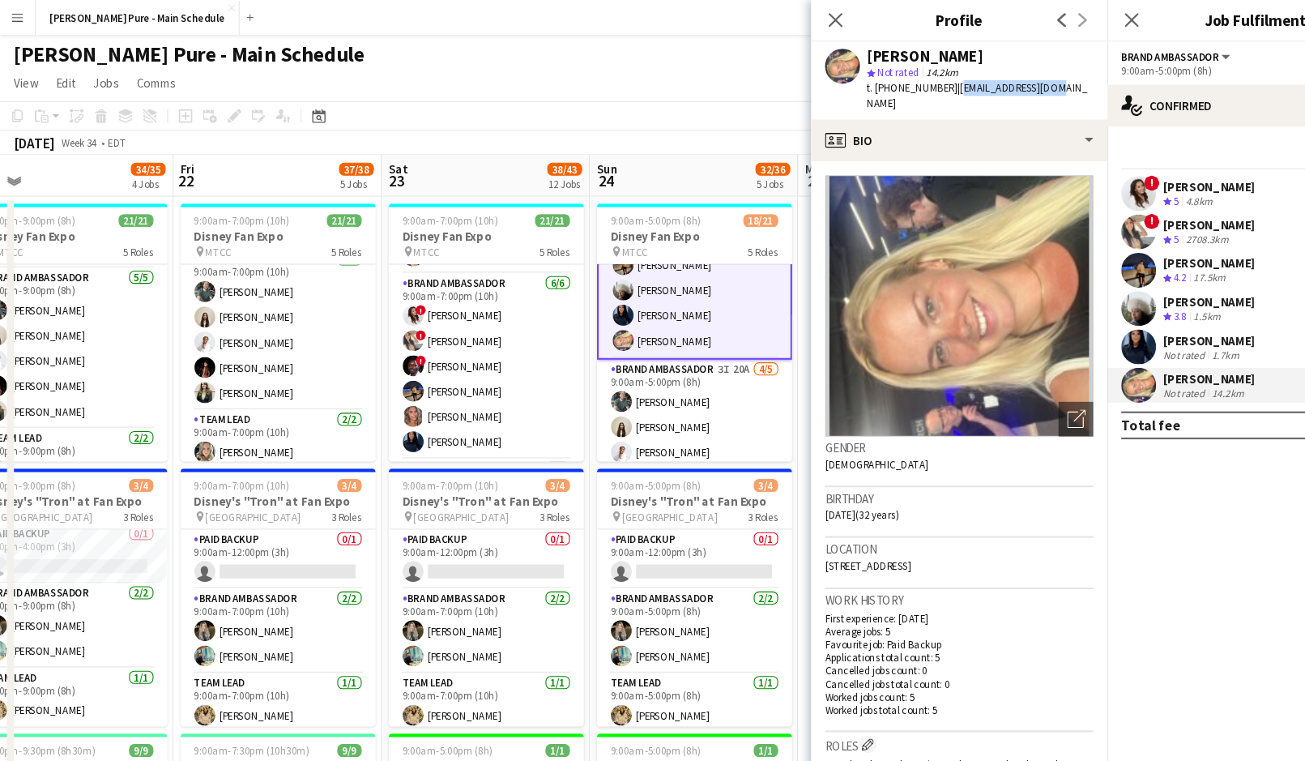
drag, startPoint x: 949, startPoint y: 83, endPoint x: 878, endPoint y: 83, distance: 70.5
click at [878, 83] on div "[PERSON_NAME] star Not rated 14.2km t. [PHONE_NUMBER] | [PERSON_NAME][EMAIL_ADD…" at bounding box center [891, 75] width 275 height 72
click at [1110, 288] on div "1.5km" at bounding box center [1123, 295] width 32 height 14
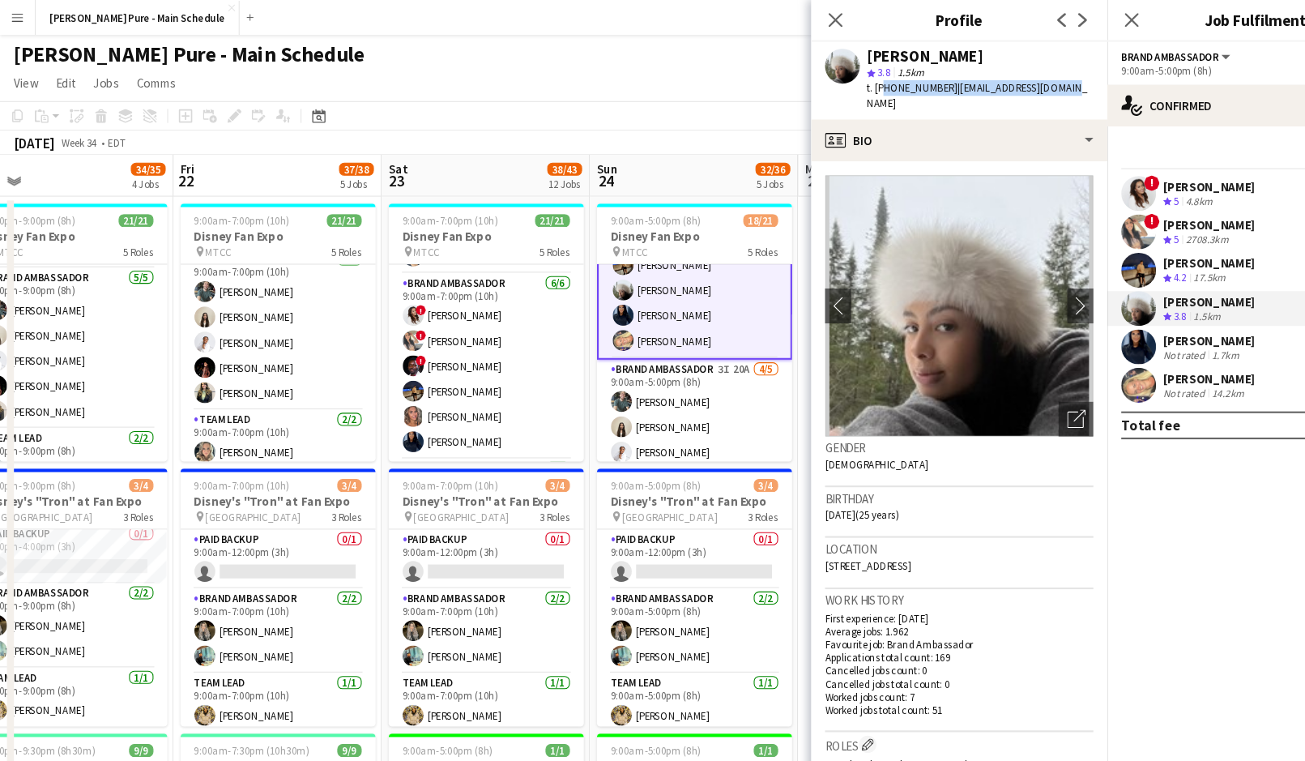
drag, startPoint x: 820, startPoint y: 81, endPoint x: 976, endPoint y: 79, distance: 156.3
click at [978, 81] on div "[PERSON_NAME] star 3.8 1.5km t. [PHONE_NUMBER] | [EMAIL_ADDRESS][DOMAIN_NAME]" at bounding box center [891, 75] width 275 height 72
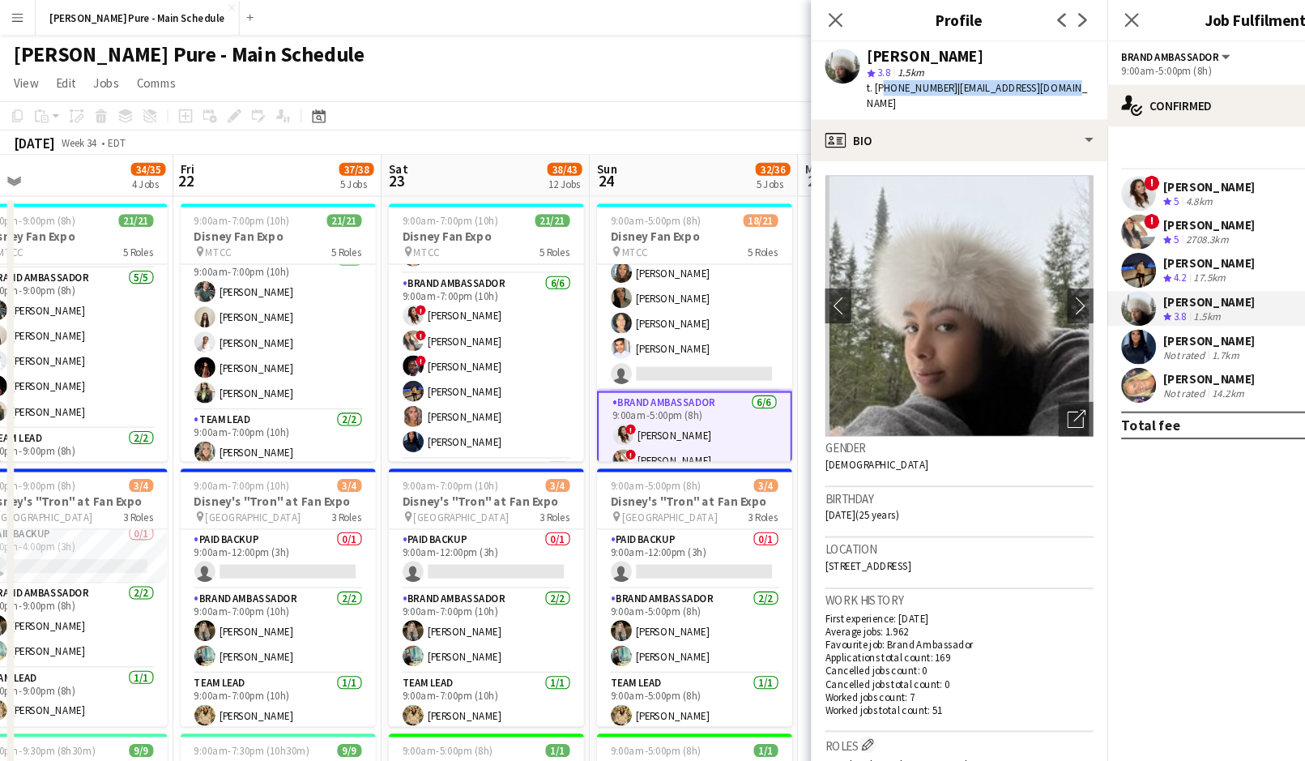
scroll to position [0, 0]
